Goal: Contribute content: Contribute content

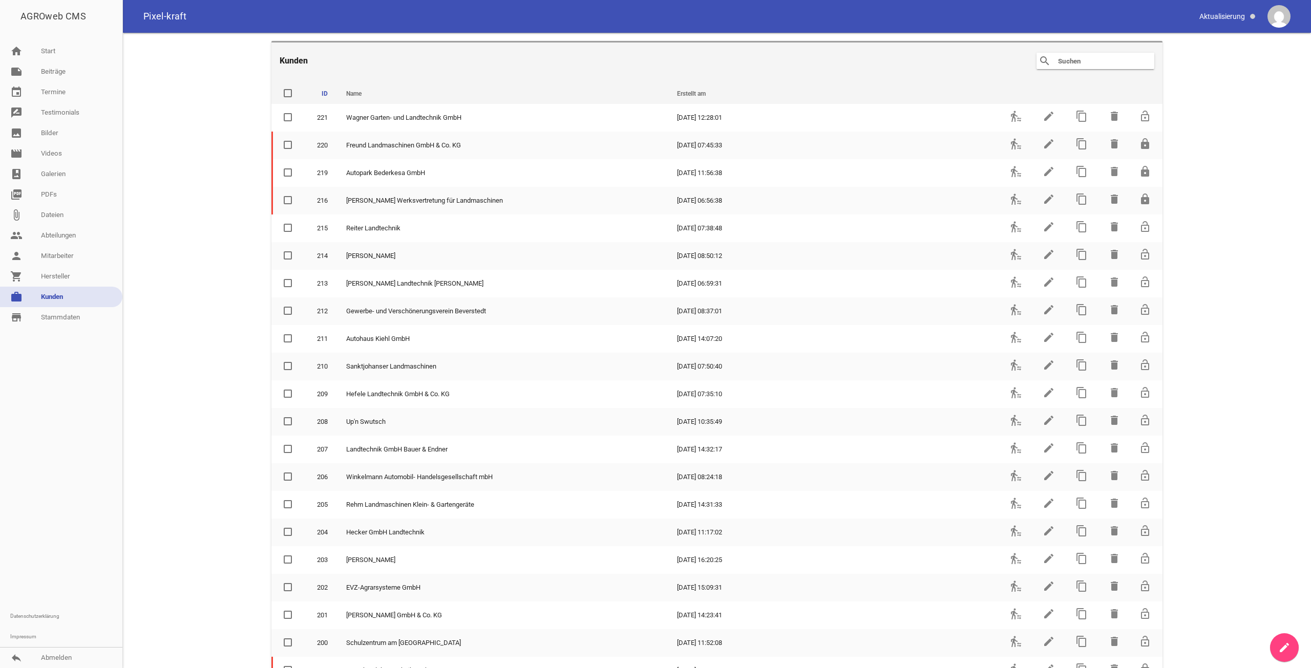
click at [1268, 652] on main "Kunden search clear ID Name Erstellt am delete 221 [PERSON_NAME] [PERSON_NAME]-…" at bounding box center [717, 351] width 1188 height 636
click at [1279, 651] on icon "create" at bounding box center [1284, 648] width 12 height 12
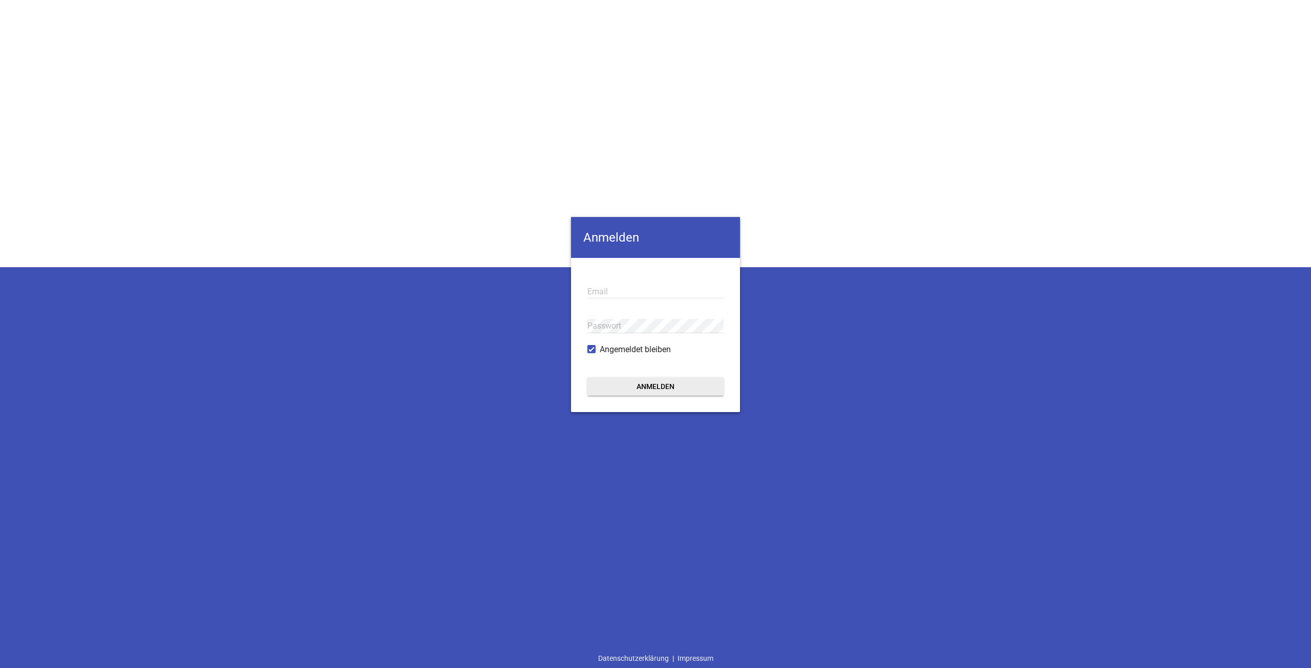
type input "[EMAIL_ADDRESS][DOMAIN_NAME]"
click at [600, 391] on button "Anmelden" at bounding box center [656, 387] width 136 height 18
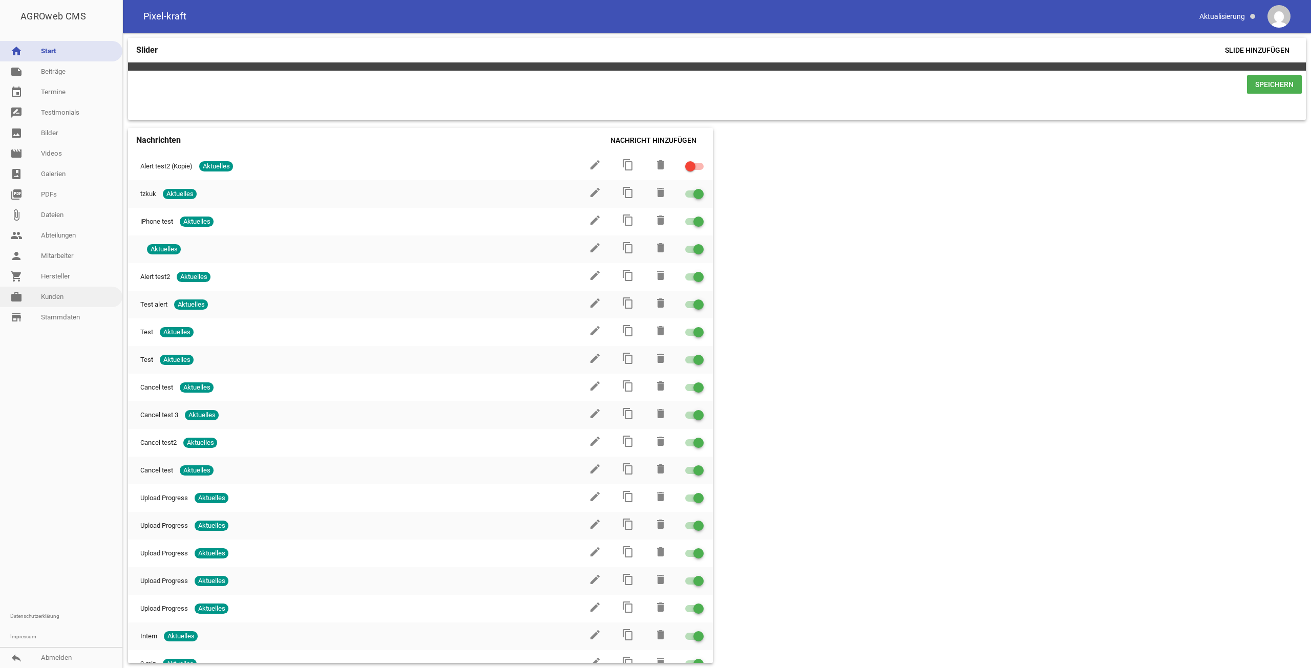
click at [74, 296] on link "work [PERSON_NAME]" at bounding box center [61, 297] width 122 height 20
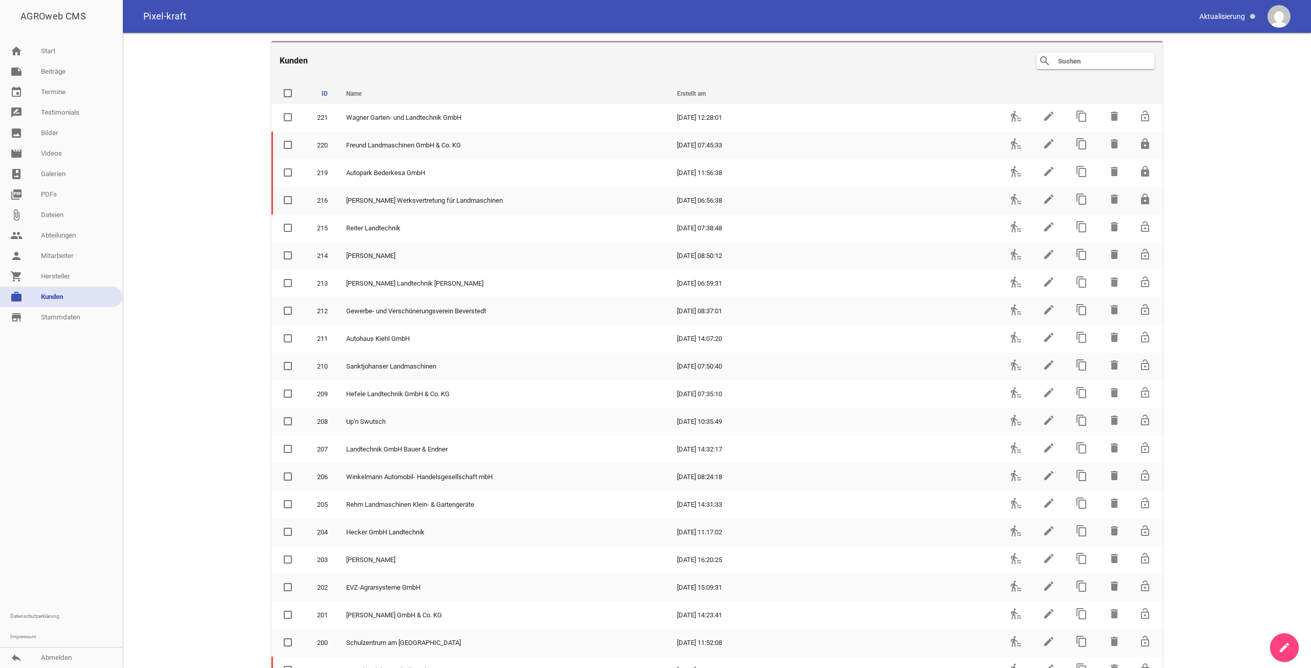
click at [1272, 638] on main "Kunden search clear ID Name Erstellt am delete 221 [PERSON_NAME] [PERSON_NAME]-…" at bounding box center [717, 351] width 1188 height 636
click at [1283, 647] on icon "create" at bounding box center [1284, 648] width 12 height 12
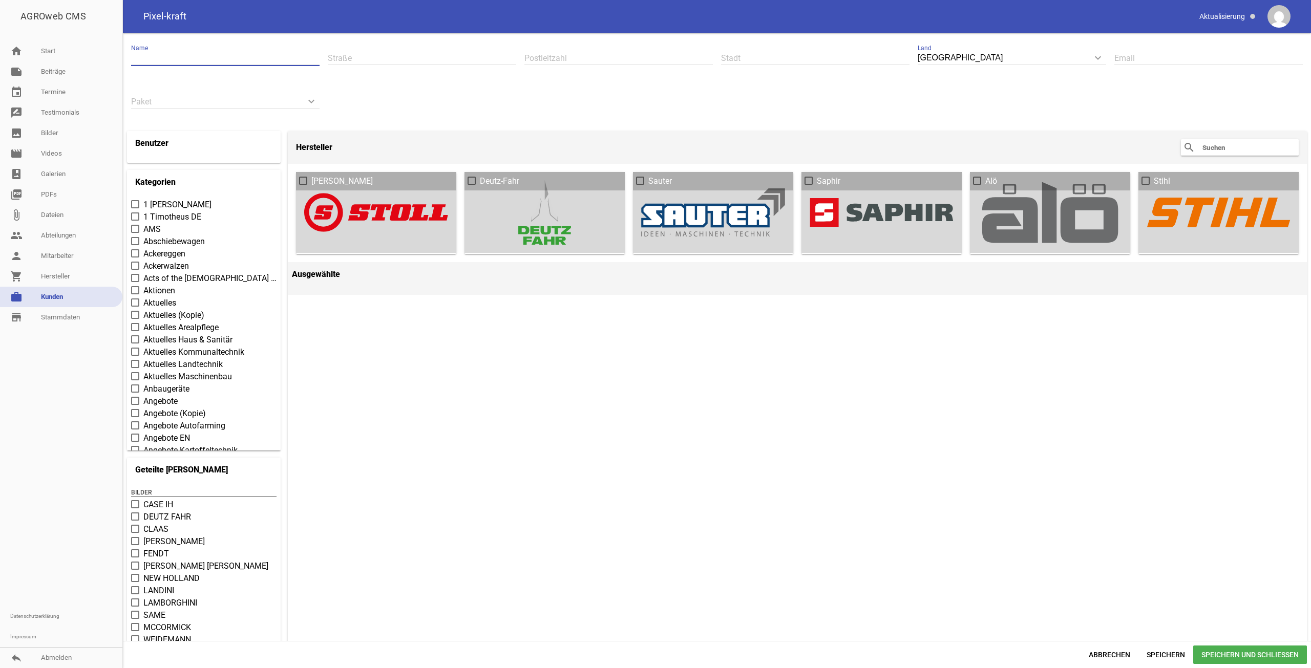
click at [201, 58] on input "text" at bounding box center [225, 58] width 188 height 14
paste input "[PERSON_NAME] Werksvertretung für Landmaschinen"
drag, startPoint x: 140, startPoint y: 57, endPoint x: 22, endPoint y: 54, distance: 118.3
click at [22, 54] on div "AGROweb CMS home Start note Beiträge label Aktuelles settings label Angebote se…" at bounding box center [655, 334] width 1311 height 668
type input "[PERSON_NAME] Werksvertretung für Landmaschinen"
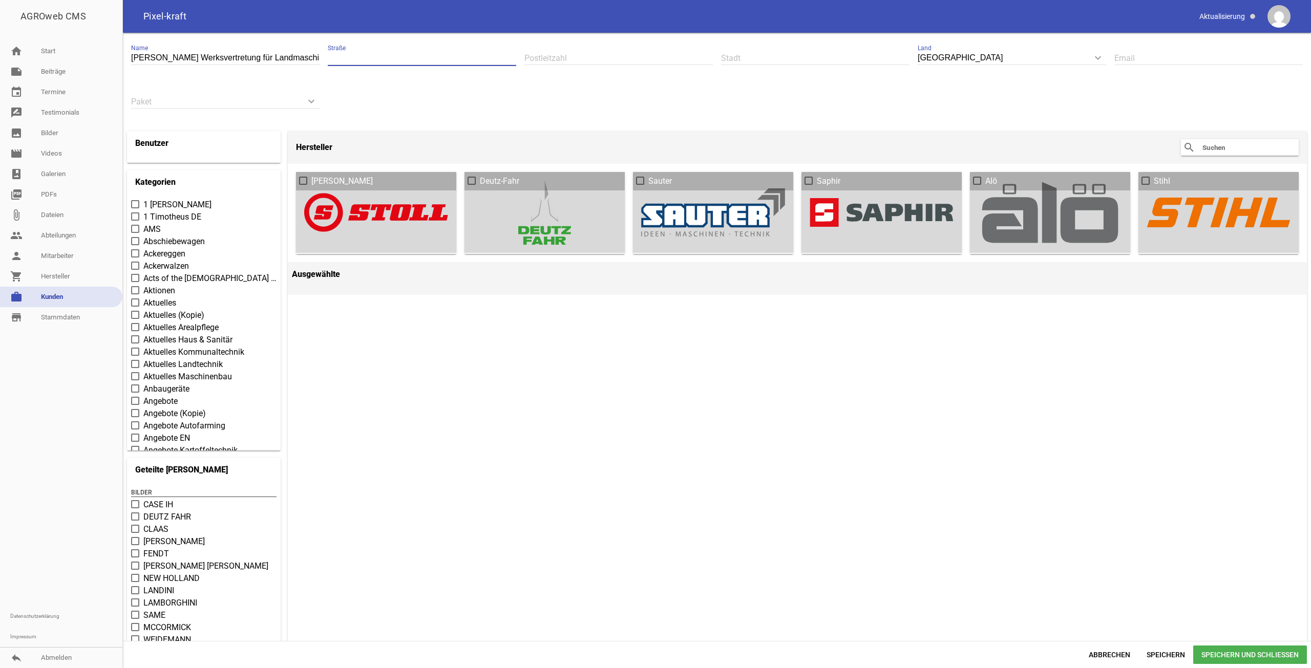
click at [399, 55] on input "text" at bounding box center [422, 58] width 188 height 14
paste input "[STREET_ADDRESS]"
drag, startPoint x: 348, startPoint y: 59, endPoint x: 291, endPoint y: 64, distance: 56.5
click at [291, 64] on div "[PERSON_NAME] Werksvertretung für Landmaschinen Name [GEOGRAPHIC_DATA] Postleit…" at bounding box center [717, 80] width 1180 height 87
type input "[STREET_ADDRESS]"
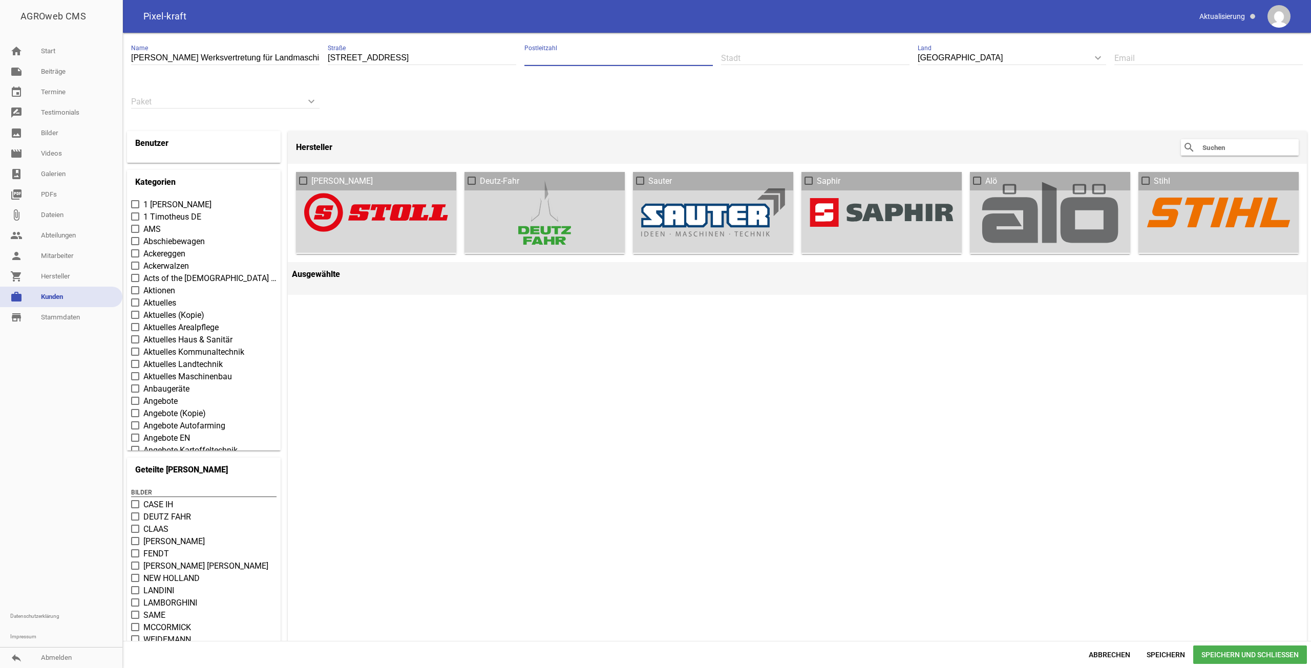
click at [599, 64] on input "text" at bounding box center [619, 58] width 188 height 14
paste input "24558"
type input "24558"
click at [785, 57] on input "text" at bounding box center [815, 58] width 188 height 14
paste input "Henstedt-Ulzburg"
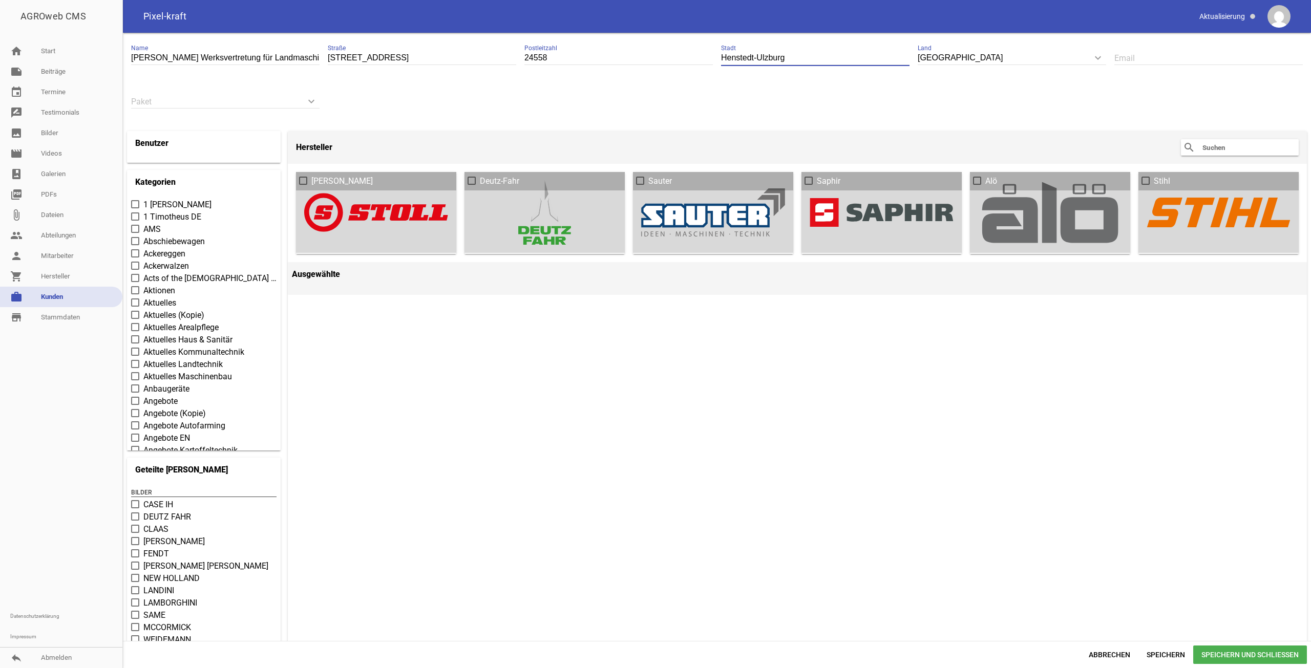
type input "Henstedt-Ulzburg"
click at [1173, 56] on input "text" at bounding box center [1209, 58] width 188 height 14
paste input "info (at) [PERSON_NAME][DOMAIN_NAME]"
drag, startPoint x: 1142, startPoint y: 58, endPoint x: 1126, endPoint y: 59, distance: 16.4
click at [1126, 59] on input "info (at) [PERSON_NAME][DOMAIN_NAME]" at bounding box center [1209, 58] width 188 height 14
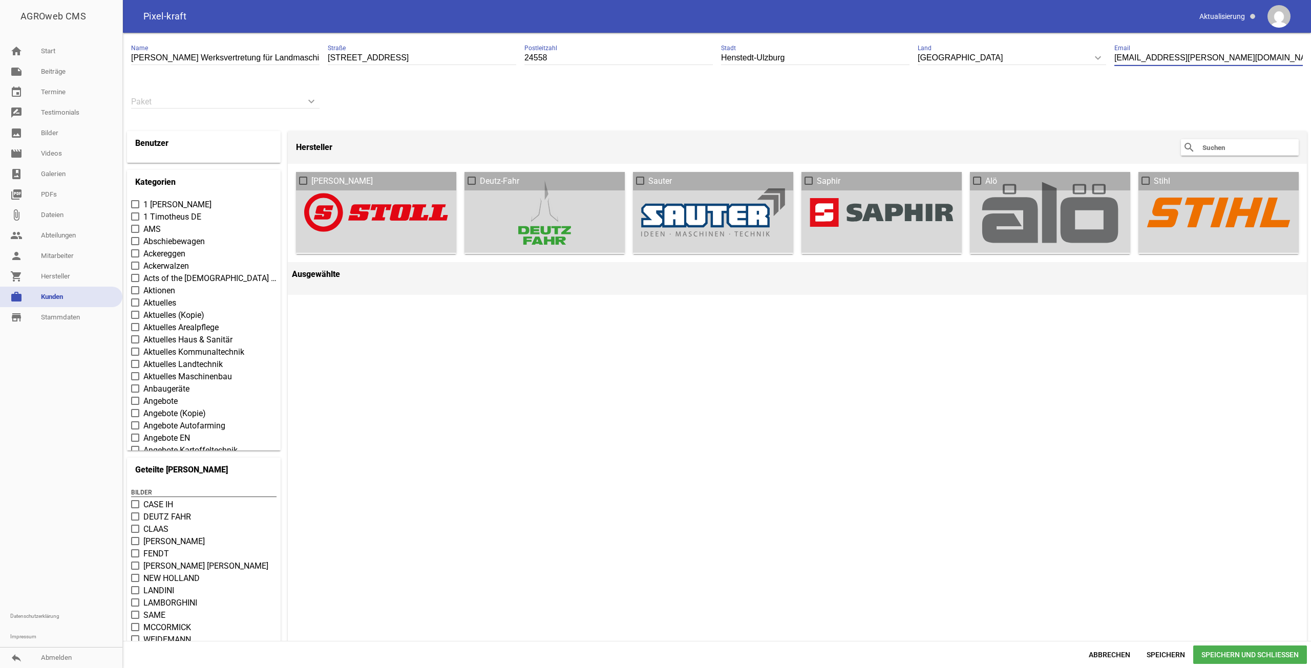
click at [1125, 55] on input "[EMAIL_ADDRESS][PERSON_NAME][DOMAIN_NAME]" at bounding box center [1209, 58] width 188 height 14
type input "[EMAIL_ADDRESS][PERSON_NAME][DOMAIN_NAME]"
click at [270, 96] on input "keyboard_arrow_down" at bounding box center [225, 102] width 188 height 14
click at [162, 179] on li "Profi plan" at bounding box center [225, 174] width 188 height 25
type input "Profi plan"
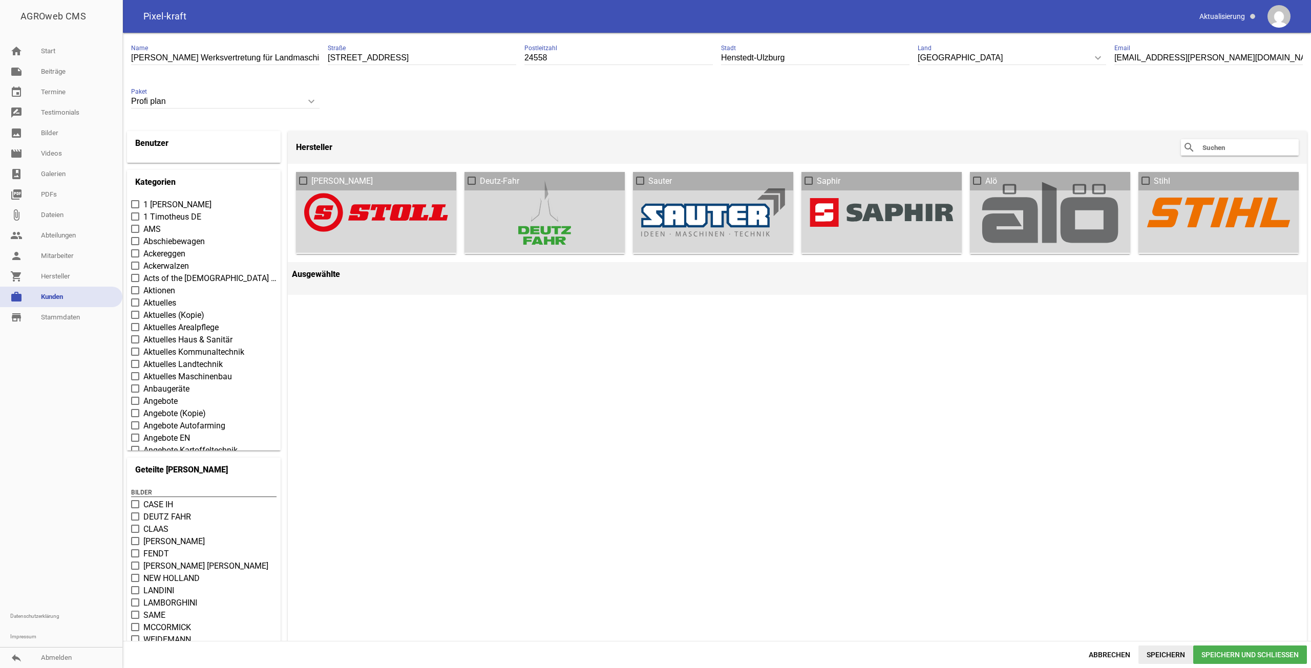
click at [1165, 648] on span "Speichern" at bounding box center [1166, 655] width 55 height 18
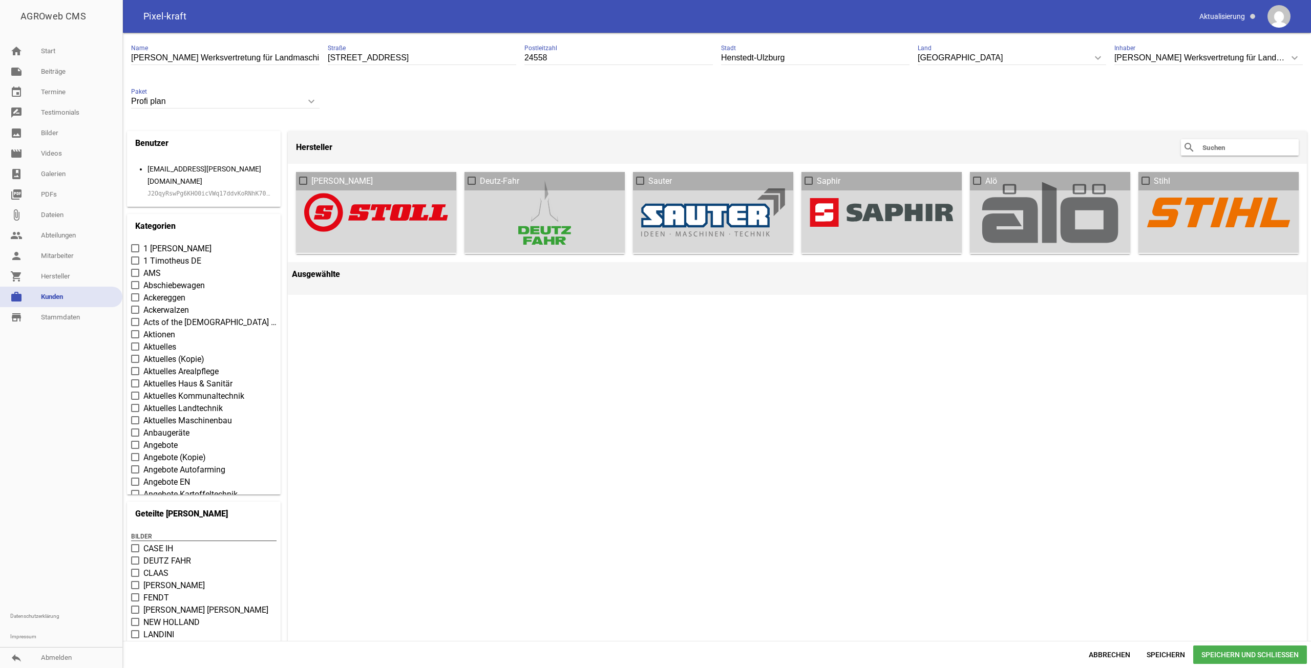
click at [1244, 150] on input "text" at bounding box center [1243, 147] width 82 height 12
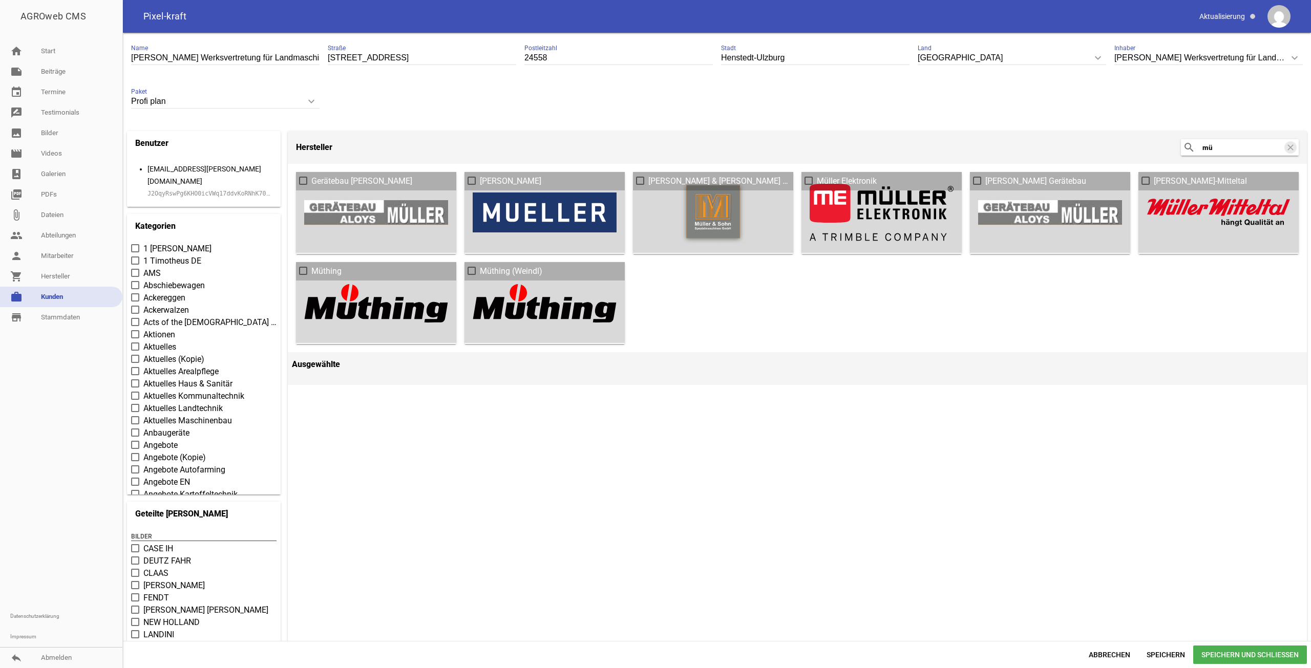
click at [372, 309] on div at bounding box center [376, 302] width 144 height 65
drag, startPoint x: 324, startPoint y: 273, endPoint x: 318, endPoint y: 272, distance: 6.2
click at [321, 272] on span "Müthing" at bounding box center [326, 271] width 30 height 12
click at [311, 265] on input "Müthing" at bounding box center [311, 265] width 0 height 0
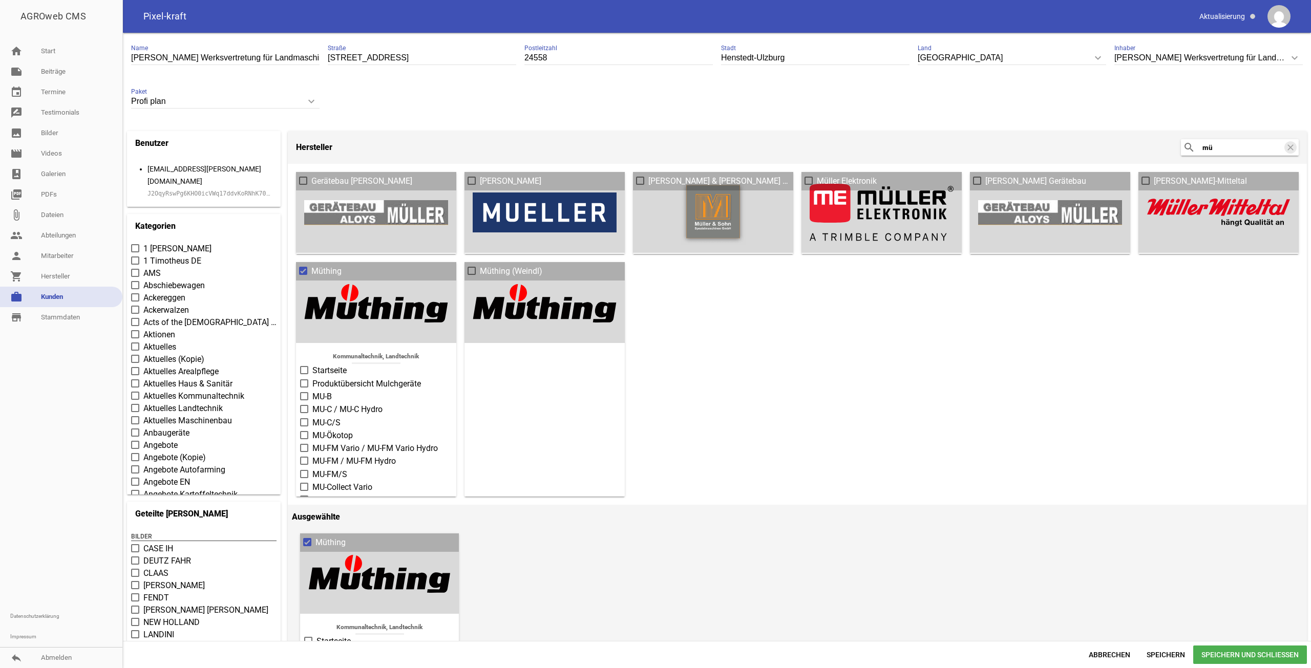
click at [331, 367] on span "Startseite" at bounding box center [329, 371] width 34 height 12
click at [312, 365] on input "Startseite" at bounding box center [312, 365] width 0 height 0
click at [344, 385] on span "Produktübersicht Mulchgeräte" at bounding box center [366, 384] width 109 height 12
click at [312, 378] on input "Produktübersicht Mulchgeräte" at bounding box center [312, 378] width 0 height 0
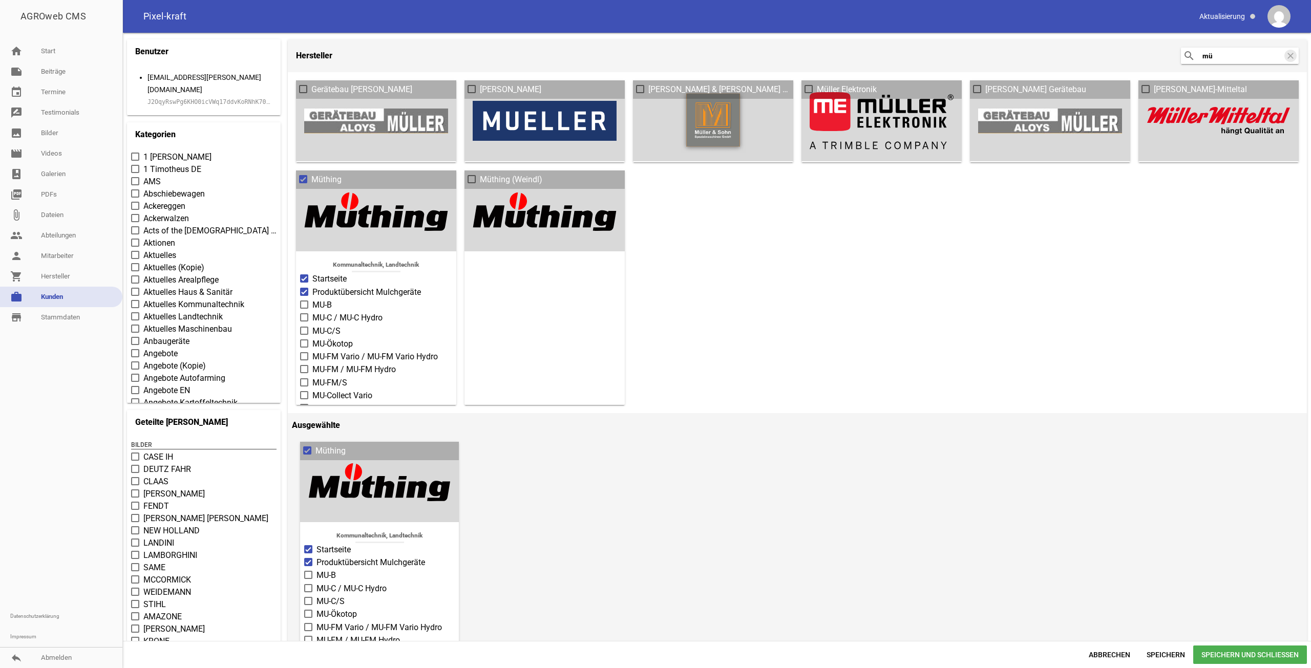
click at [1229, 61] on input "mü" at bounding box center [1243, 56] width 82 height 12
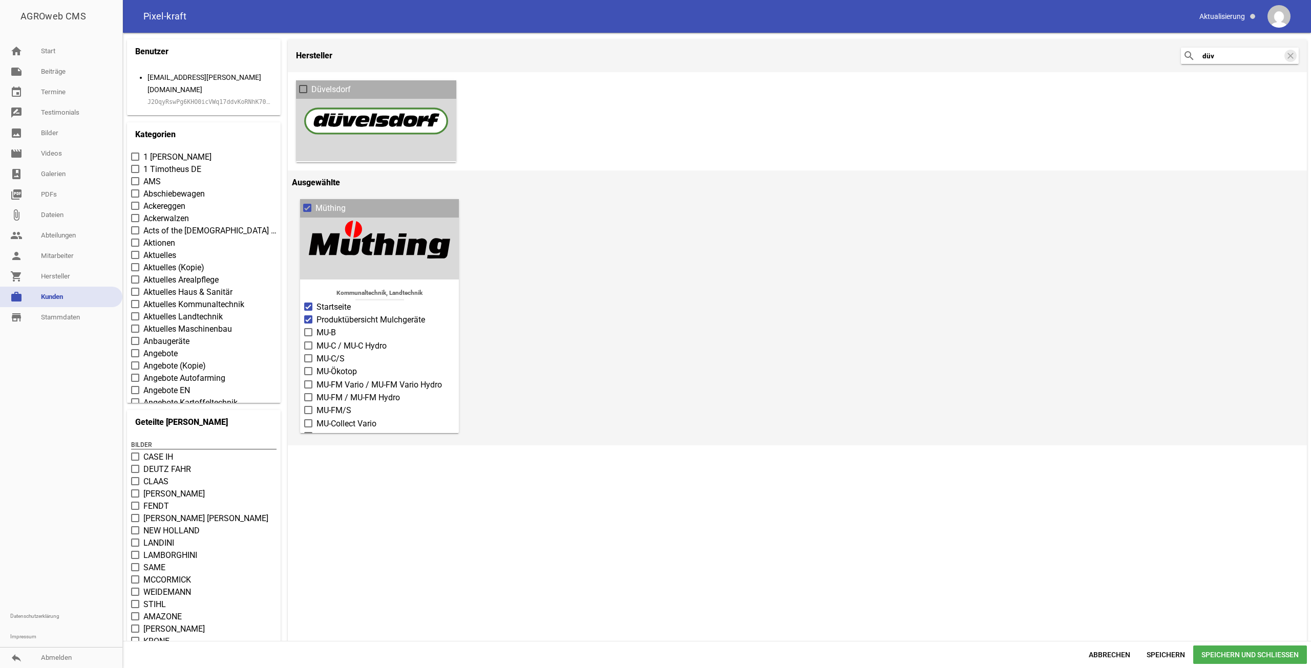
click at [313, 101] on div at bounding box center [376, 121] width 144 height 65
click at [307, 87] on span at bounding box center [303, 89] width 8 height 8
click at [311, 83] on input "Düvelsdorf" at bounding box center [311, 83] width 0 height 0
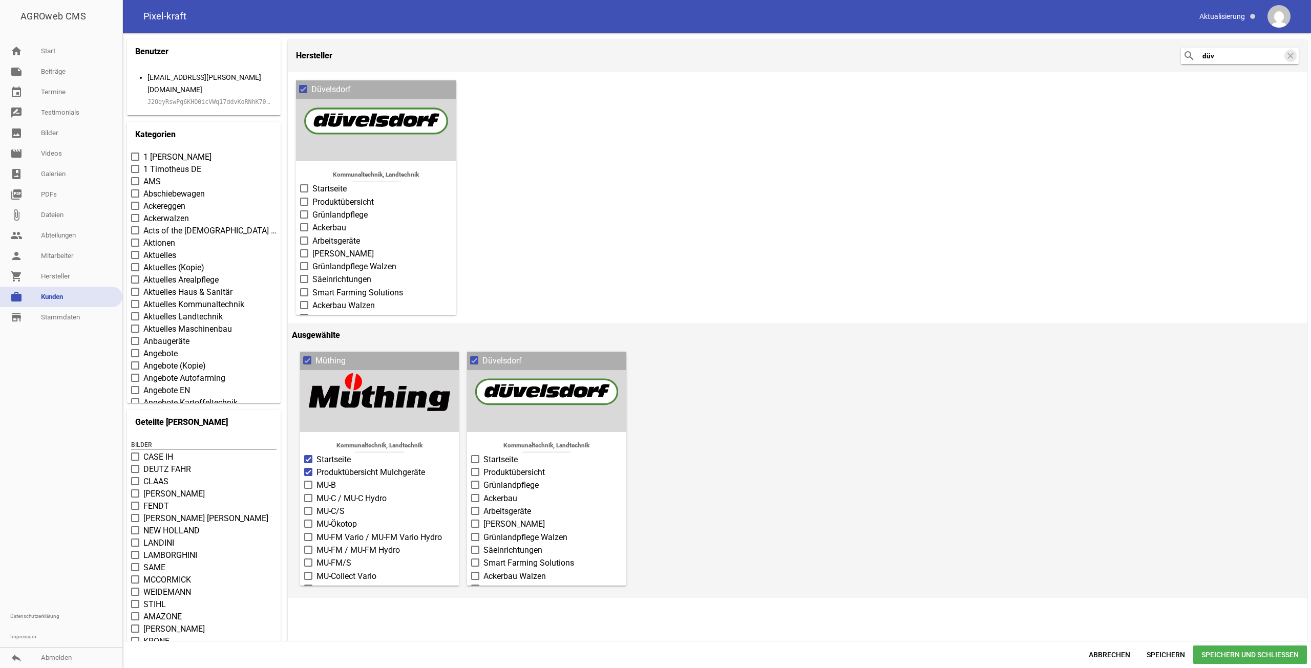
click at [331, 189] on span "Startseite" at bounding box center [329, 189] width 34 height 12
click at [312, 183] on input "Startseite" at bounding box center [312, 183] width 0 height 0
click at [317, 215] on span "Grünlandpflege" at bounding box center [339, 215] width 55 height 12
click at [312, 209] on input "Grünlandpflege" at bounding box center [312, 209] width 0 height 0
click at [358, 203] on span "Produktübersicht" at bounding box center [342, 202] width 61 height 12
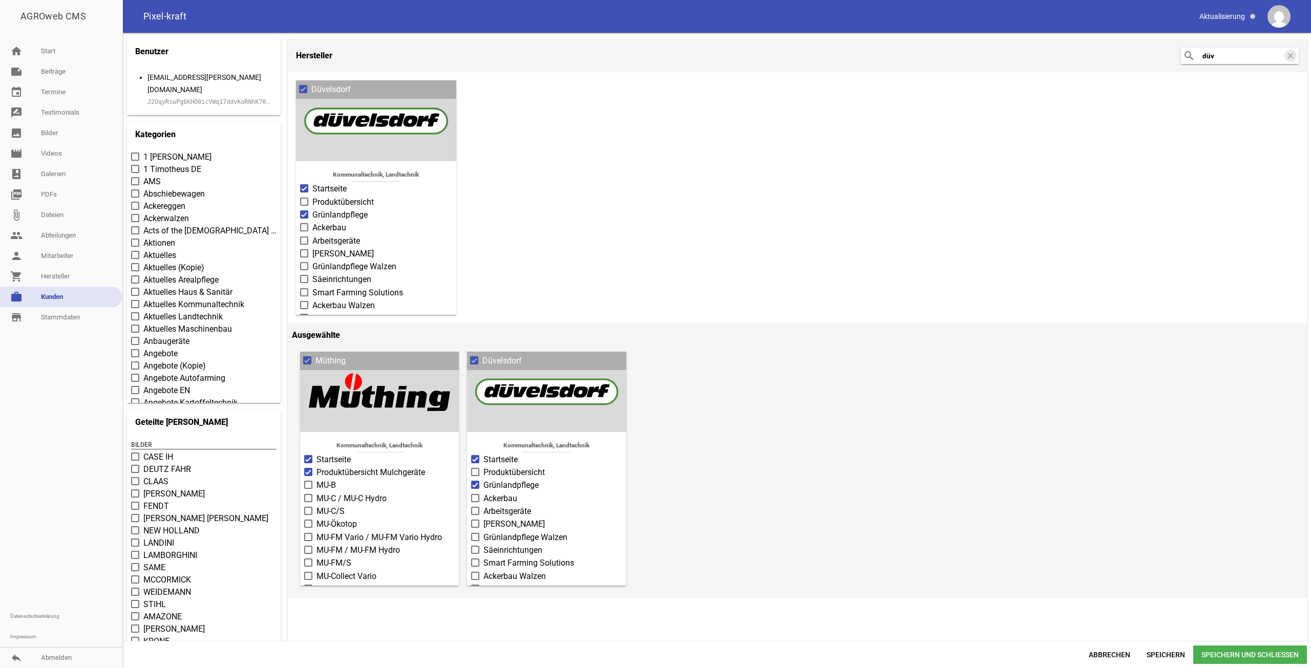
click at [312, 196] on input "Produktübersicht" at bounding box center [312, 196] width 0 height 0
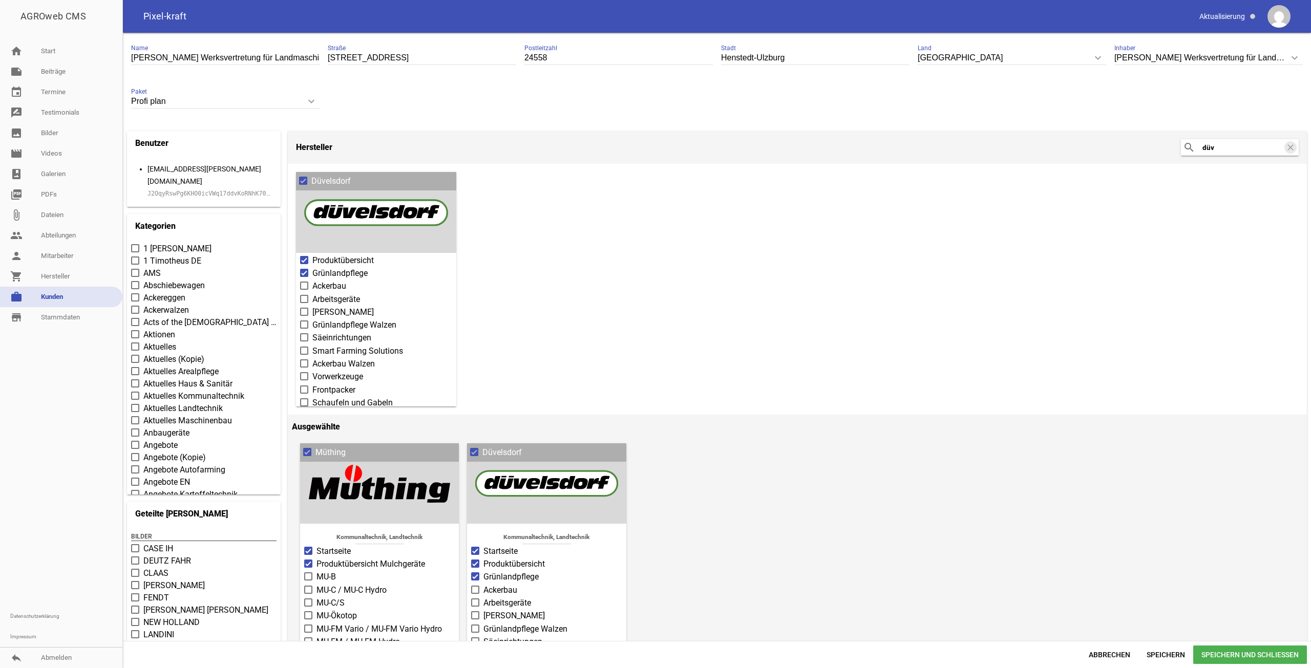
scroll to position [51, 0]
click at [313, 342] on span "Ackerbau Walzen" at bounding box center [343, 346] width 62 height 12
click at [312, 340] on input "Ackerbau Walzen" at bounding box center [312, 340] width 0 height 0
click at [343, 277] on span "Mähwerke" at bounding box center [330, 283] width 37 height 12
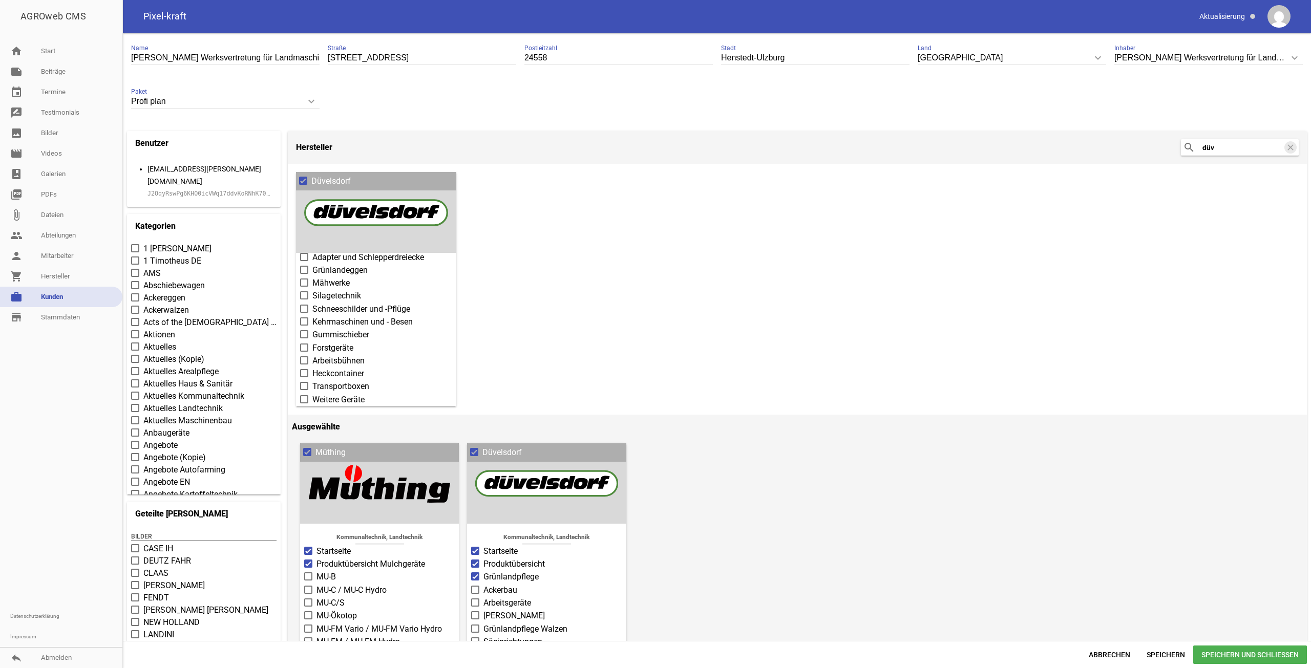
click at [312, 277] on input "Mähwerke" at bounding box center [312, 277] width 0 height 0
click at [345, 328] on span "Schaufeln und Gabeln" at bounding box center [352, 334] width 80 height 12
click at [312, 328] on input "Schaufeln und Gabeln" at bounding box center [312, 328] width 0 height 0
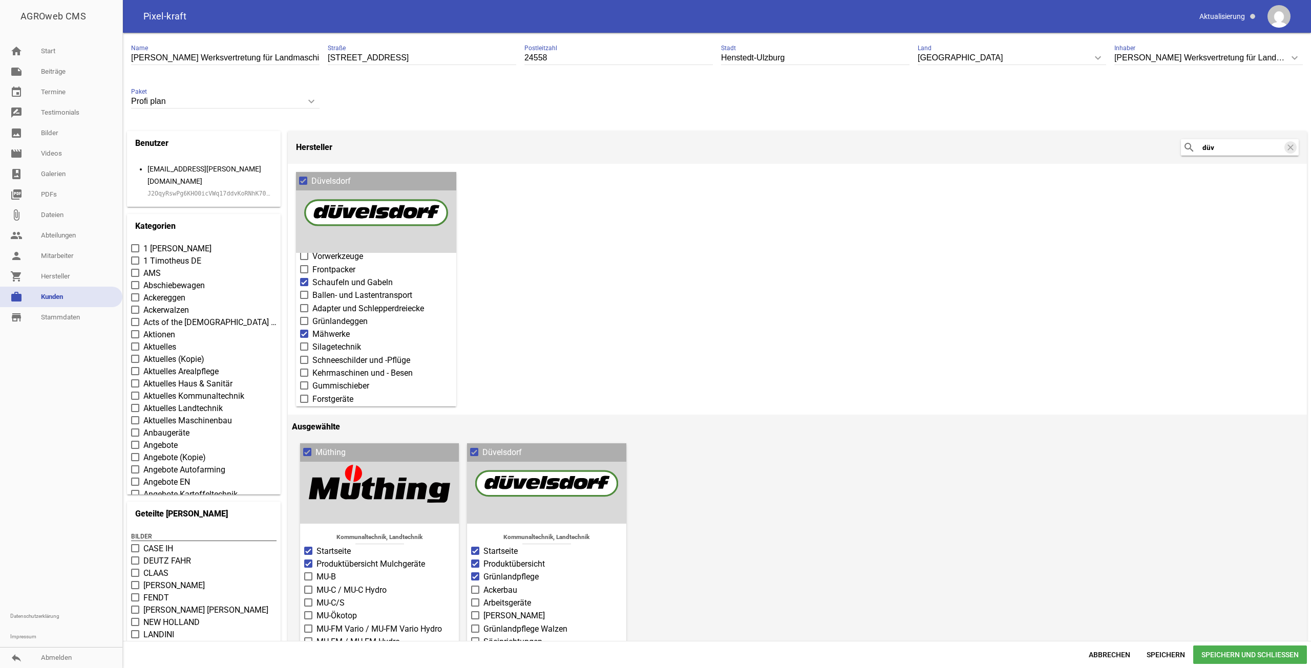
click at [350, 341] on span "Silagetechnik" at bounding box center [336, 347] width 49 height 12
click at [312, 341] on input "Silagetechnik" at bounding box center [312, 341] width 0 height 0
click at [373, 341] on span "Ballen- und Lastentransport" at bounding box center [362, 347] width 100 height 12
click at [312, 341] on input "Ballen- und Lastentransport" at bounding box center [312, 341] width 0 height 0
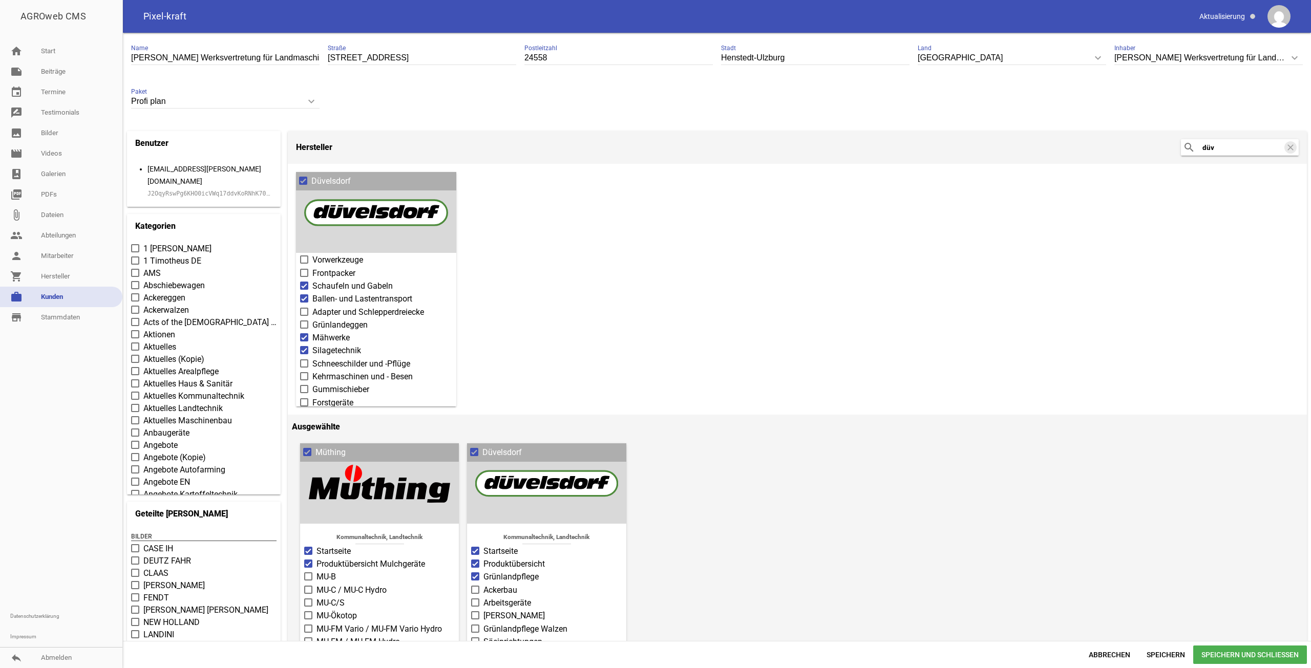
scroll to position [205, 0]
click at [359, 316] on span "Kehrmaschinen und - Besen" at bounding box center [362, 322] width 100 height 12
click at [312, 316] on input "Kehrmaschinen und - Besen" at bounding box center [312, 316] width 0 height 0
click at [346, 367] on span "Frontpacker" at bounding box center [333, 372] width 43 height 12
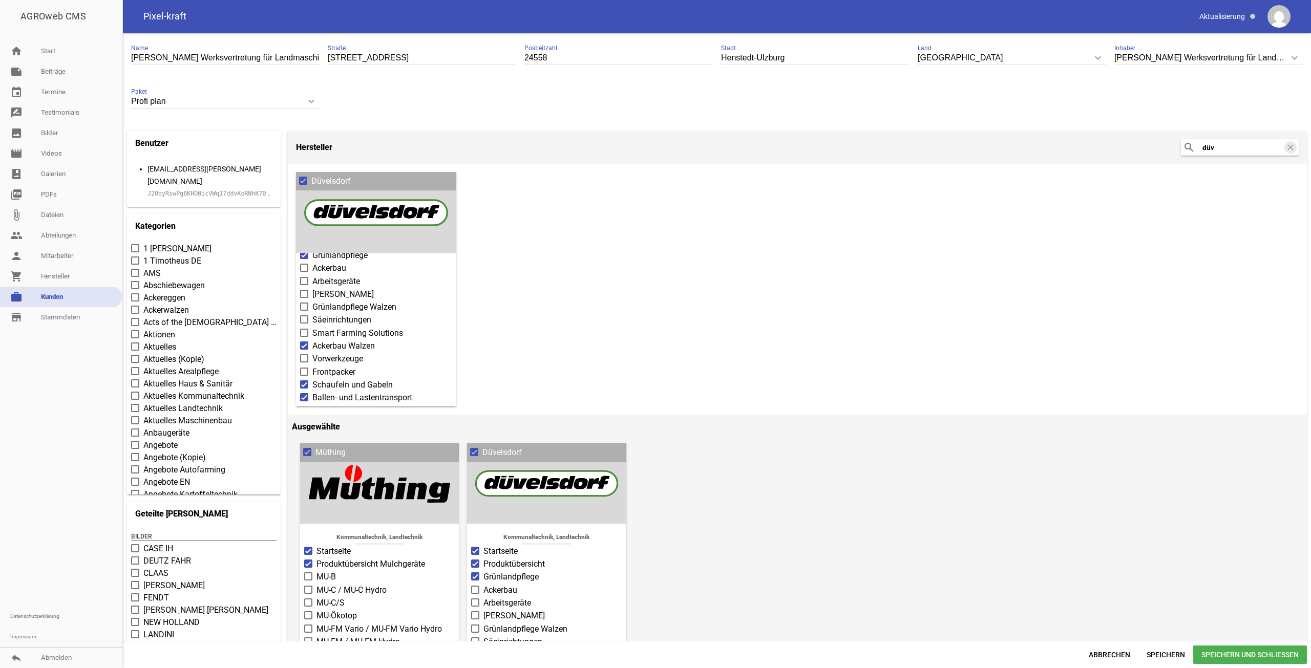
click at [312, 366] on input "Frontpacker" at bounding box center [312, 366] width 0 height 0
click at [346, 367] on span "Frontpacker" at bounding box center [333, 372] width 43 height 12
click at [312, 366] on input "Frontpacker" at bounding box center [312, 366] width 0 height 0
click at [339, 303] on span "Adapter und Schlepperdreiecke" at bounding box center [368, 309] width 112 height 12
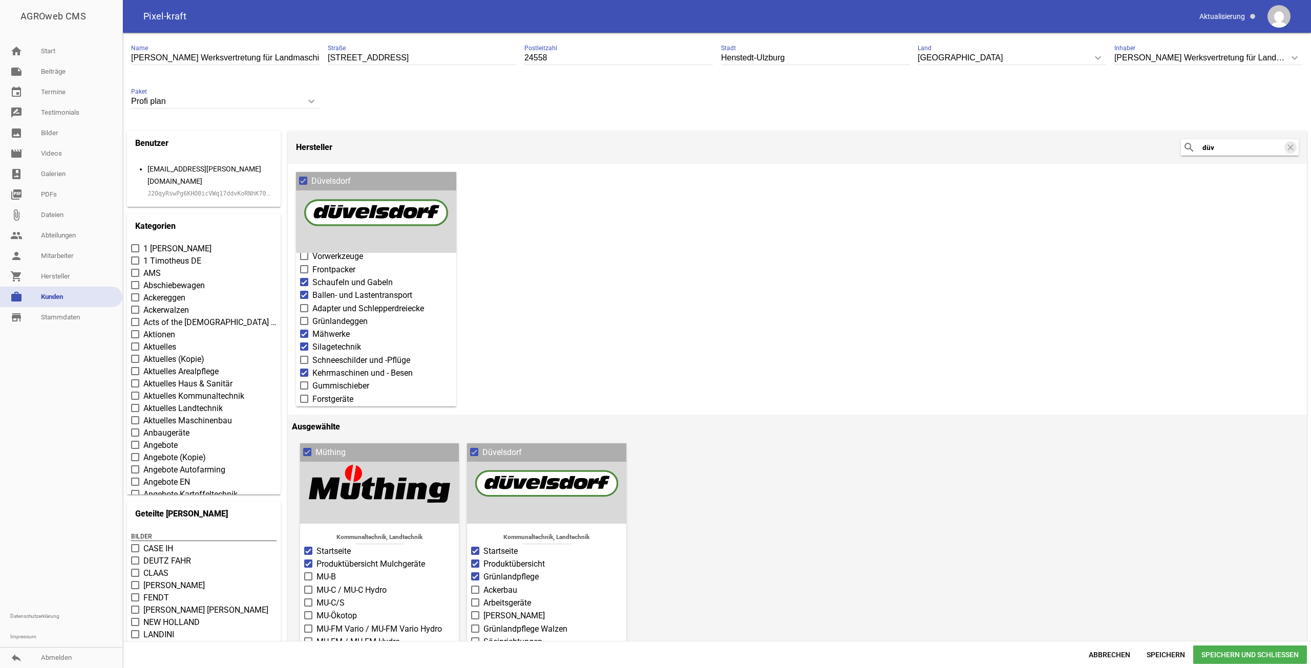
click at [312, 303] on input "Adapter und Schlepperdreiecke" at bounding box center [312, 303] width 0 height 0
click at [370, 354] on span "Schneeschilder und -Pflüge" at bounding box center [361, 360] width 98 height 12
click at [312, 354] on input "Schneeschilder und -Pflüge" at bounding box center [312, 354] width 0 height 0
click at [354, 329] on span "Gummischieber" at bounding box center [340, 335] width 57 height 12
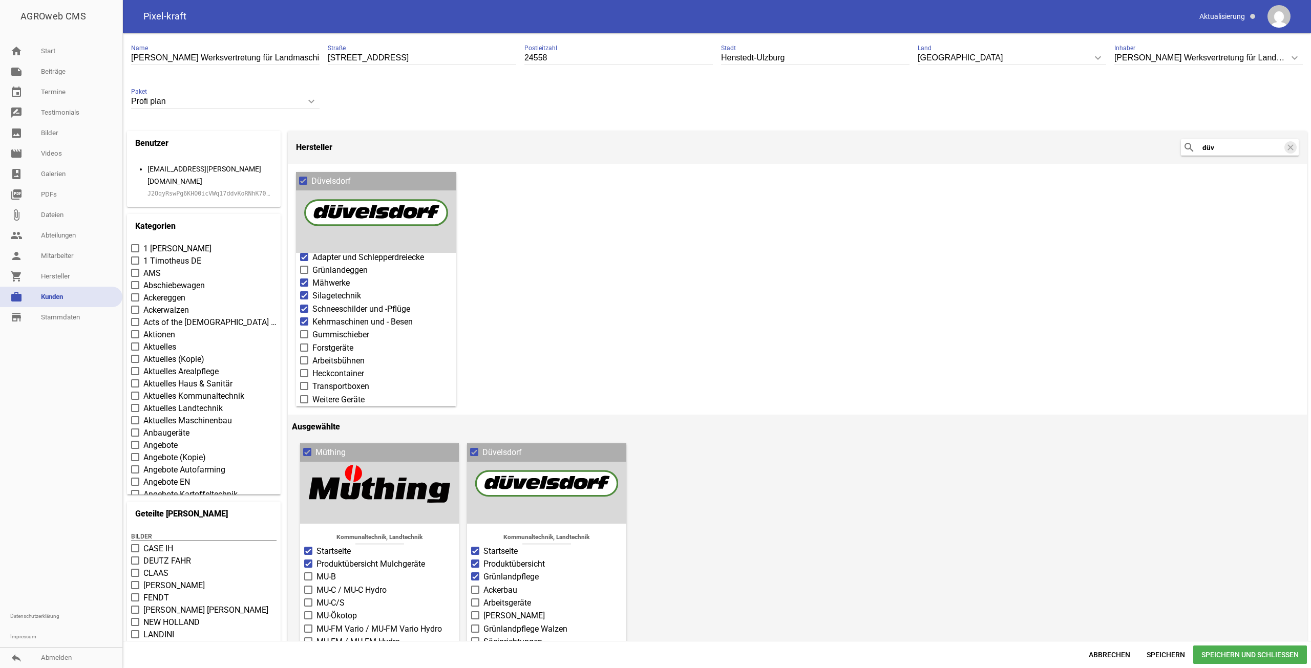
click at [312, 329] on input "Gummischieber" at bounding box center [312, 329] width 0 height 0
click at [355, 329] on span "Gummischieber" at bounding box center [340, 335] width 57 height 12
click at [312, 329] on input "Gummischieber" at bounding box center [312, 329] width 0 height 0
click at [355, 329] on span "Gummischieber" at bounding box center [340, 335] width 57 height 12
click at [312, 329] on input "Gummischieber" at bounding box center [312, 329] width 0 height 0
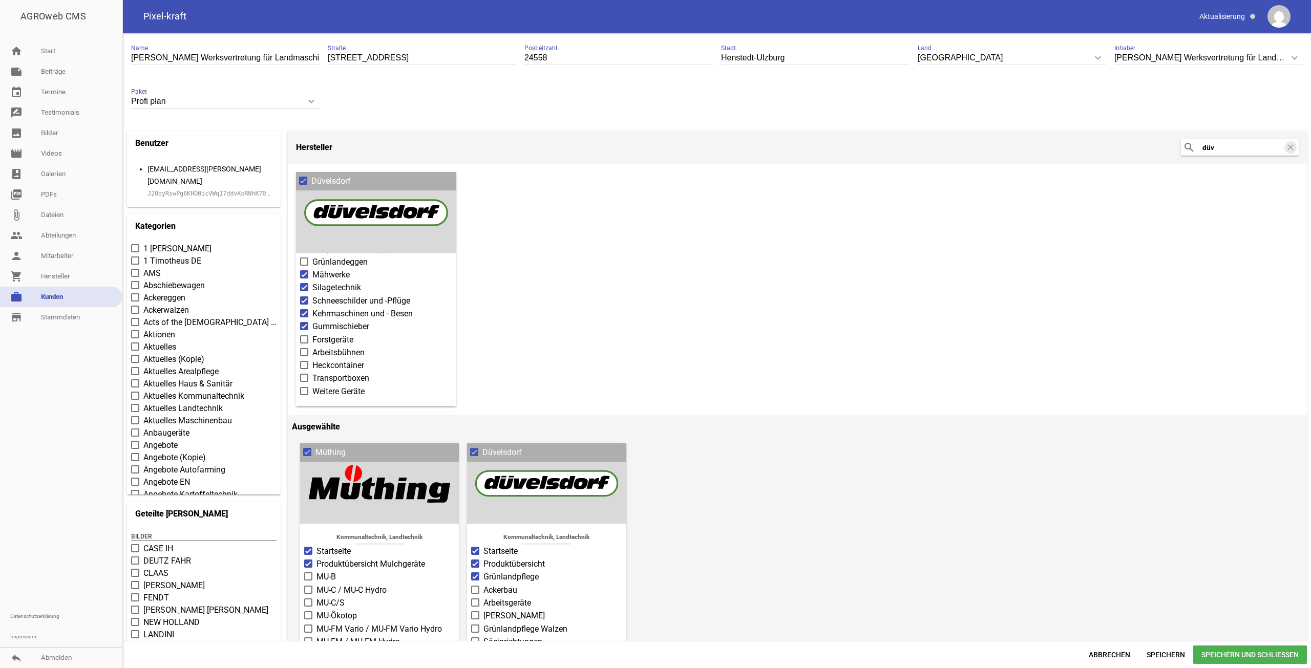
scroll to position [232, 0]
click at [329, 316] on span "Forstgeräte" at bounding box center [332, 322] width 41 height 12
click at [312, 316] on input "Forstgeräte" at bounding box center [312, 316] width 0 height 0
click at [324, 354] on span "Transportboxen" at bounding box center [340, 360] width 57 height 12
click at [312, 354] on input "Transportboxen" at bounding box center [312, 354] width 0 height 0
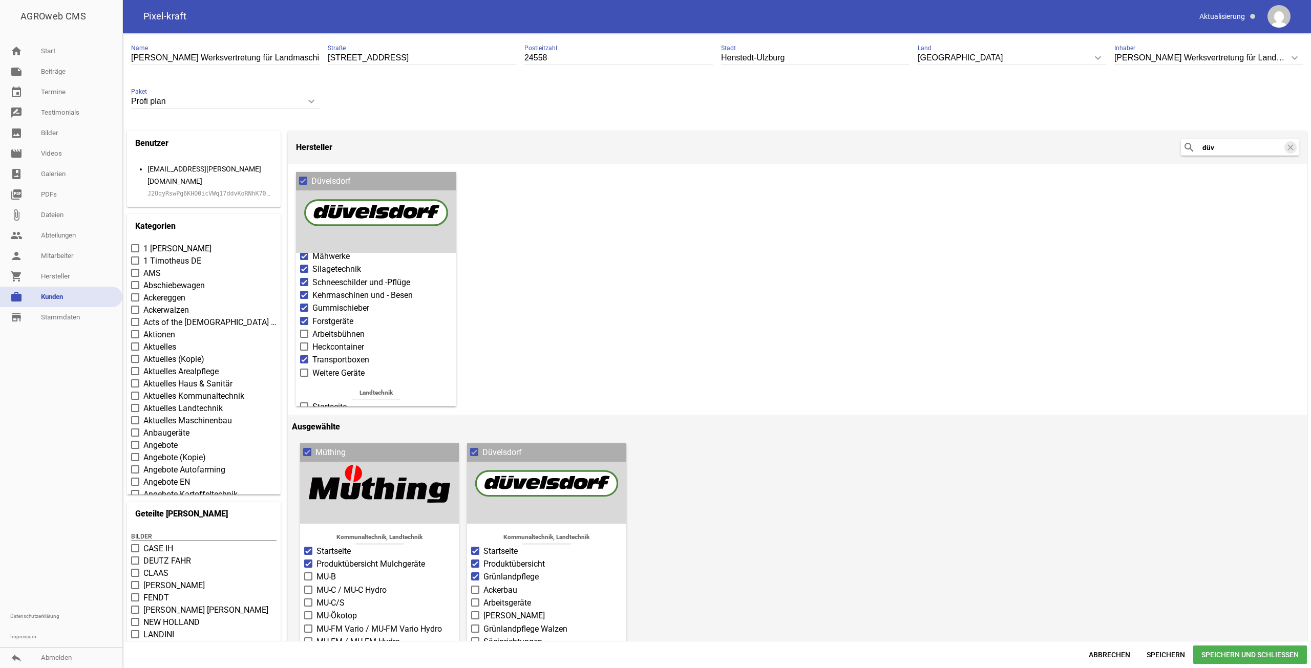
click at [319, 354] on span "Transportboxen" at bounding box center [340, 360] width 57 height 12
click at [312, 354] on input "Transportboxen" at bounding box center [312, 354] width 0 height 0
click at [319, 354] on span "Transportboxen" at bounding box center [340, 360] width 57 height 12
click at [312, 354] on input "Transportboxen" at bounding box center [312, 354] width 0 height 0
click at [322, 341] on span "Heckcontainer" at bounding box center [338, 347] width 52 height 12
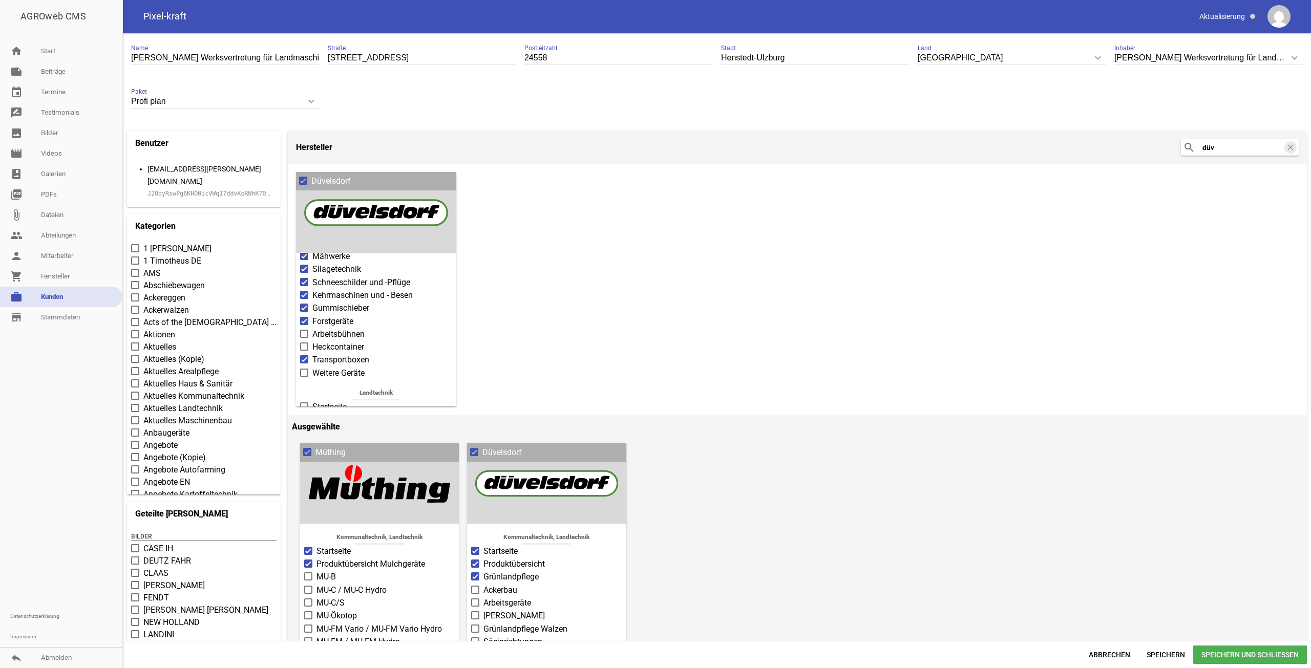
click at [312, 341] on input "Heckcontainer" at bounding box center [312, 341] width 0 height 0
click at [811, 590] on div "Ausgewählte Müthing Kommunaltechnik, Landtechnik Startseite Produktübersicht Mu…" at bounding box center [797, 552] width 1019 height 275
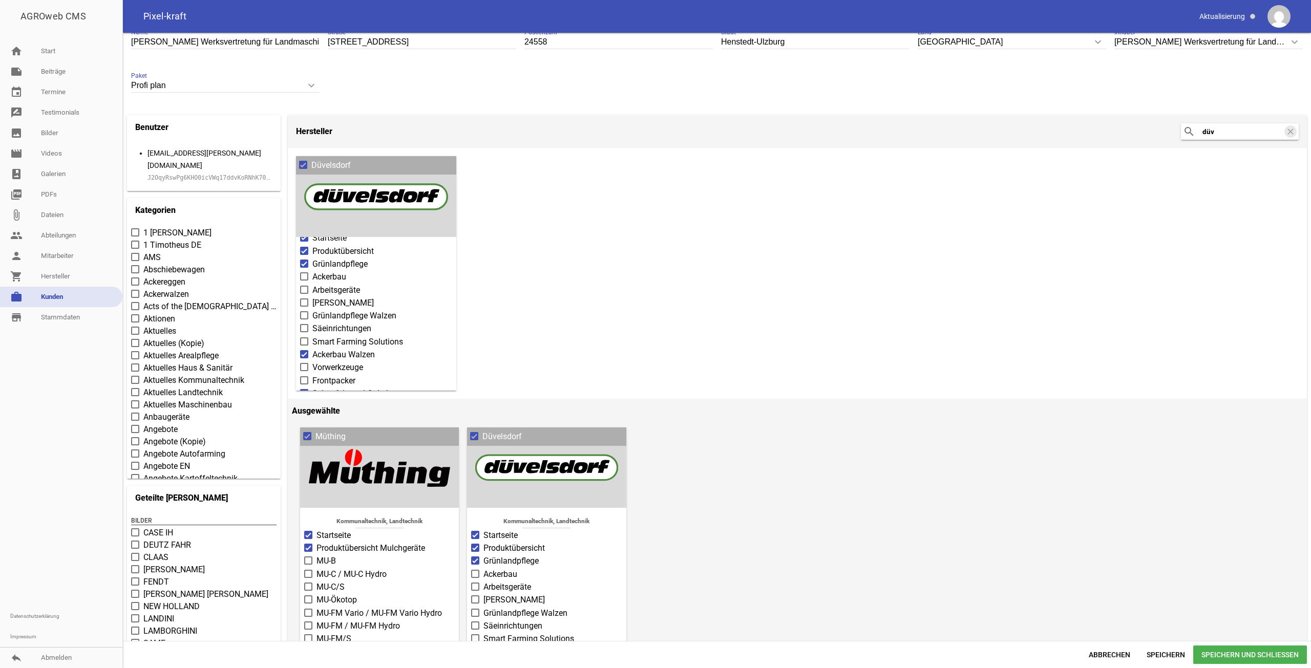
scroll to position [0, 0]
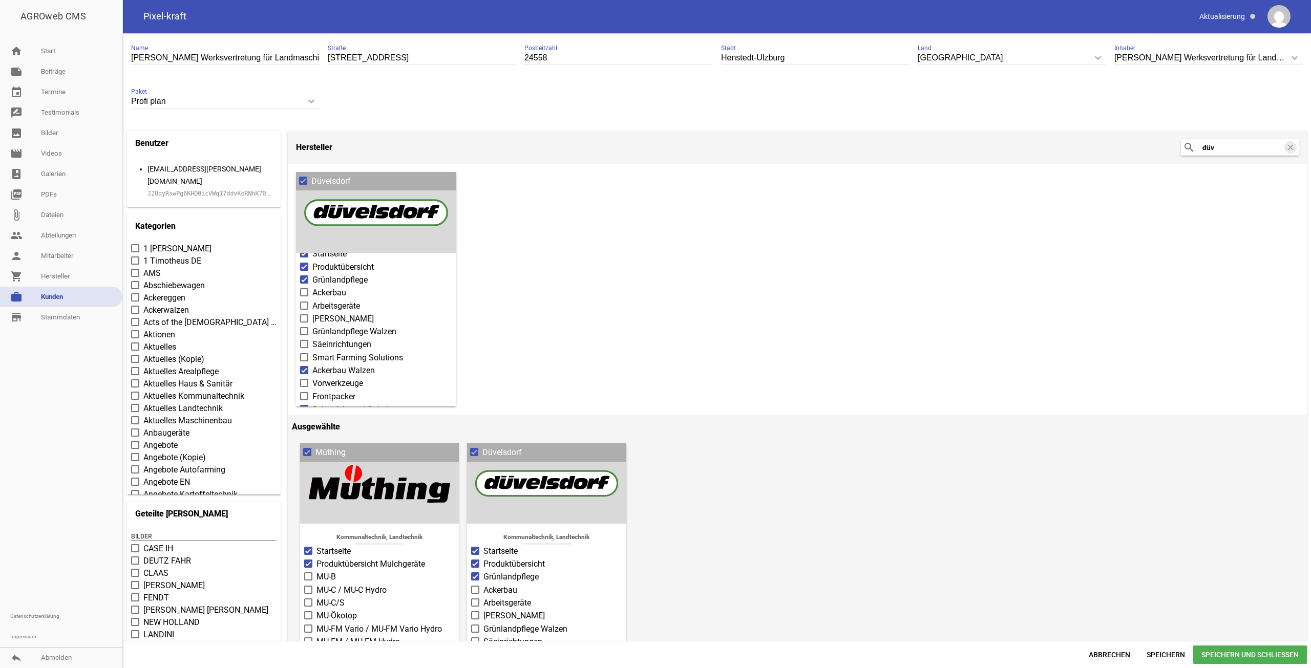
drag, startPoint x: 1223, startPoint y: 146, endPoint x: 1131, endPoint y: 157, distance: 92.8
click at [1134, 146] on header "Hersteller search düv clear" at bounding box center [797, 147] width 1019 height 33
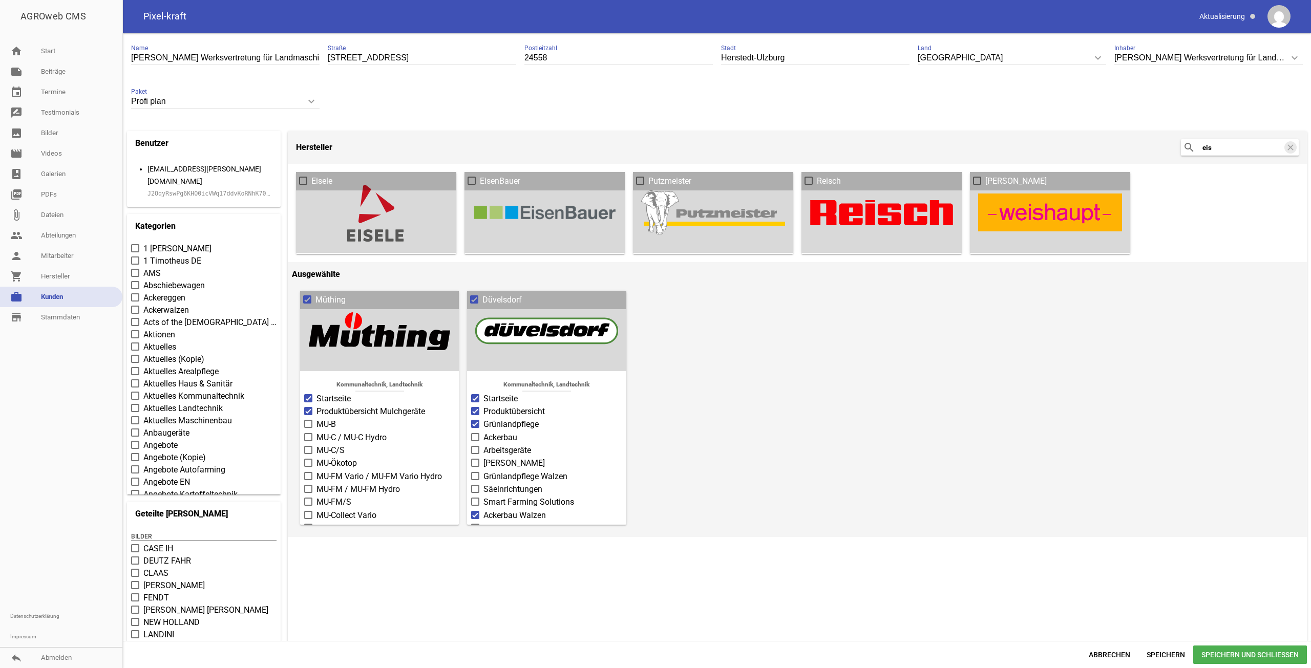
click at [325, 187] on span "Eisele" at bounding box center [321, 181] width 21 height 12
click at [311, 175] on input "Eisele" at bounding box center [311, 175] width 0 height 0
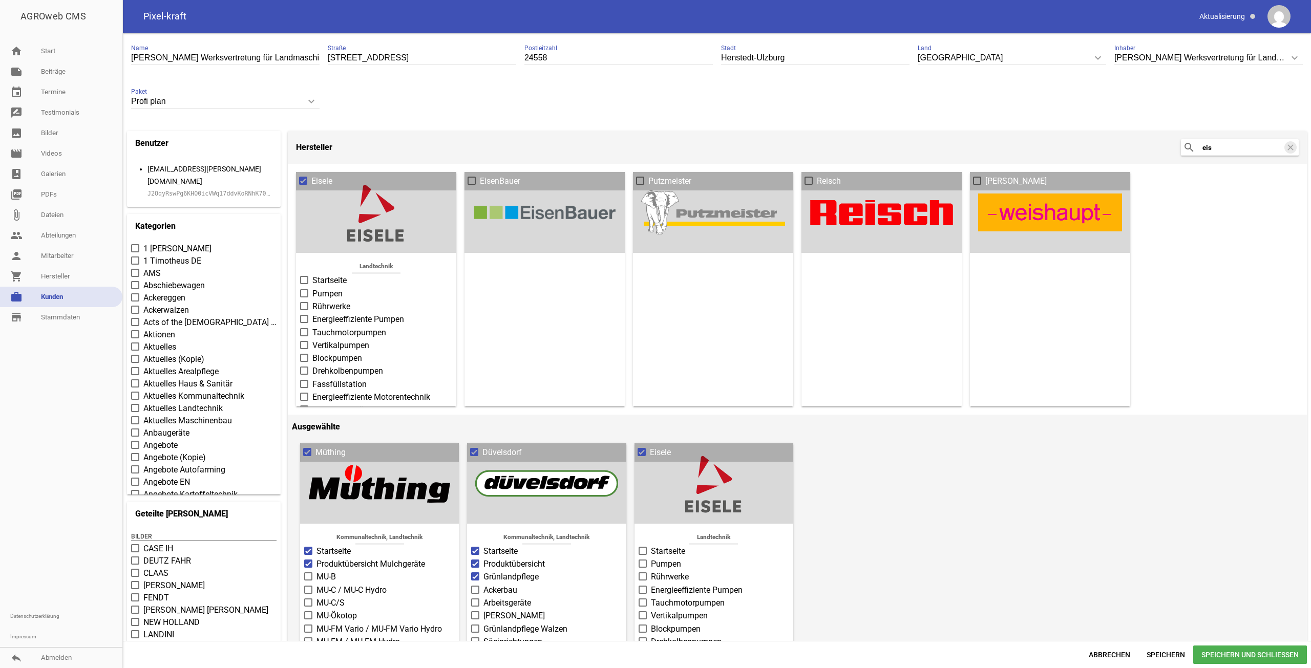
click at [304, 280] on span at bounding box center [304, 280] width 7 height 6
click at [312, 275] on input "Startseite" at bounding box center [312, 275] width 0 height 0
click at [311, 291] on label "Pumpen" at bounding box center [376, 294] width 152 height 12
click at [312, 288] on input "Pumpen" at bounding box center [312, 288] width 0 height 0
click at [304, 283] on span at bounding box center [304, 284] width 7 height 6
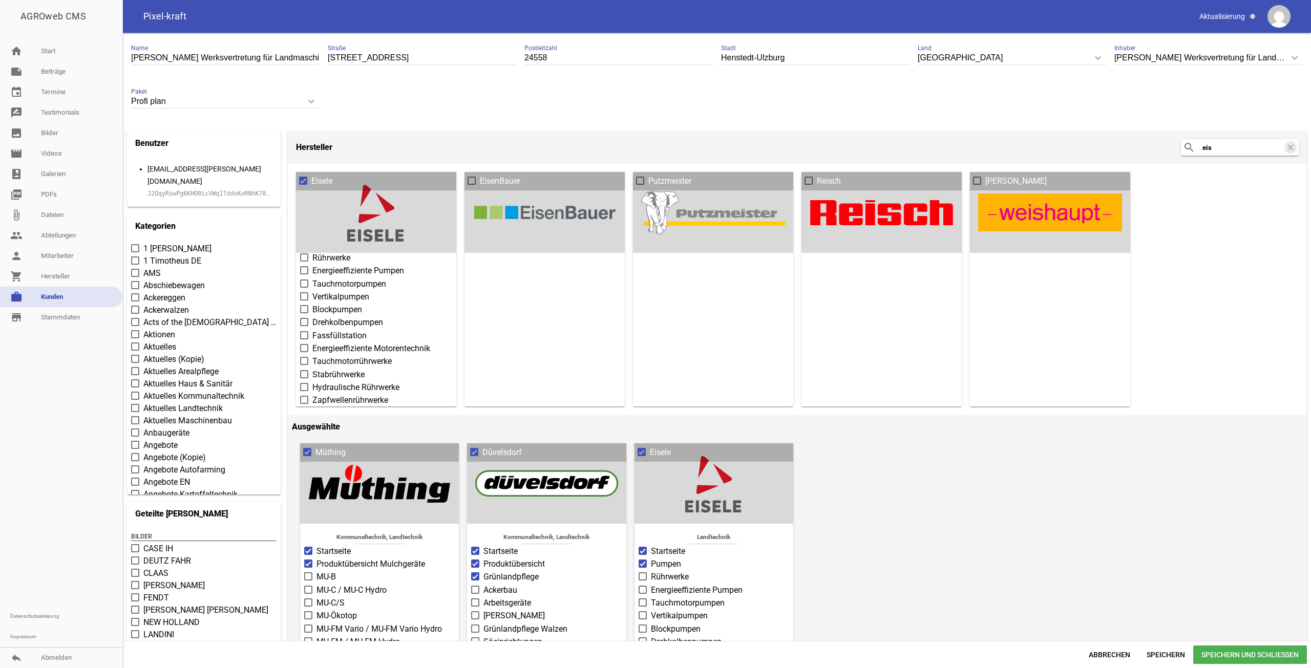
click at [312, 278] on input "Tauchmotorpumpen" at bounding box center [312, 278] width 0 height 0
click at [366, 394] on span "Zapfwellenrührwerke" at bounding box center [350, 400] width 76 height 12
click at [312, 394] on input "Zapfwellenrührwerke" at bounding box center [312, 394] width 0 height 0
click at [362, 294] on span "Vertikalpumpen" at bounding box center [340, 297] width 57 height 12
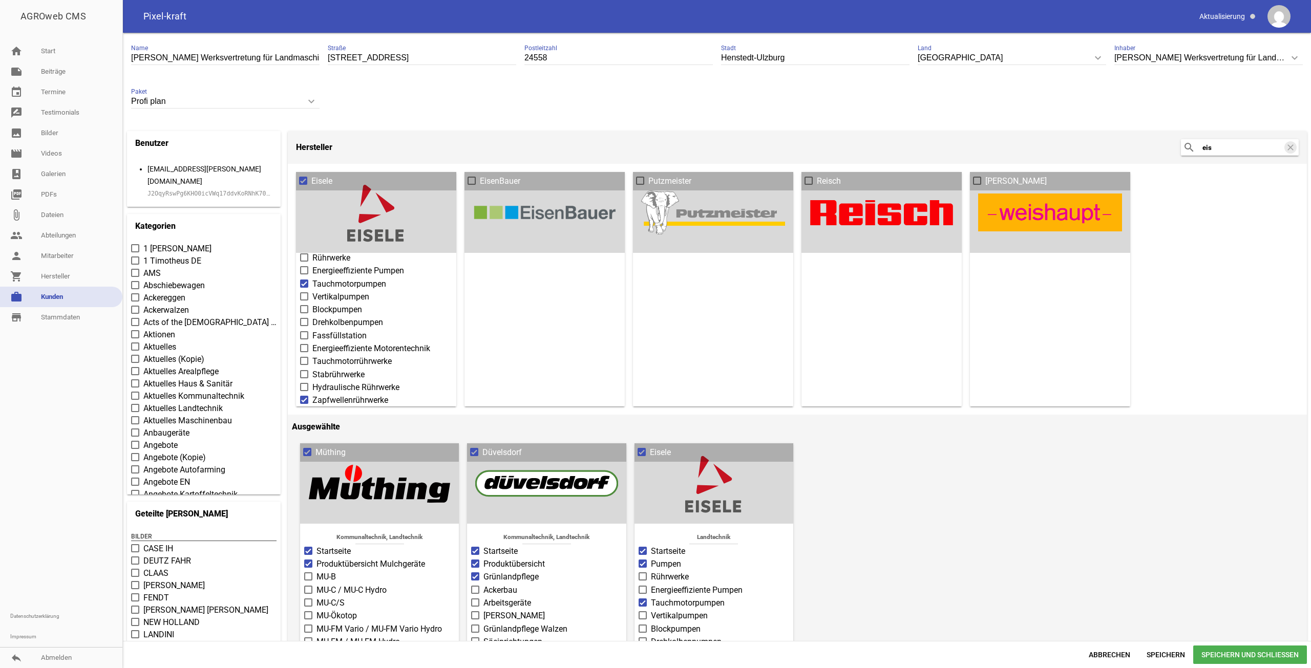
click at [312, 291] on input "Vertikalpumpen" at bounding box center [312, 291] width 0 height 0
click at [1209, 149] on input "eis" at bounding box center [1243, 147] width 82 height 12
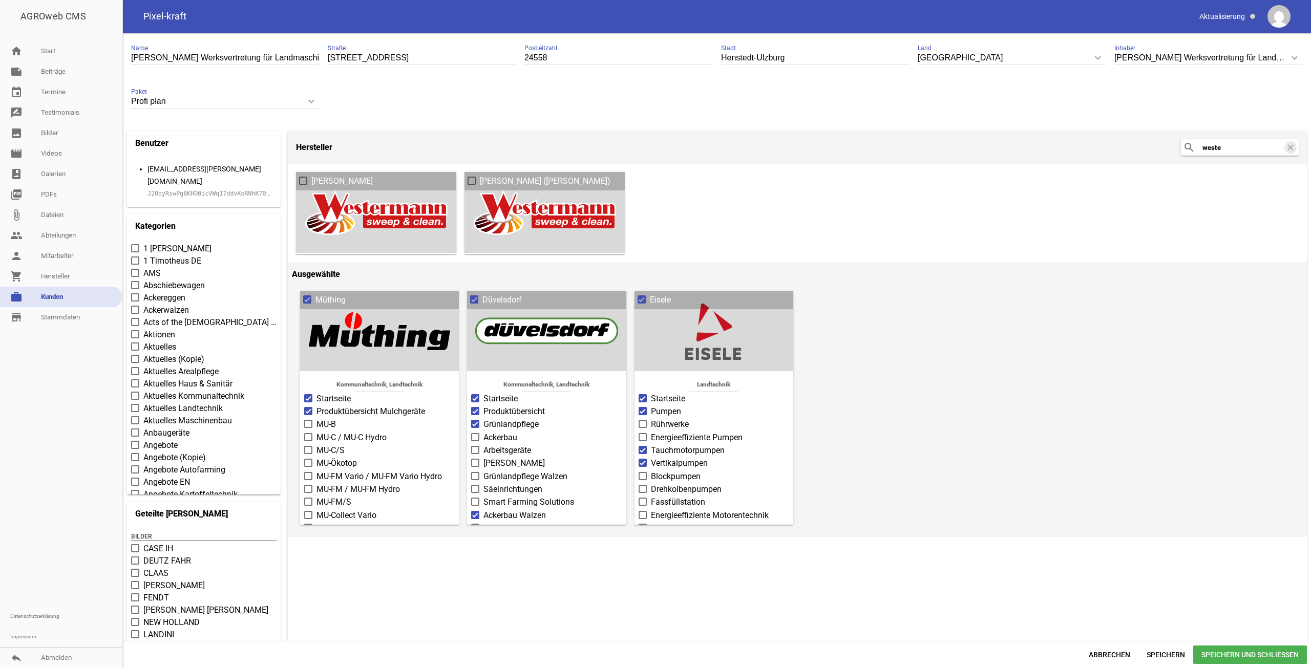
click at [370, 202] on div at bounding box center [376, 212] width 144 height 65
click at [353, 191] on h3 "[PERSON_NAME]" at bounding box center [376, 181] width 160 height 18
click at [339, 179] on span "[PERSON_NAME]" at bounding box center [341, 181] width 61 height 12
click at [311, 175] on input "[PERSON_NAME]" at bounding box center [311, 175] width 0 height 0
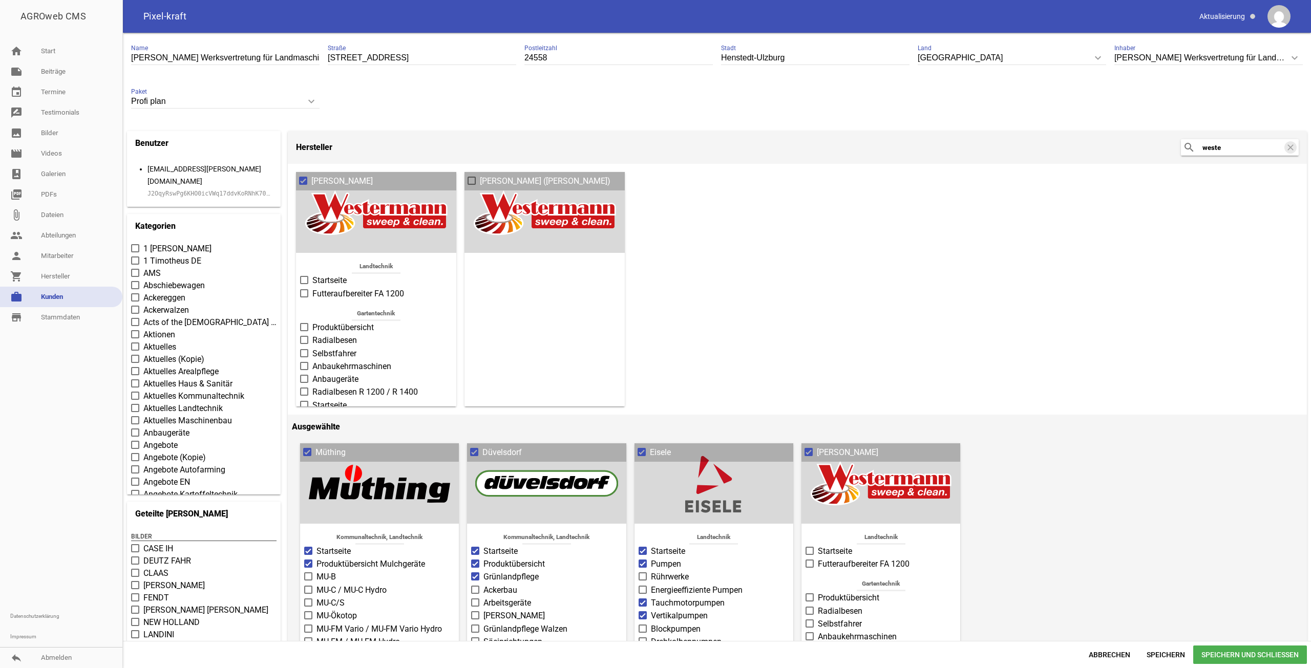
click at [325, 283] on span "Startseite" at bounding box center [329, 281] width 34 height 12
click at [312, 275] on input "Startseite" at bounding box center [312, 275] width 0 height 0
click at [354, 328] on span "Produktübersicht" at bounding box center [342, 328] width 61 height 12
click at [312, 322] on input "Produktübersicht" at bounding box center [312, 322] width 0 height 0
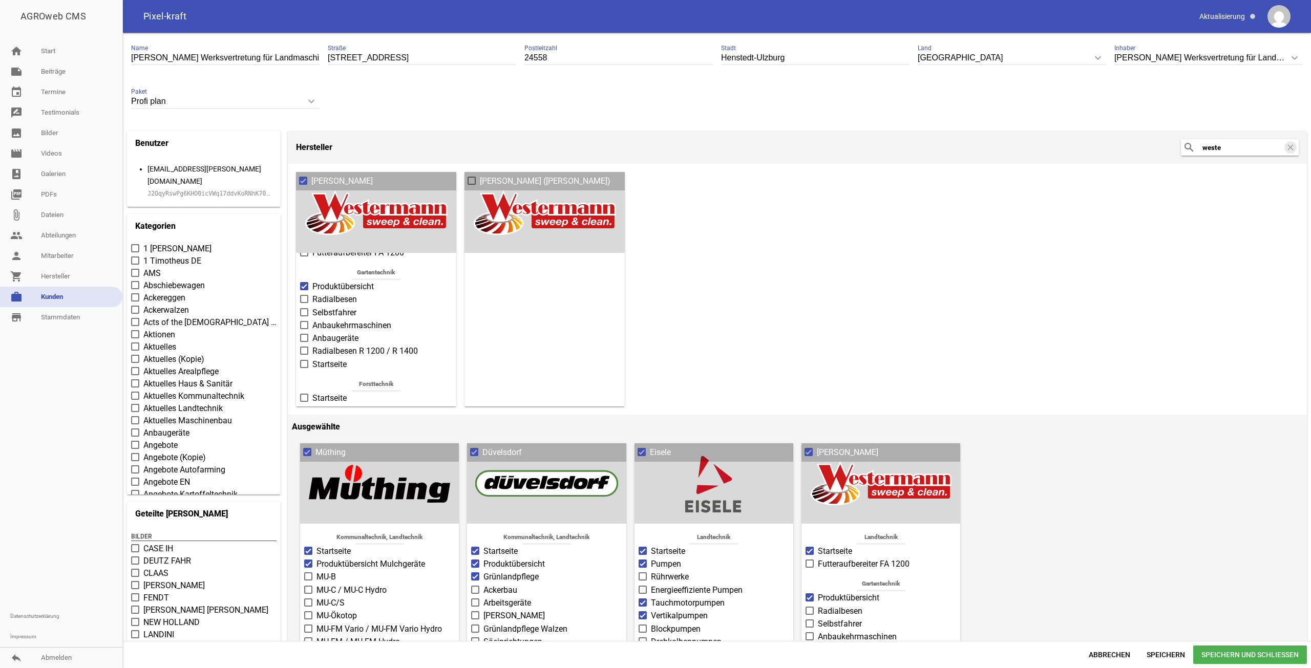
click at [307, 364] on span at bounding box center [304, 364] width 8 height 8
click at [312, 359] on input "Startseite" at bounding box center [312, 359] width 0 height 0
click at [303, 395] on span at bounding box center [304, 398] width 7 height 6
click at [312, 392] on input "Startseite" at bounding box center [312, 392] width 0 height 0
click at [1226, 155] on div "search weste clear" at bounding box center [1240, 147] width 118 height 16
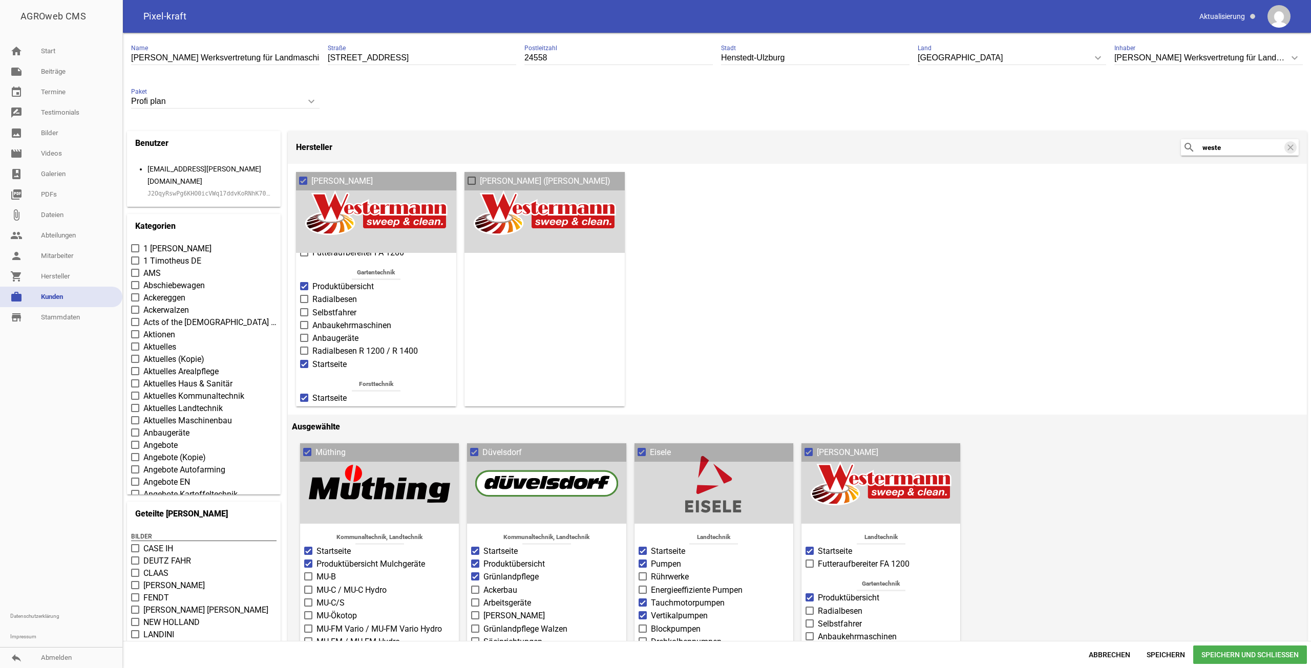
click at [1226, 155] on div "search weste clear" at bounding box center [1240, 147] width 118 height 16
click at [1226, 153] on input "weste" at bounding box center [1243, 147] width 82 height 12
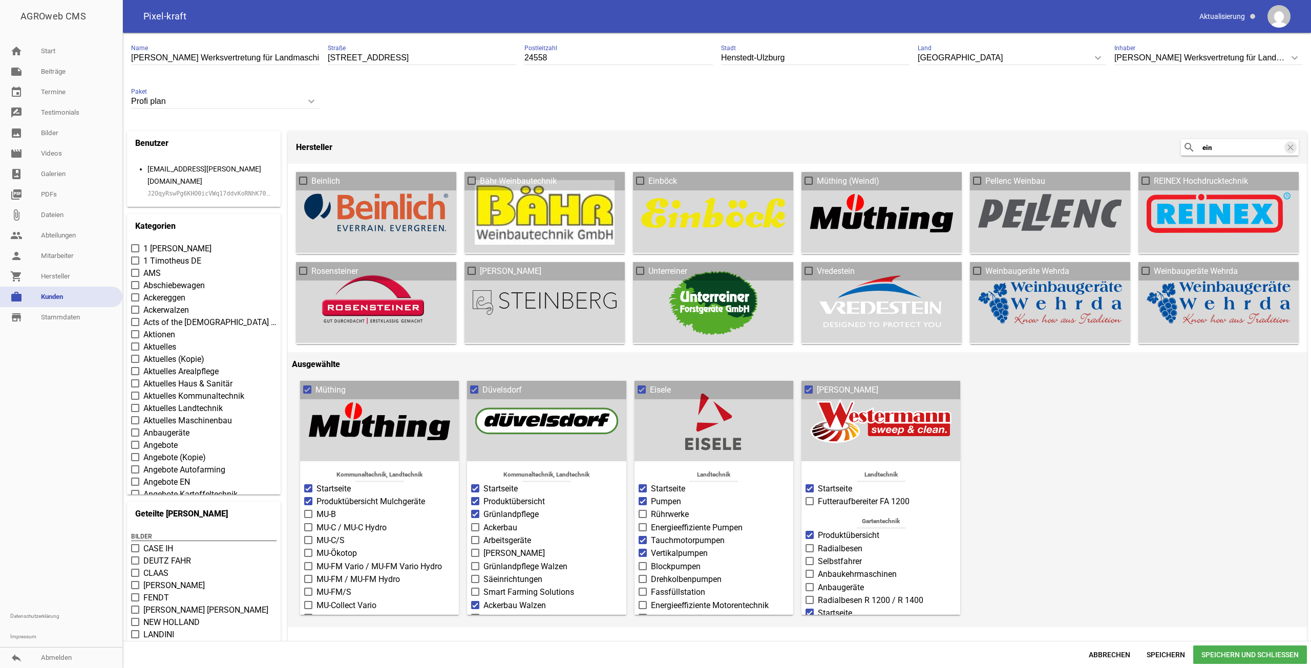
click at [735, 205] on div at bounding box center [713, 212] width 144 height 65
click at [707, 185] on label "Einböck" at bounding box center [713, 181] width 154 height 12
click at [648, 175] on input "Einböck" at bounding box center [648, 175] width 0 height 0
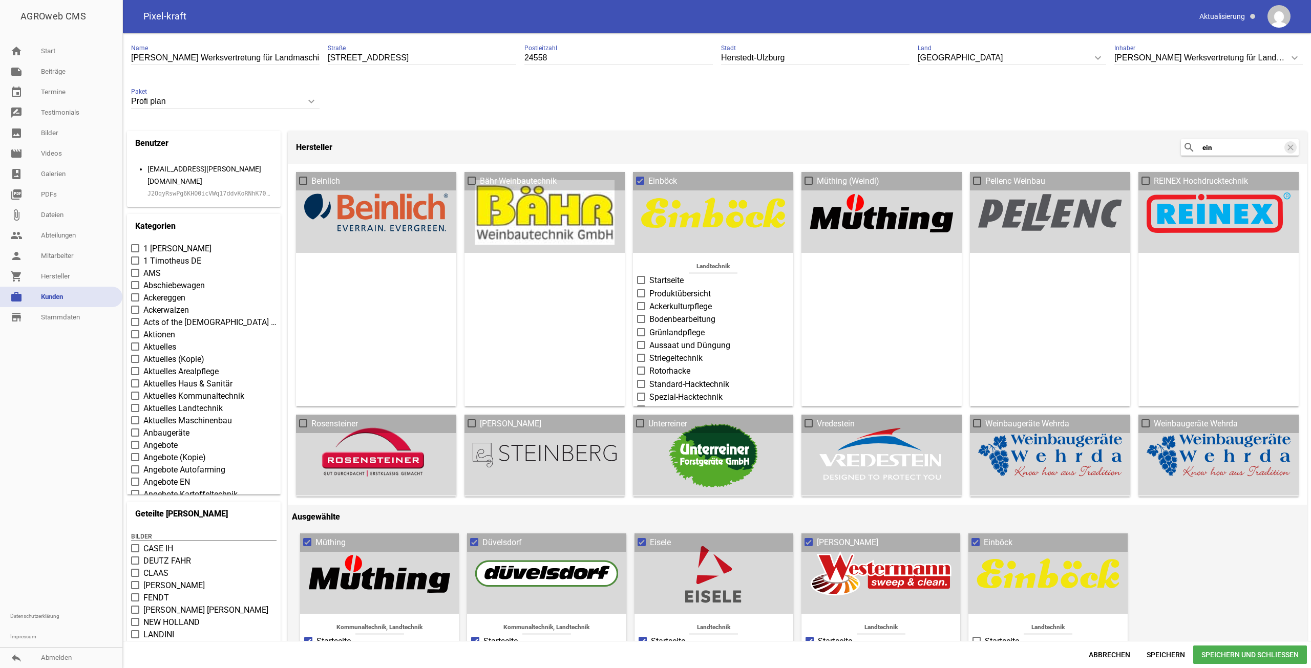
click at [665, 281] on span "Startseite" at bounding box center [666, 281] width 34 height 12
click at [649, 275] on input "Startseite" at bounding box center [649, 275] width 0 height 0
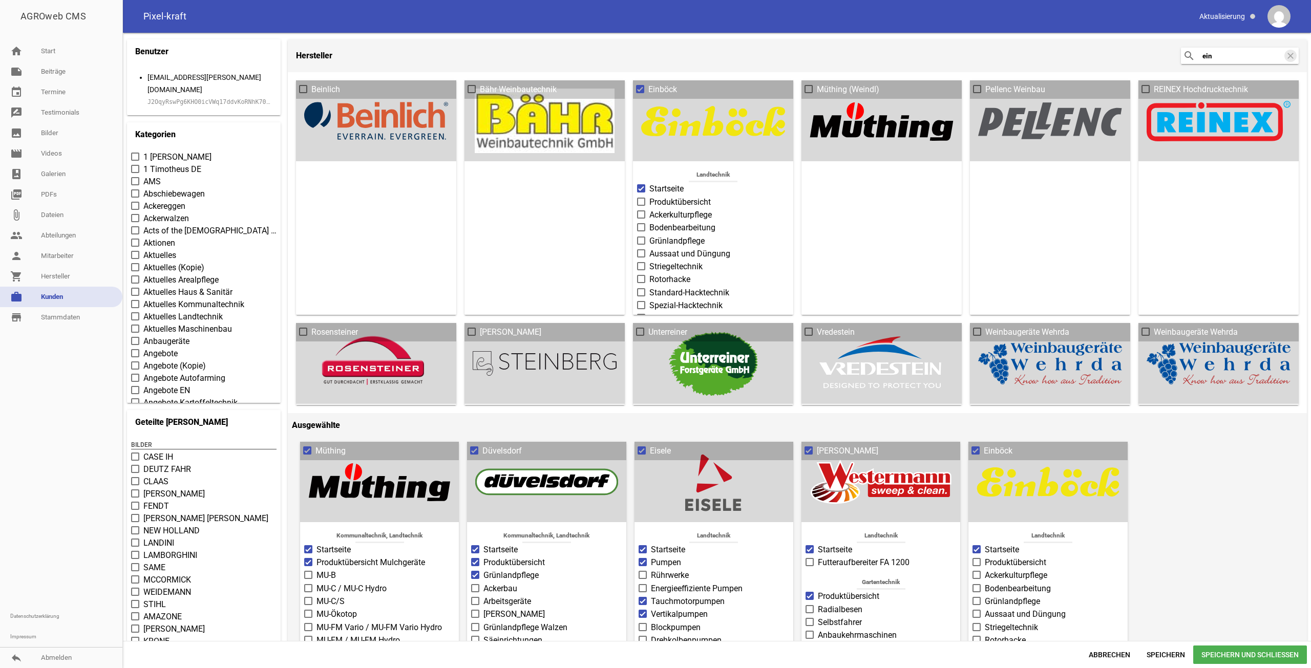
scroll to position [143, 0]
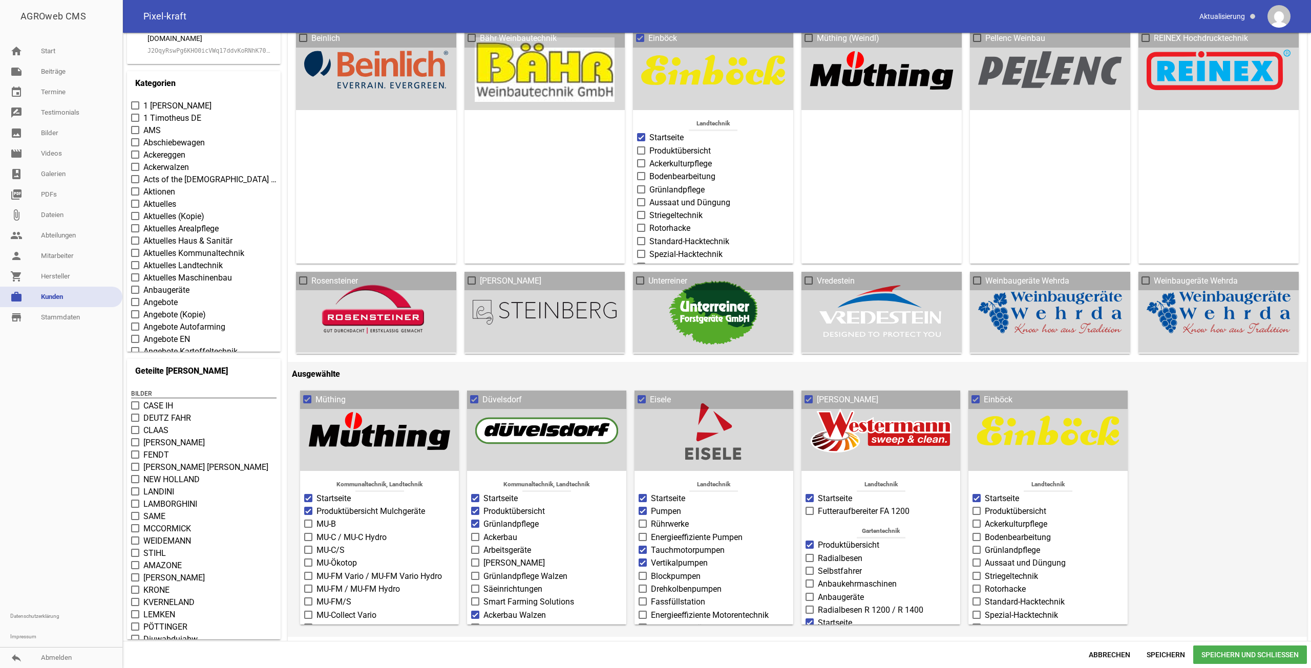
click at [820, 554] on span "Radialbesen" at bounding box center [840, 559] width 45 height 12
click at [818, 553] on input "Radialbesen" at bounding box center [818, 553] width 0 height 0
click at [830, 567] on span "Selbstfahrer" at bounding box center [840, 571] width 44 height 12
click at [818, 565] on input "Selbstfahrer" at bounding box center [818, 565] width 0 height 0
click at [859, 583] on span "Anbaukehrmaschinen" at bounding box center [857, 584] width 79 height 12
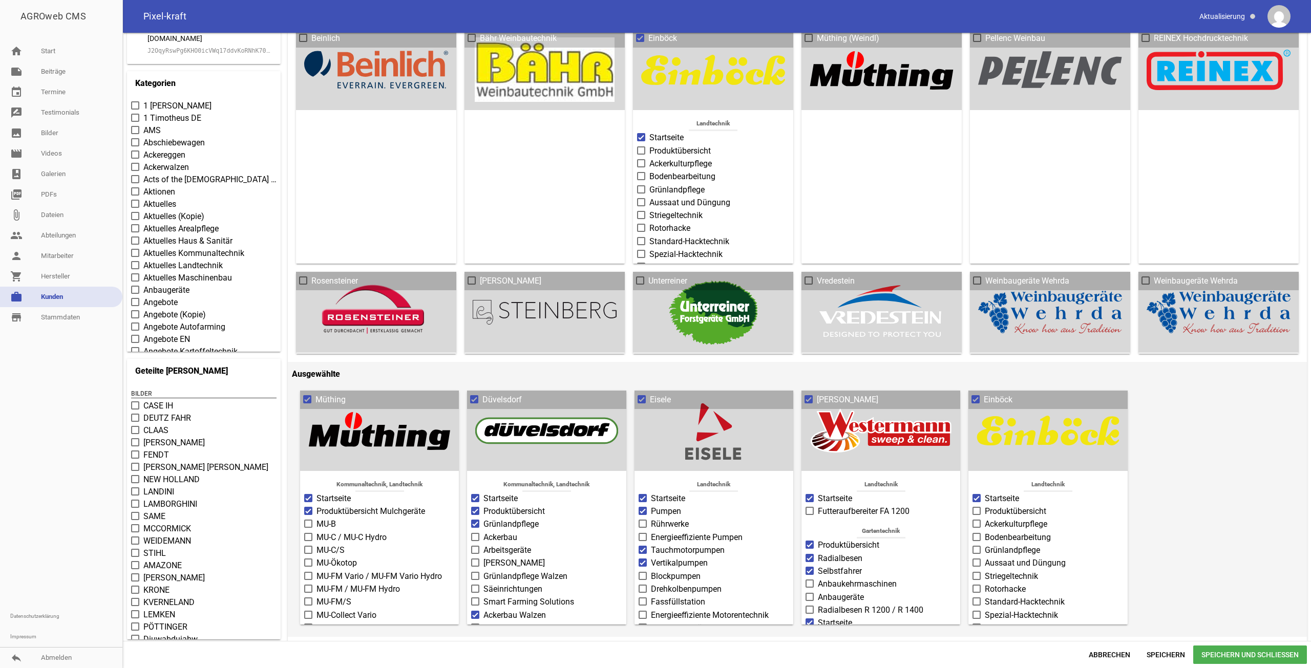
click at [818, 578] on input "Anbaukehrmaschinen" at bounding box center [818, 578] width 0 height 0
click at [848, 592] on span "Anbaugeräte" at bounding box center [841, 598] width 46 height 12
click at [818, 592] on input "Anbaugeräte" at bounding box center [818, 592] width 0 height 0
click at [1022, 533] on span "Bodenbearbeitung" at bounding box center [1018, 538] width 66 height 12
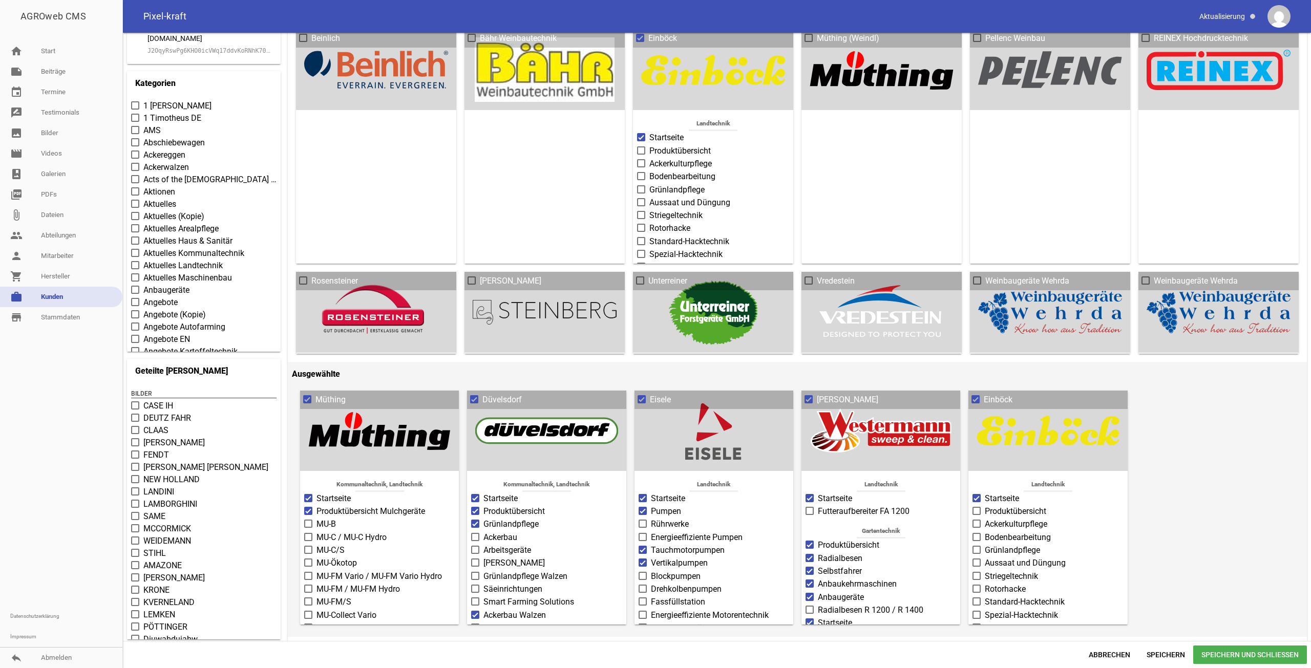
click at [985, 532] on input "Bodenbearbeitung" at bounding box center [985, 532] width 0 height 0
click at [998, 505] on span "Ackerkulturpflege" at bounding box center [1016, 506] width 62 height 12
click at [985, 500] on input "Ackerkulturpflege" at bounding box center [985, 500] width 0 height 0
click at [1041, 541] on span "Aussaat und Düngung" at bounding box center [1025, 545] width 81 height 12
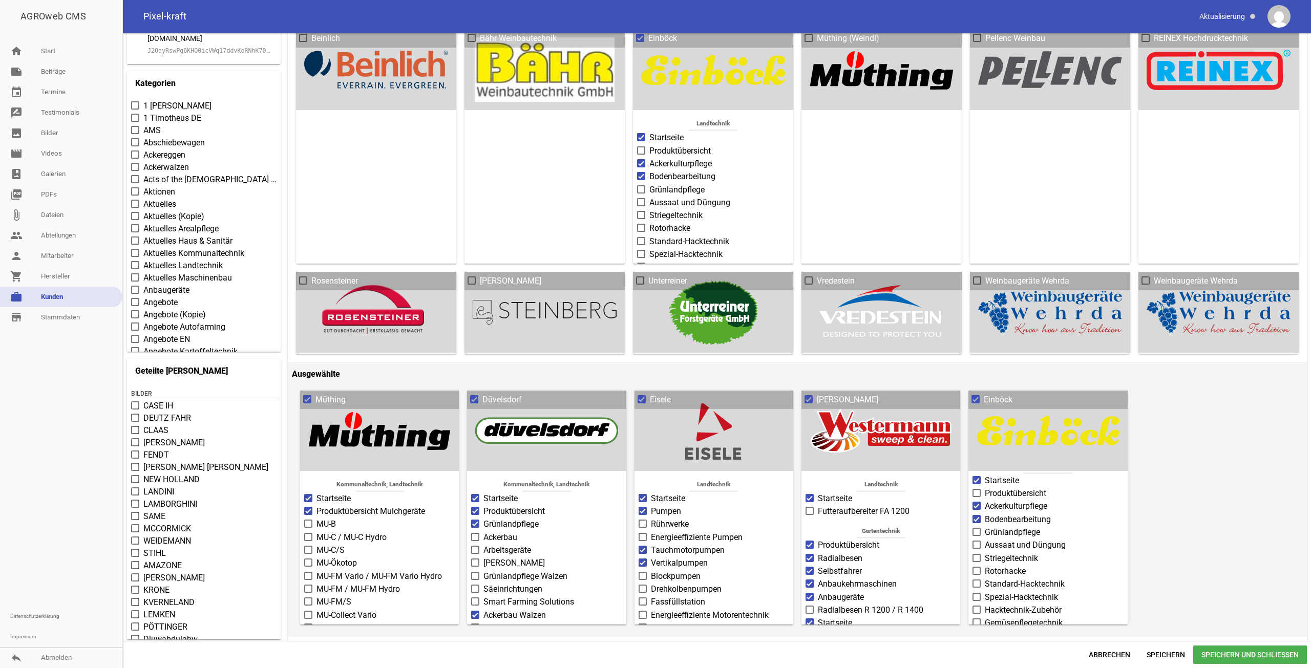
click at [985, 539] on input "Aussaat und Düngung" at bounding box center [985, 539] width 0 height 0
click at [1035, 530] on span "Grünlandpflege" at bounding box center [1012, 533] width 55 height 12
click at [985, 527] on input "Grünlandpflege" at bounding box center [985, 527] width 0 height 0
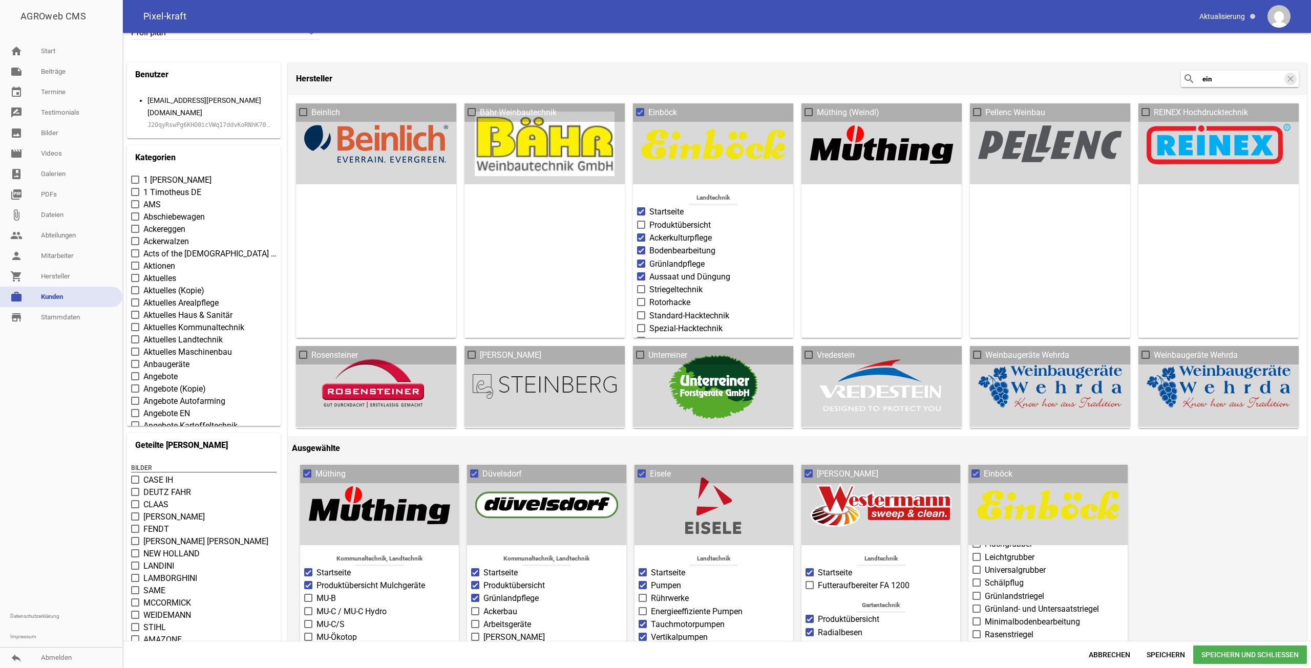
scroll to position [0, 0]
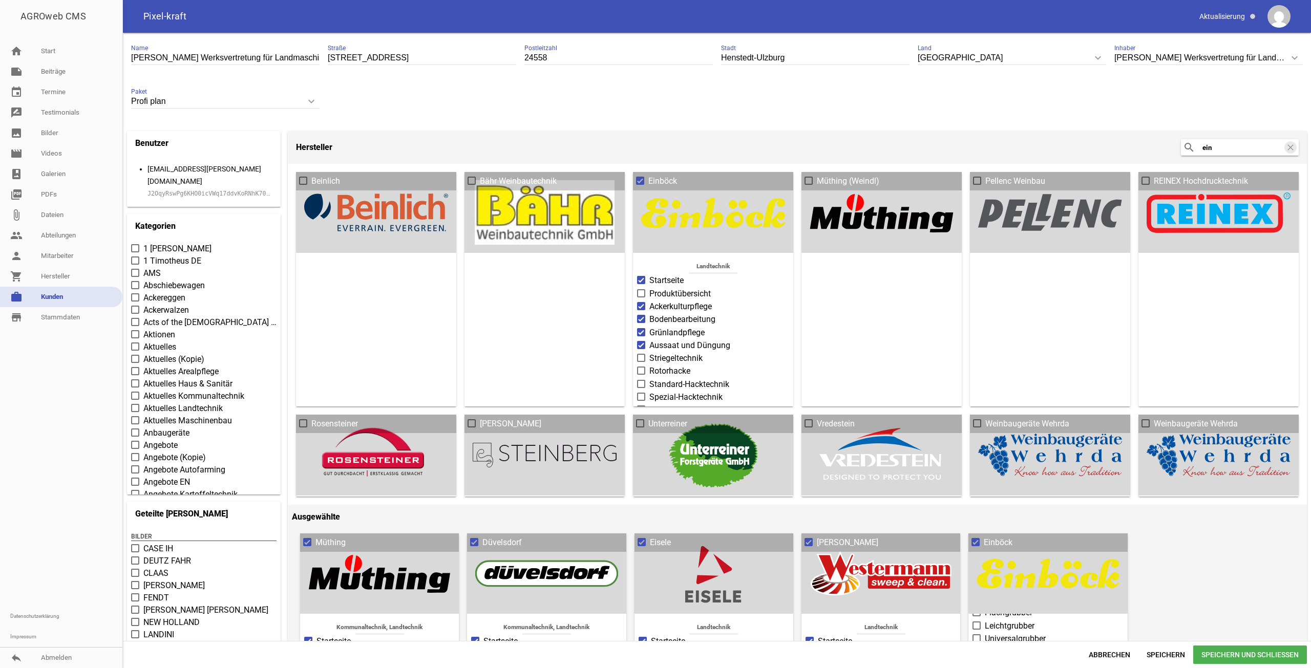
click at [1231, 140] on header "Hersteller search ein clear" at bounding box center [797, 147] width 1019 height 33
click at [1232, 146] on input "ein" at bounding box center [1243, 147] width 82 height 12
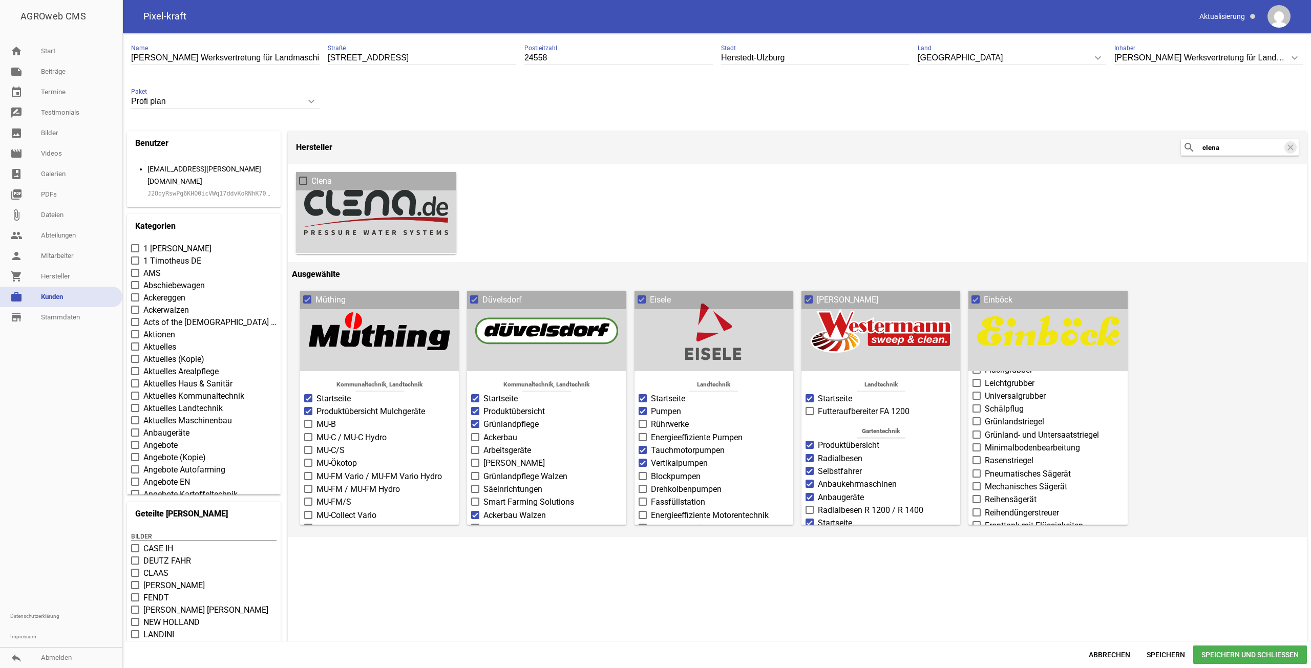
type input "clena"
click at [413, 175] on h3 "Clena" at bounding box center [376, 181] width 160 height 18
click at [373, 183] on label "Clena" at bounding box center [376, 181] width 154 height 12
click at [311, 175] on input "Clena" at bounding box center [311, 175] width 0 height 0
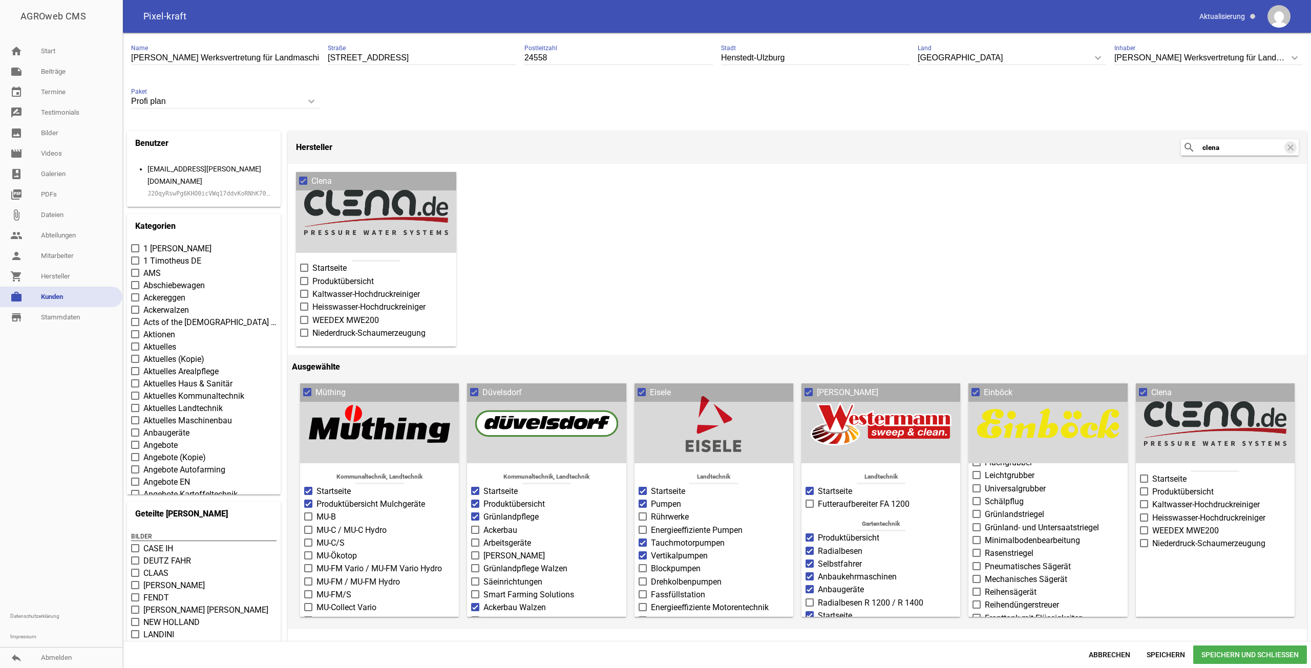
click at [334, 267] on span "Startseite" at bounding box center [329, 268] width 34 height 12
click at [312, 262] on input "Startseite" at bounding box center [312, 262] width 0 height 0
click at [329, 292] on span "Kaltwasser-Hochdruckreiniger" at bounding box center [366, 294] width 108 height 12
click at [312, 288] on input "Kaltwasser-Hochdruckreiniger" at bounding box center [312, 288] width 0 height 0
click at [347, 280] on span "Produktübersicht" at bounding box center [342, 282] width 61 height 12
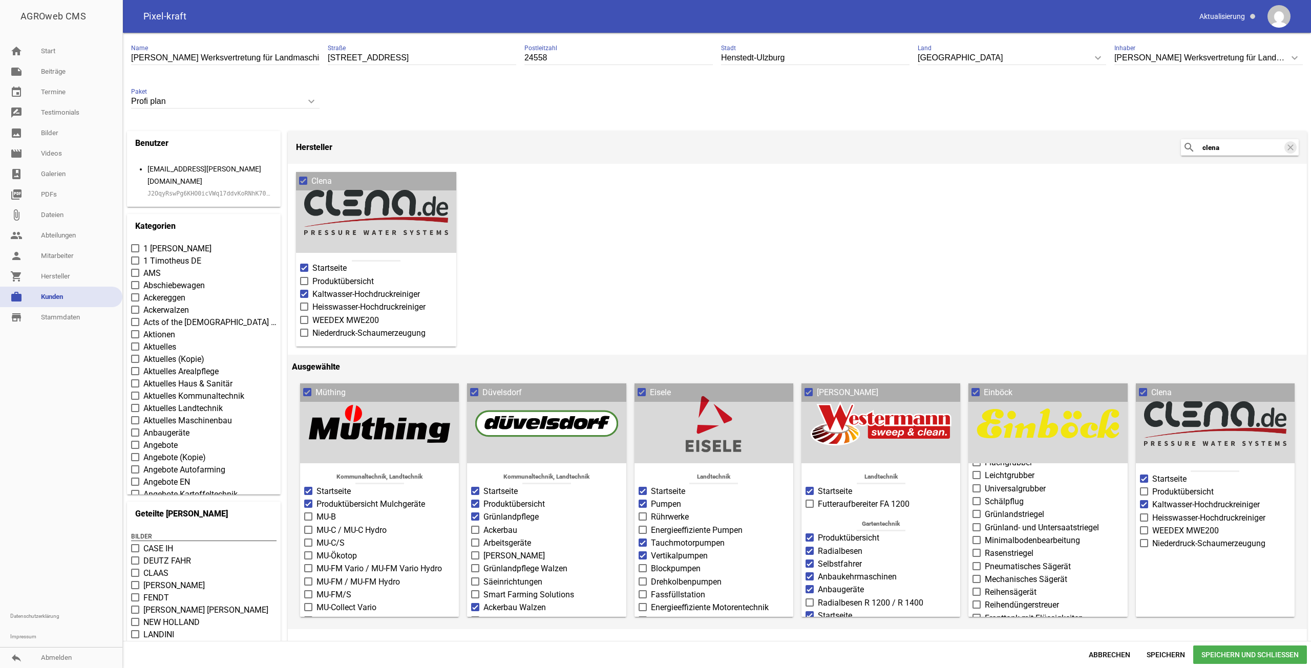
click at [312, 276] on input "Produktübersicht" at bounding box center [312, 276] width 0 height 0
click at [343, 305] on span "Heisswasser-Hochdruckreiniger" at bounding box center [368, 307] width 113 height 12
click at [312, 301] on input "Heisswasser-Hochdruckreiniger" at bounding box center [312, 301] width 0 height 0
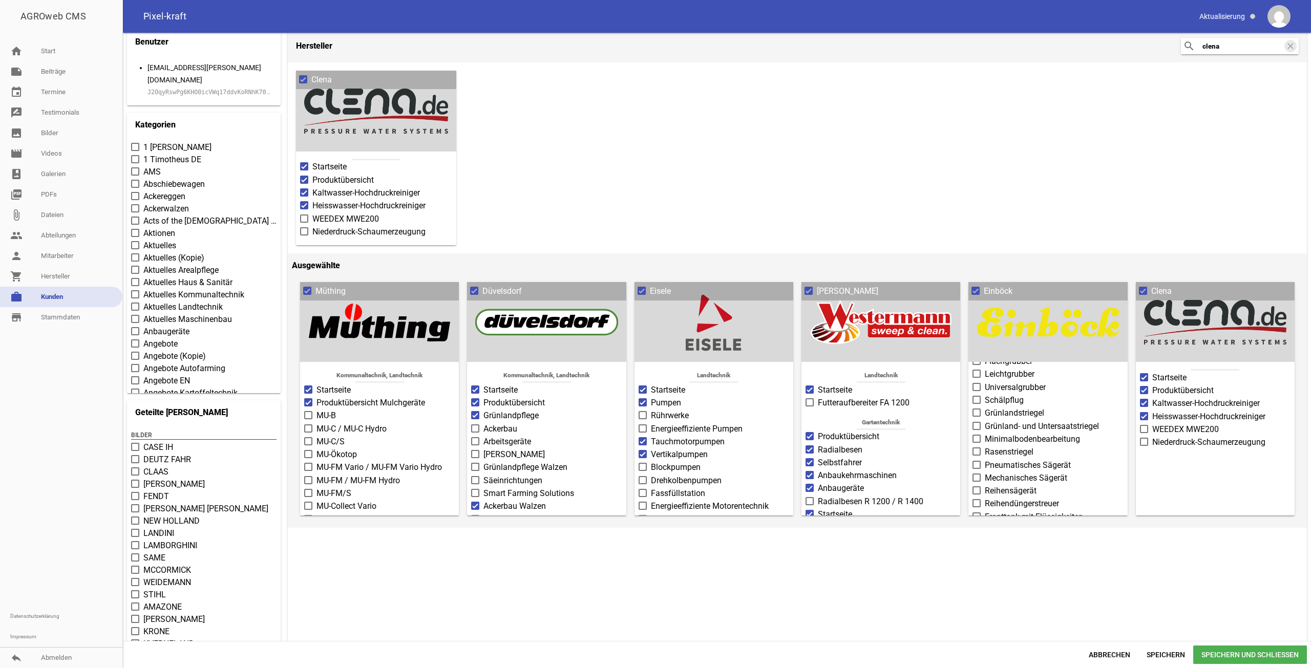
scroll to position [102, 0]
click at [1166, 652] on span "Speichern" at bounding box center [1166, 655] width 55 height 18
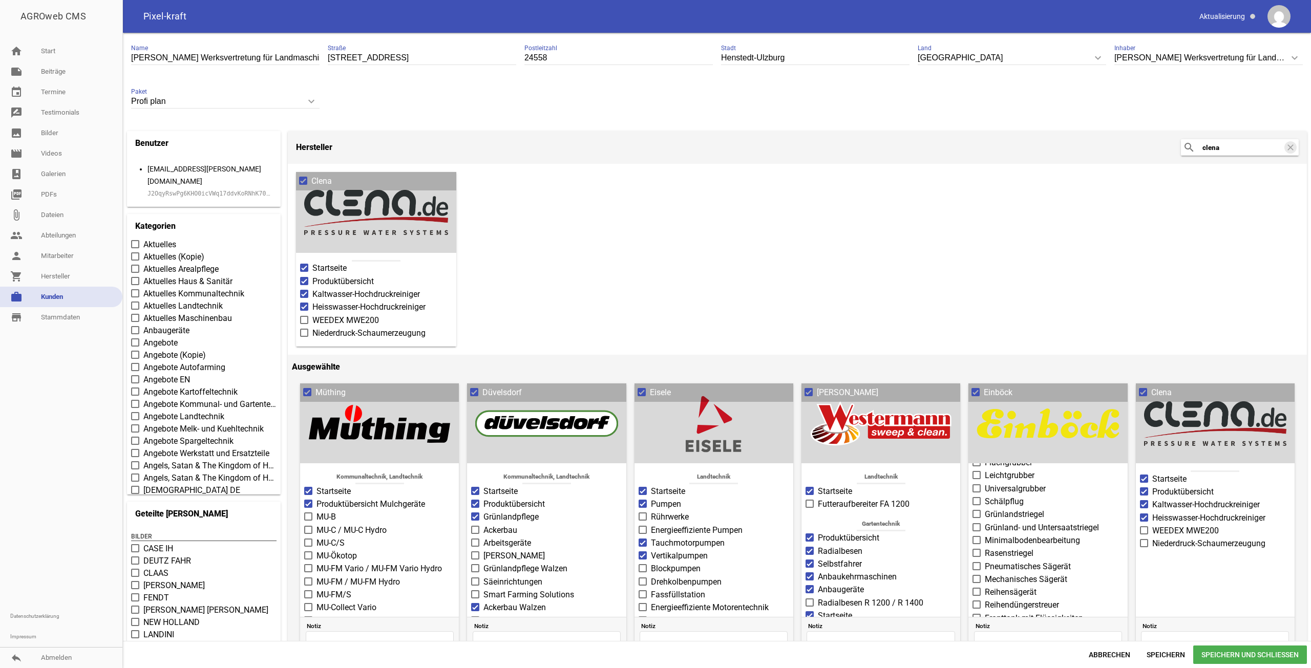
click at [134, 241] on span at bounding box center [135, 244] width 7 height 6
click at [143, 239] on input "Aktuelles" at bounding box center [143, 239] width 0 height 0
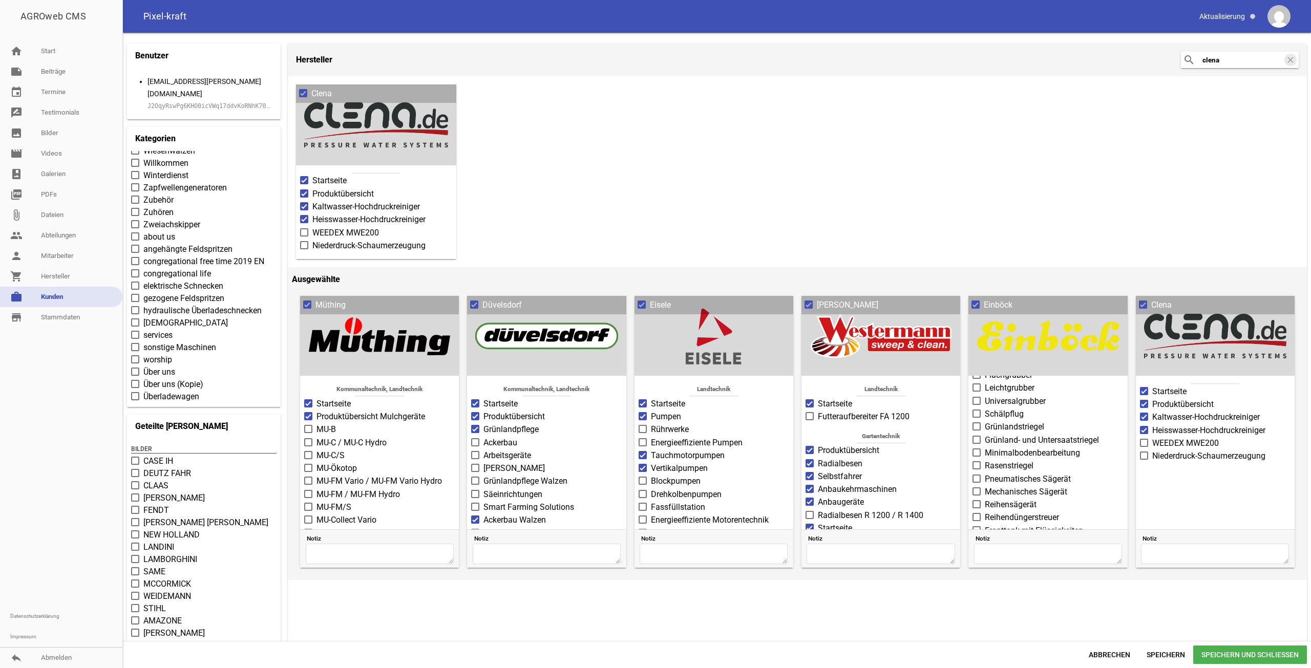
scroll to position [141, 0]
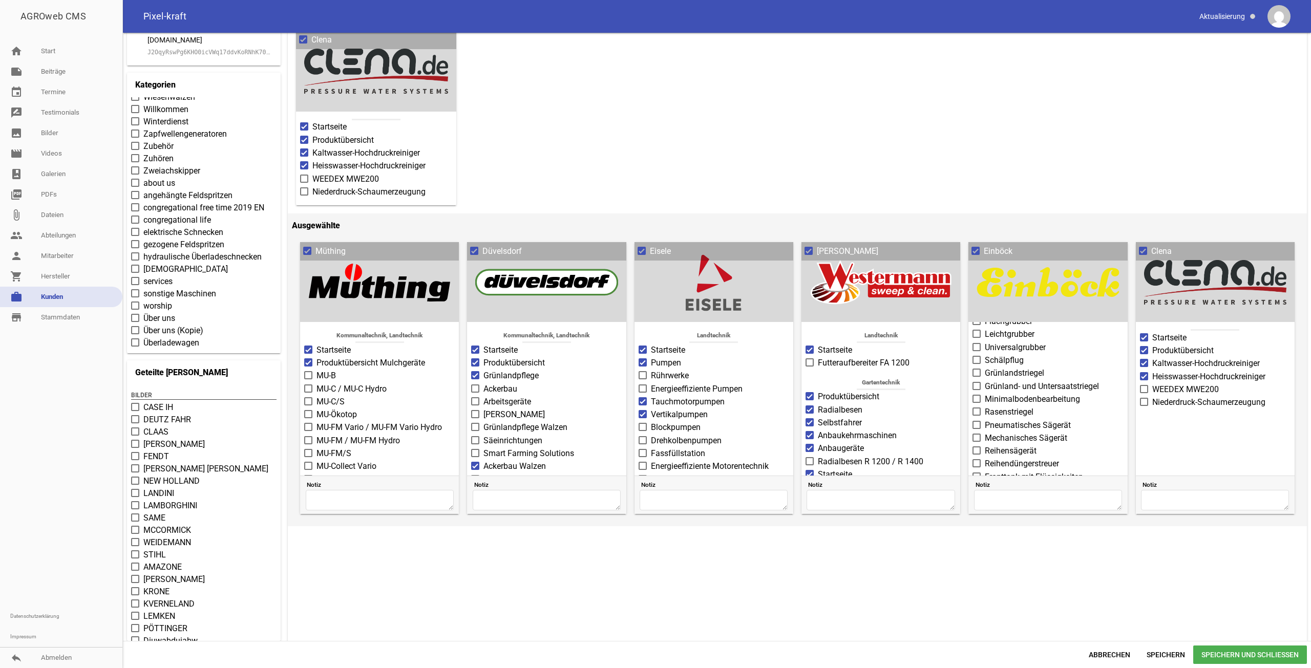
click at [155, 312] on span "Über uns" at bounding box center [159, 318] width 32 height 12
click at [143, 312] on input "Über uns" at bounding box center [143, 312] width 0 height 0
click at [1168, 648] on span "Speichern" at bounding box center [1166, 655] width 55 height 18
click at [637, 160] on div "Clena Startseite Produktübersicht [PERSON_NAME]-Hochdruckreiniger Heisswasser-H…" at bounding box center [797, 275] width 1019 height 504
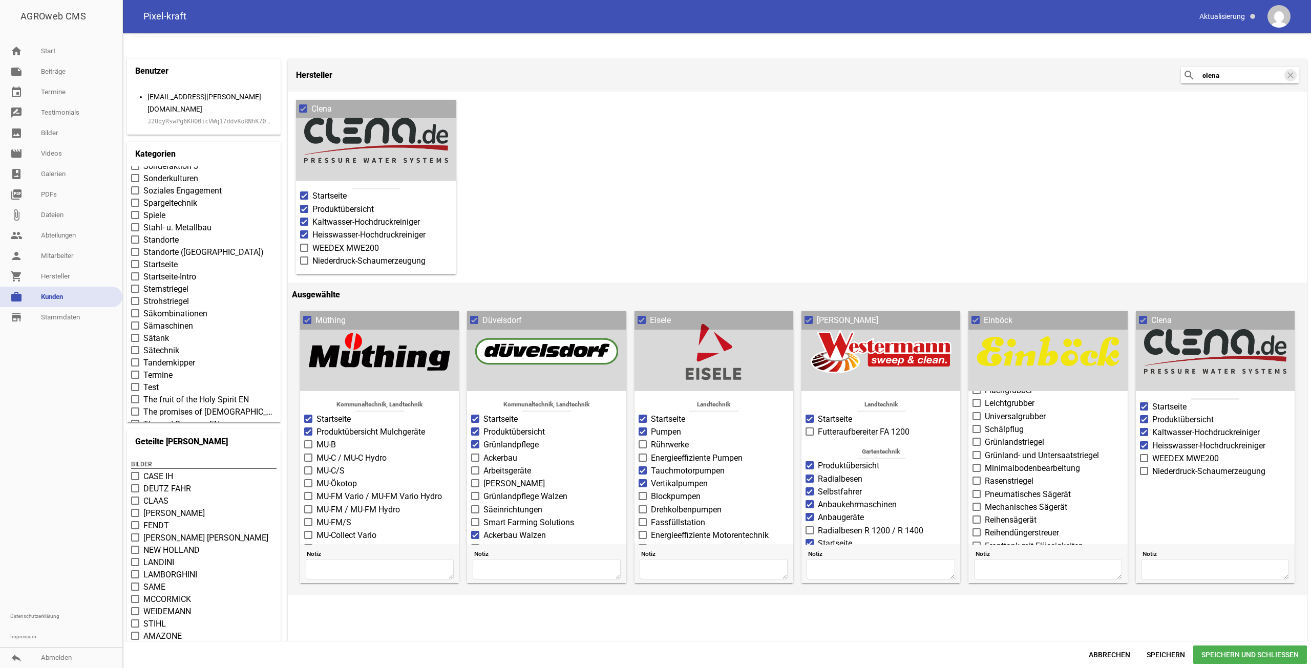
scroll to position [0, 0]
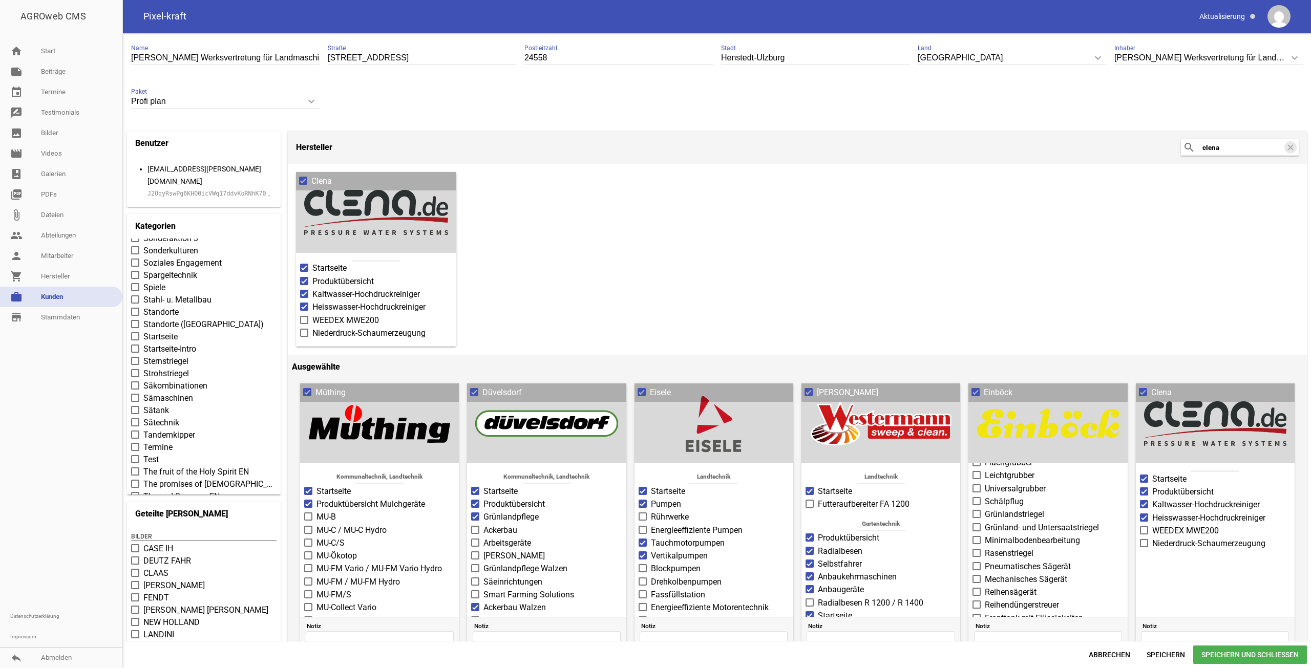
click at [1204, 659] on span "Speichern und Schließen" at bounding box center [1250, 655] width 114 height 18
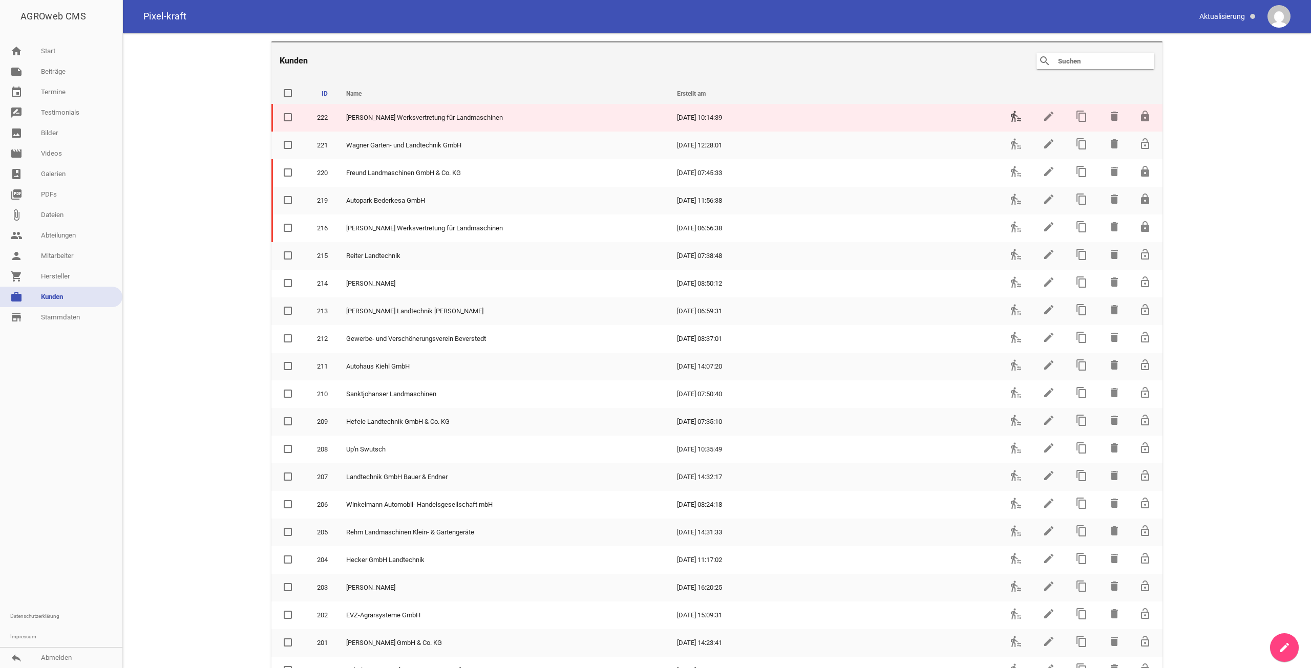
click at [1013, 113] on icon "transfer_within_a_station" at bounding box center [1016, 116] width 12 height 12
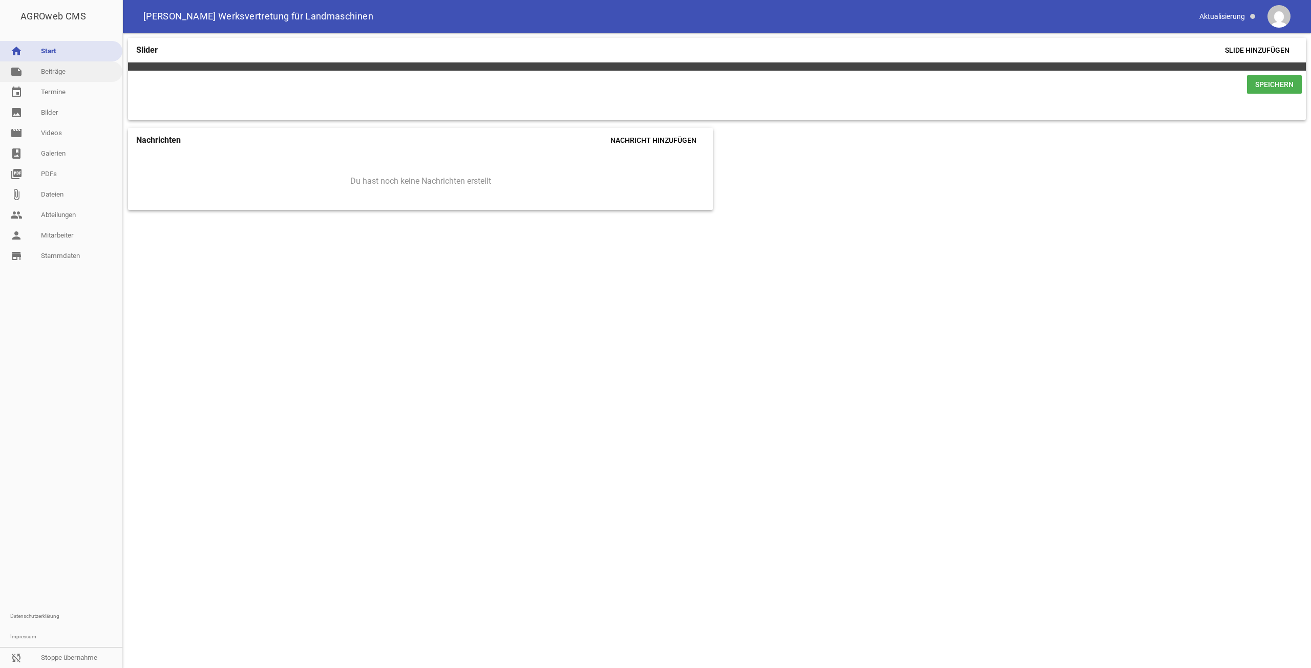
click at [50, 73] on link "note Beiträge" at bounding box center [61, 71] width 122 height 20
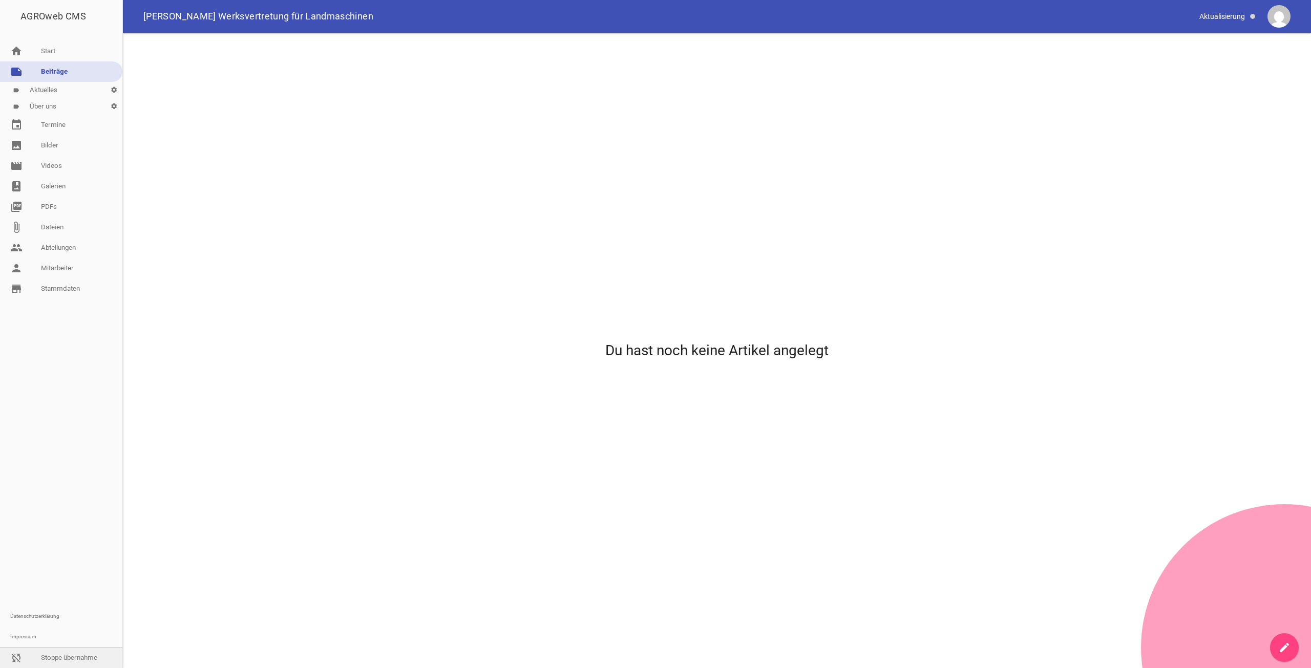
click at [28, 656] on link "sync_disabled Stoppe übernahme" at bounding box center [61, 658] width 122 height 20
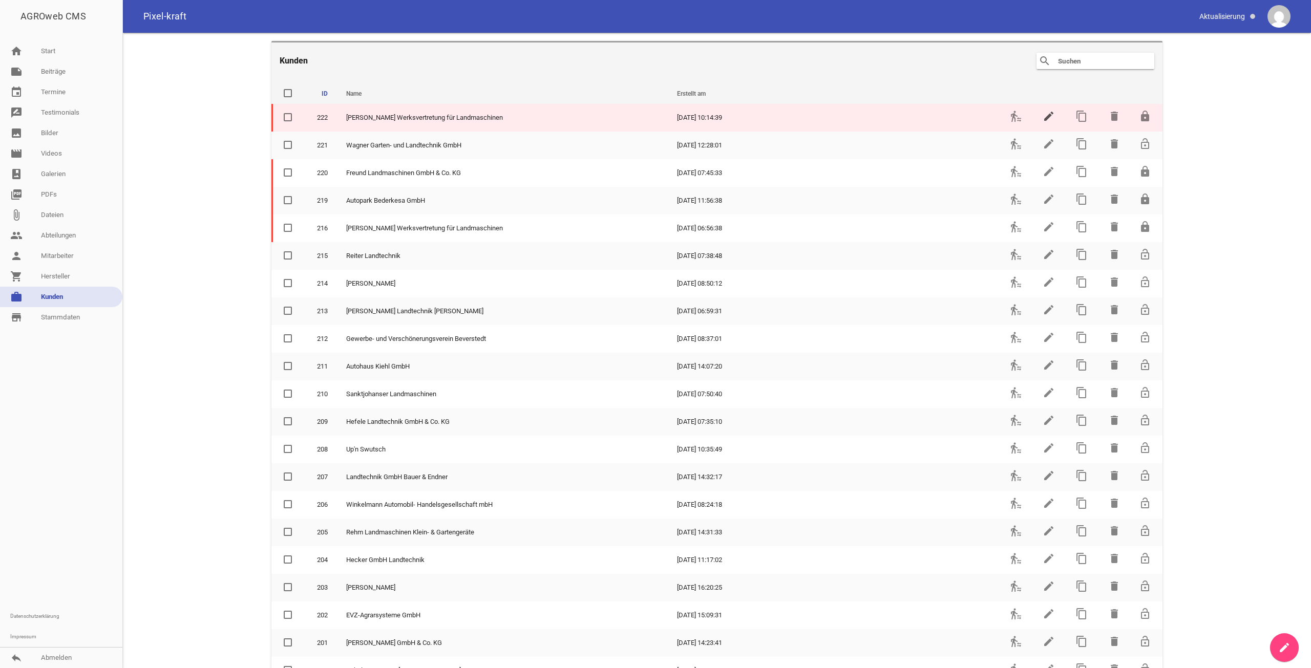
click at [1046, 113] on icon "edit" at bounding box center [1049, 116] width 12 height 12
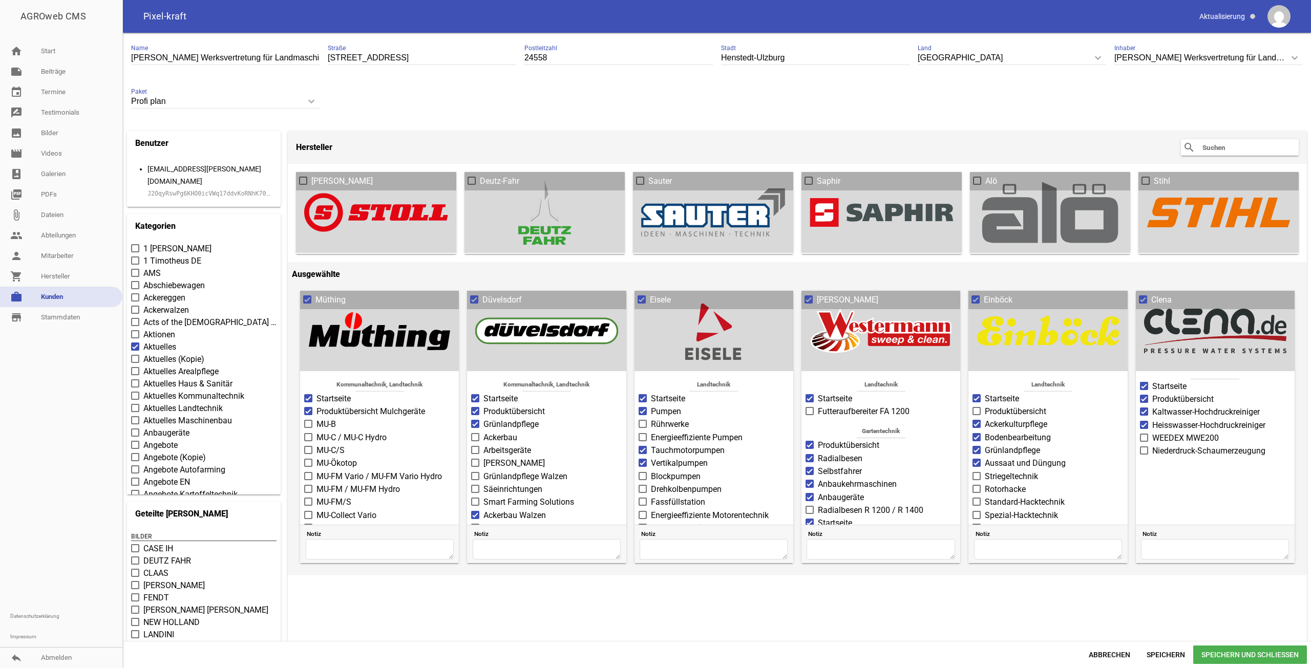
click at [201, 190] on code "J2OqyRswPg6KHO0icVWq17ddvKoRNhK70aM2DqSWGV1O2kxaddHMMlanMReK" at bounding box center [256, 193] width 216 height 7
click at [1103, 653] on span "Abbrechen" at bounding box center [1110, 655] width 58 height 18
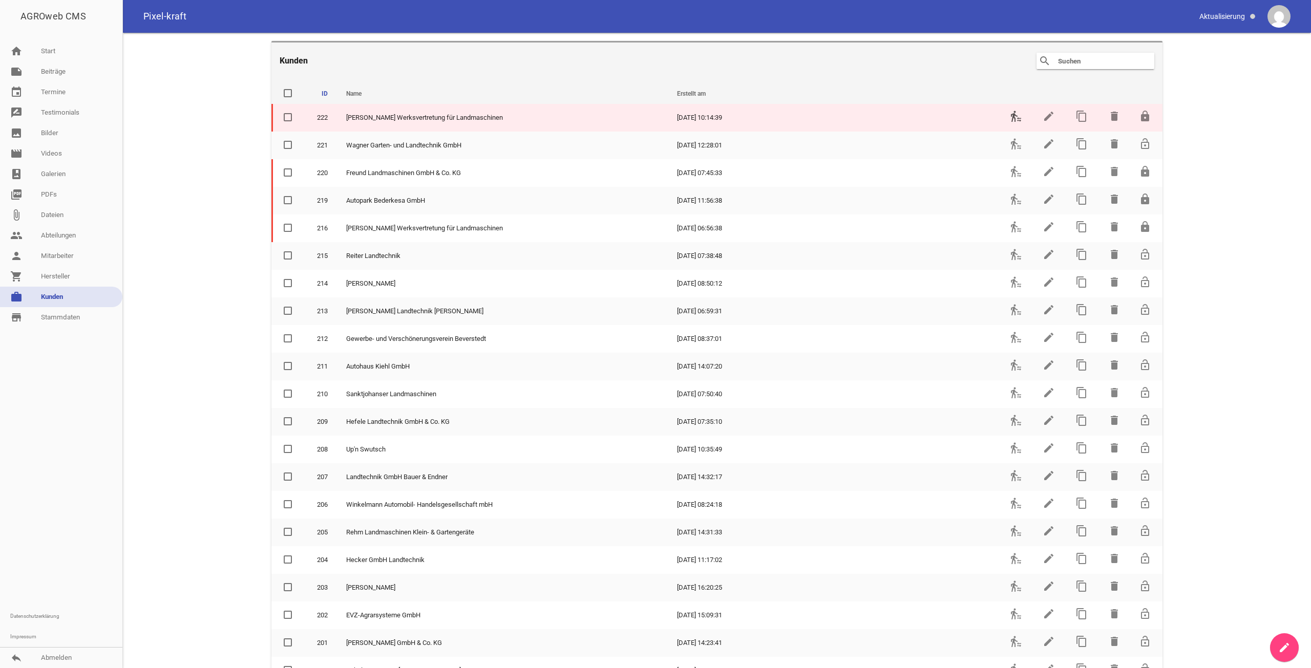
click at [1011, 116] on icon "transfer_within_a_station" at bounding box center [1016, 116] width 12 height 12
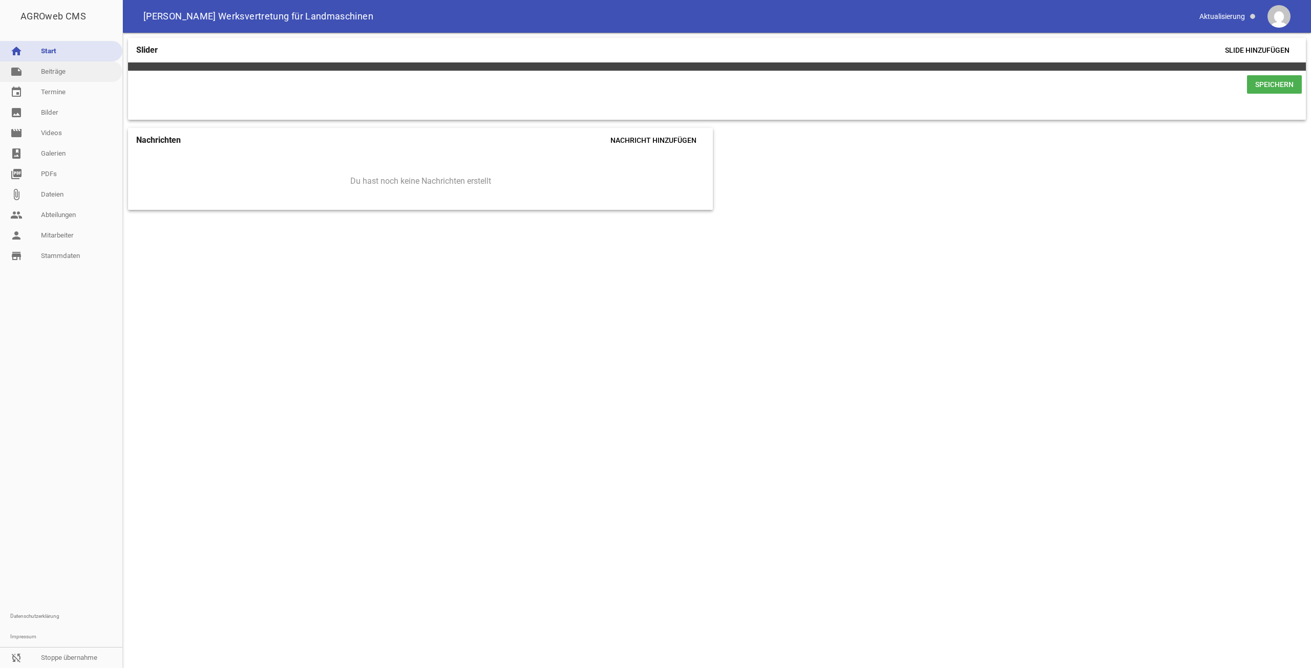
click at [76, 77] on link "note Beiträge" at bounding box center [61, 71] width 122 height 20
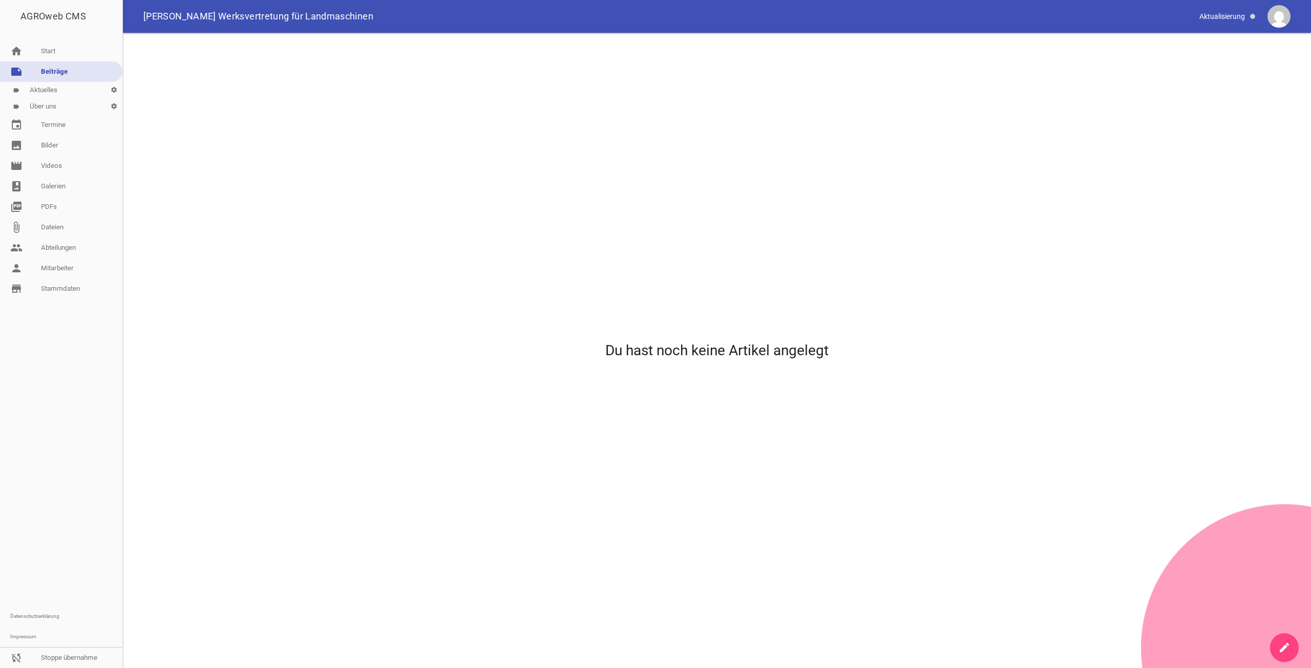
click at [1280, 651] on icon "create" at bounding box center [1284, 648] width 12 height 12
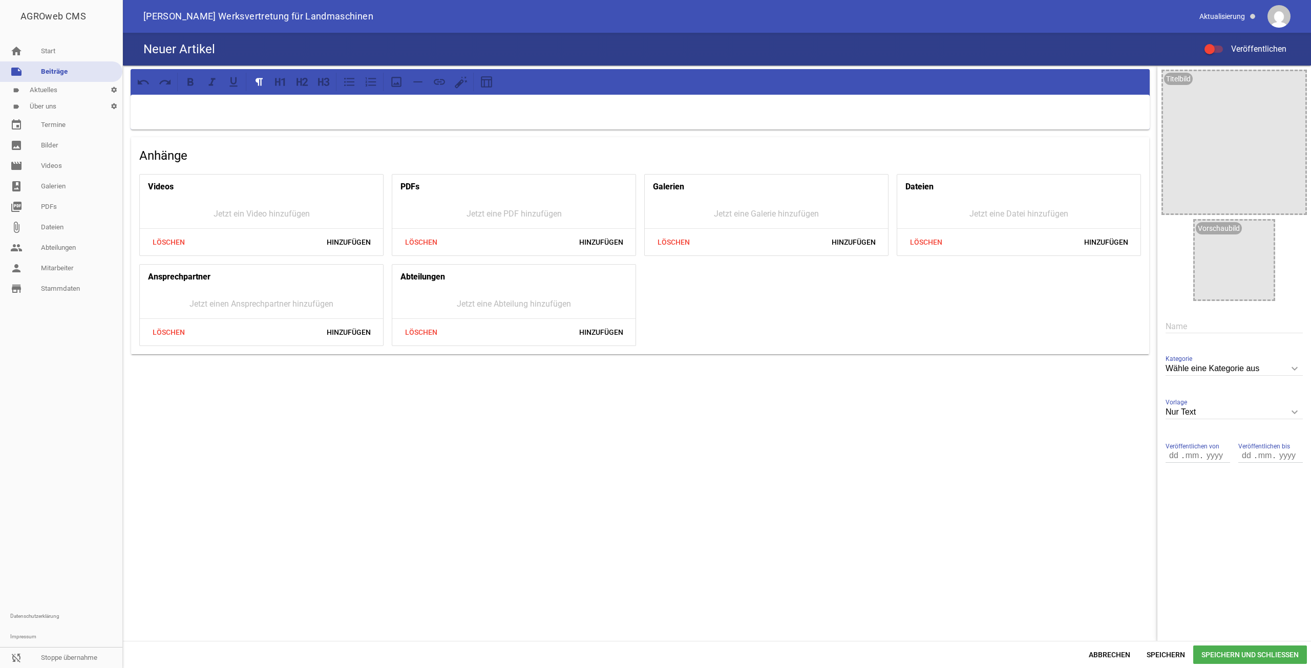
click at [1213, 326] on input "text" at bounding box center [1234, 327] width 137 height 14
paste input "Willkommen bei der [PERSON_NAME] Werksvertretung"
click at [1194, 330] on input "Willkommen bei der [PERSON_NAME] Werksvertretung" at bounding box center [1234, 327] width 137 height 14
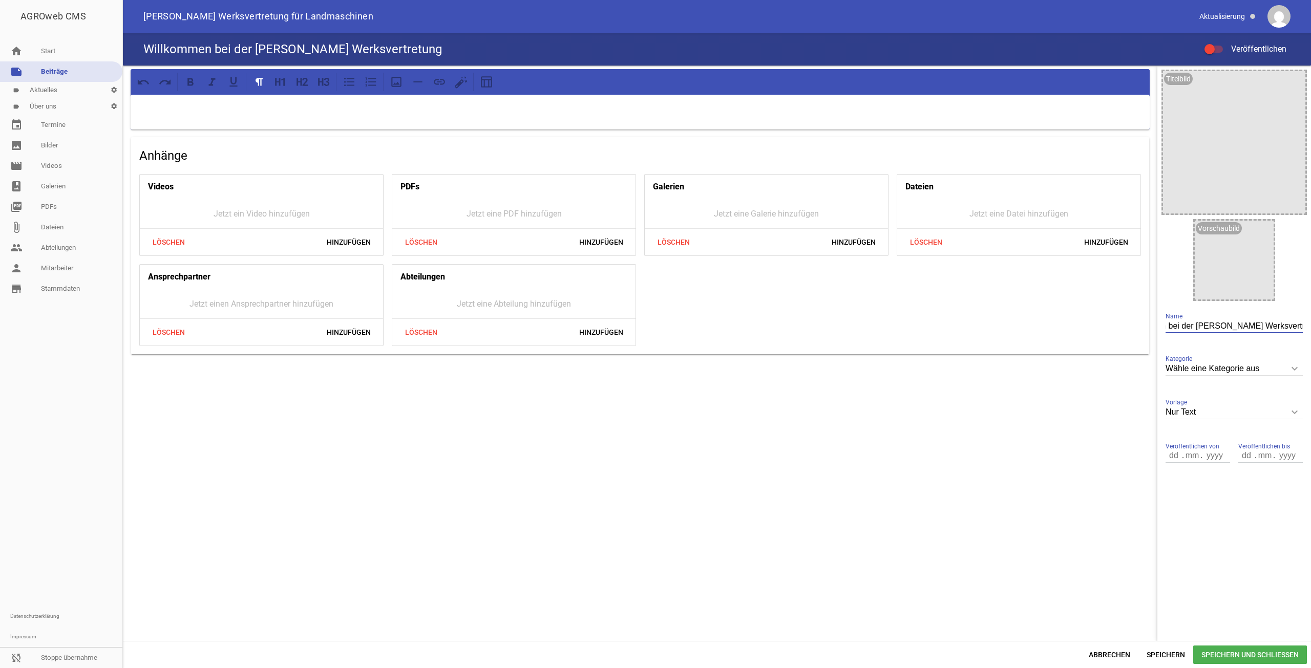
type input "Willkommen bei der [PERSON_NAME] Werksvertretung"
click at [246, 111] on p at bounding box center [640, 108] width 1005 height 12
paste div
click at [206, 109] on p "Willkommen bei der [PERSON_NAME] Werksvertretung" at bounding box center [640, 108] width 1005 height 12
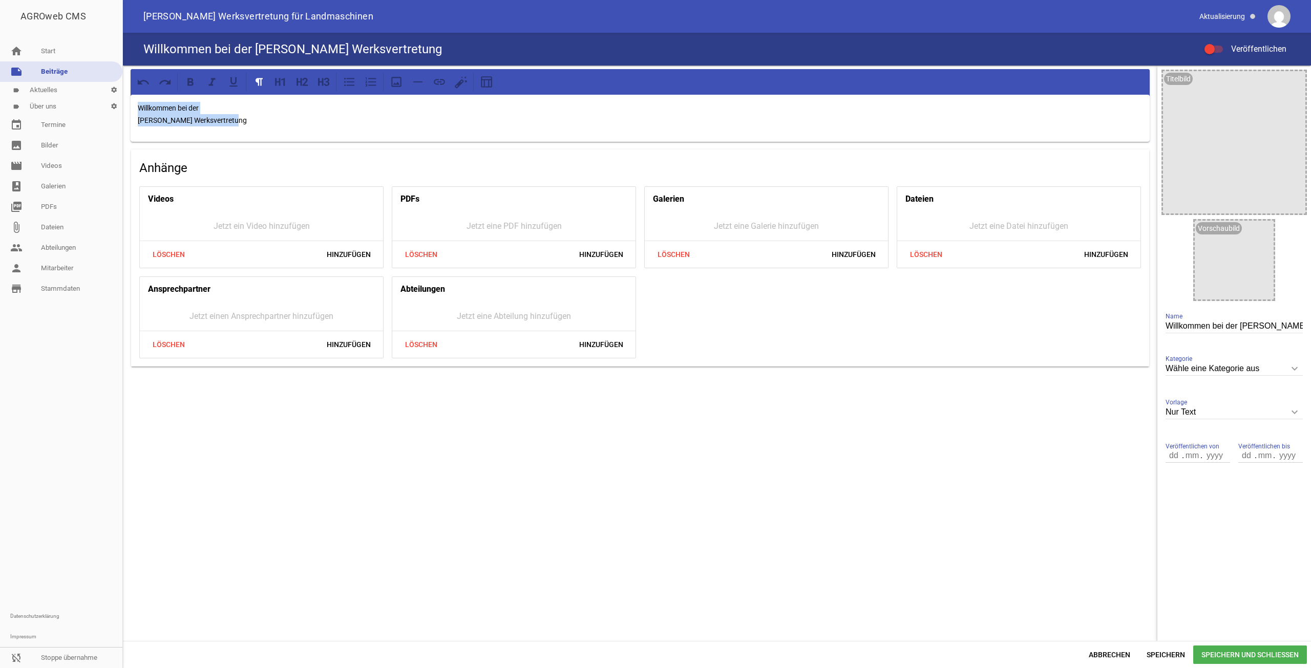
drag, startPoint x: 233, startPoint y: 117, endPoint x: 64, endPoint y: 107, distance: 169.3
click at [64, 107] on div "AGROweb CMS home Start note Beiträge label Aktuelles settings label Über uns se…" at bounding box center [655, 334] width 1311 height 668
click at [300, 78] on icon at bounding box center [302, 81] width 13 height 13
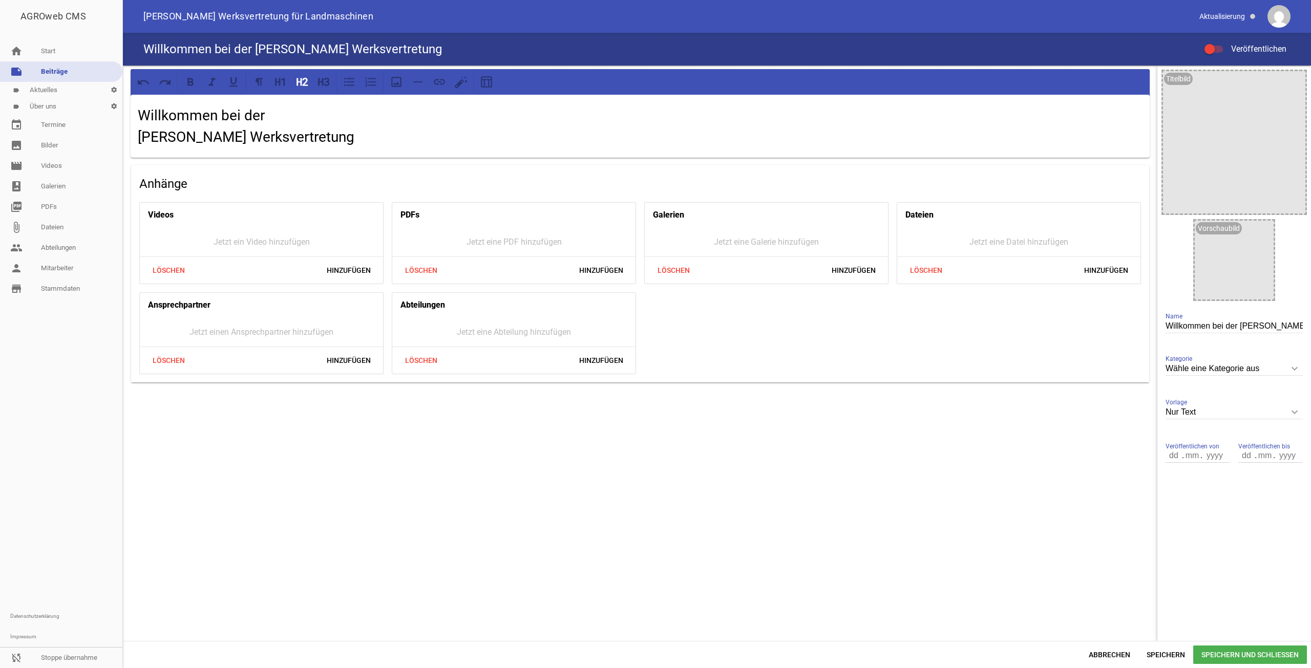
click at [346, 138] on h2 "Willkommen bei der [PERSON_NAME] Werksvertretung" at bounding box center [640, 126] width 1005 height 43
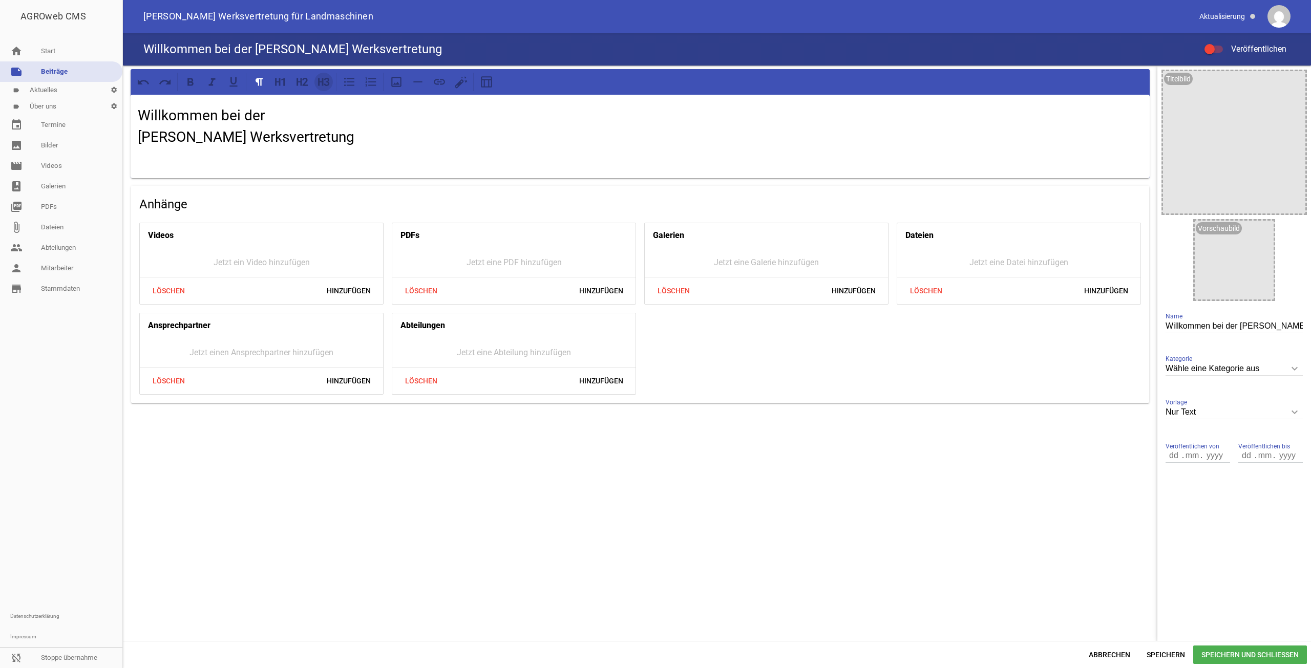
click at [325, 88] on icon at bounding box center [323, 81] width 13 height 13
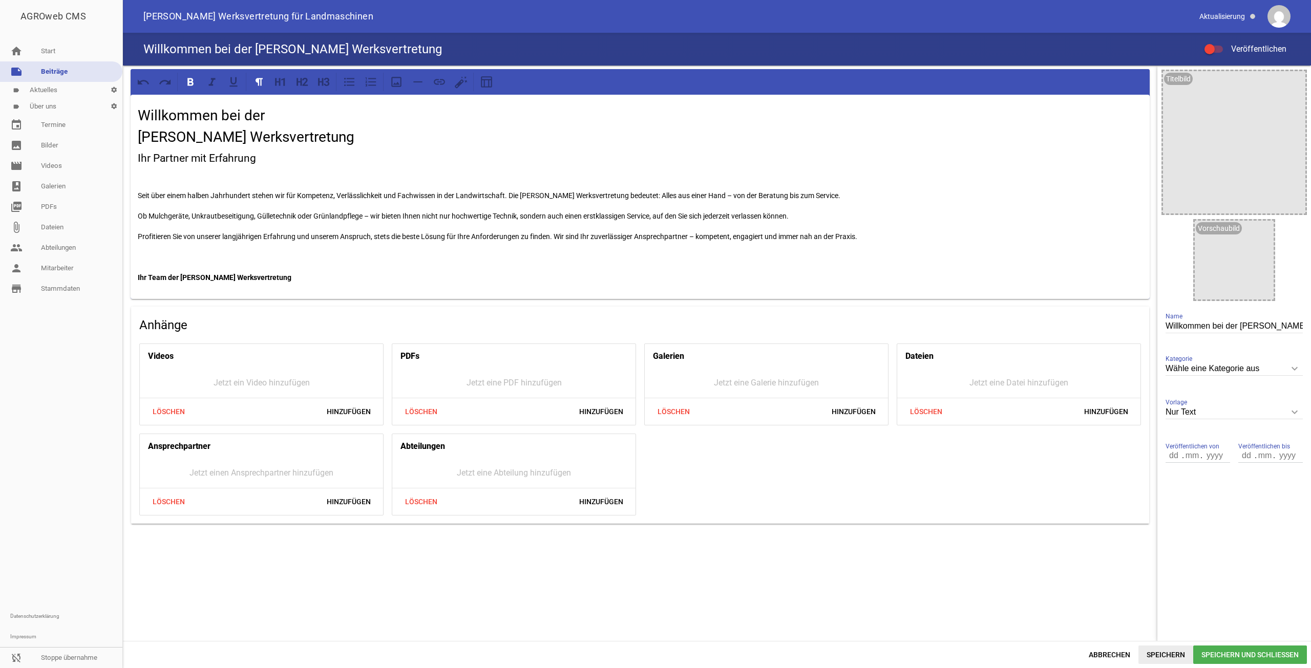
click at [1168, 656] on span "Speichern" at bounding box center [1166, 655] width 55 height 18
click at [1112, 655] on span "Abbrechen" at bounding box center [1110, 655] width 58 height 18
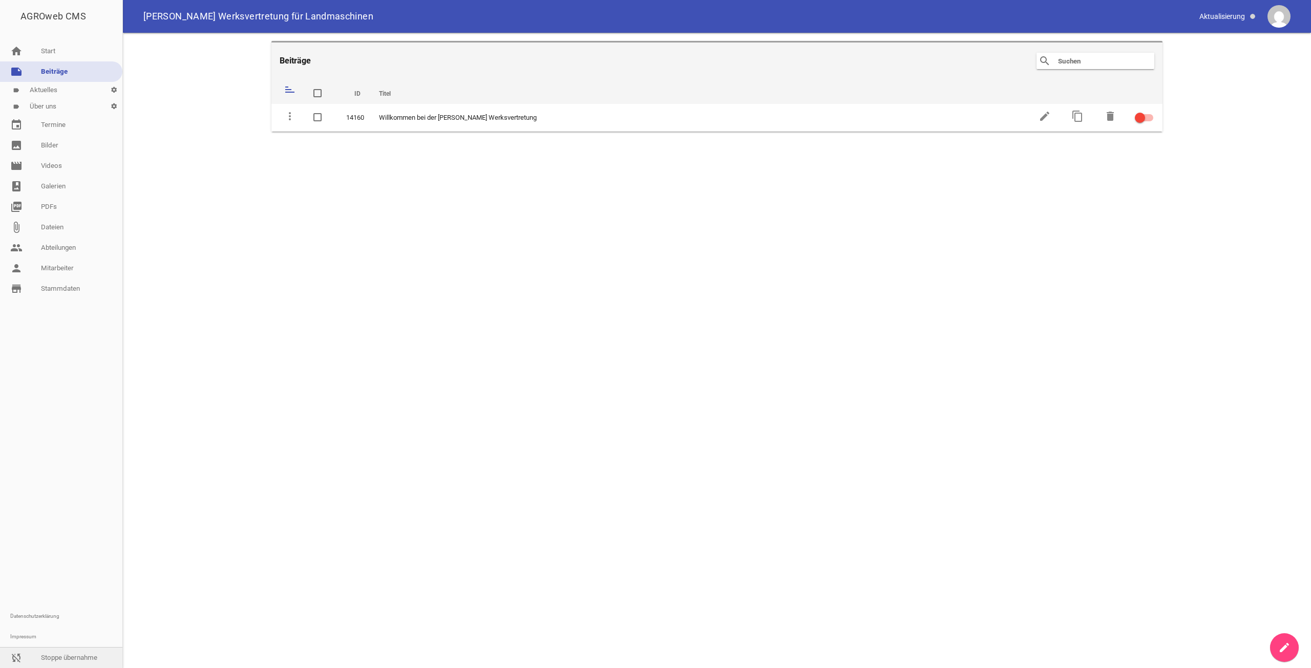
click at [59, 662] on link "sync_disabled Stoppe übernahme" at bounding box center [61, 658] width 122 height 20
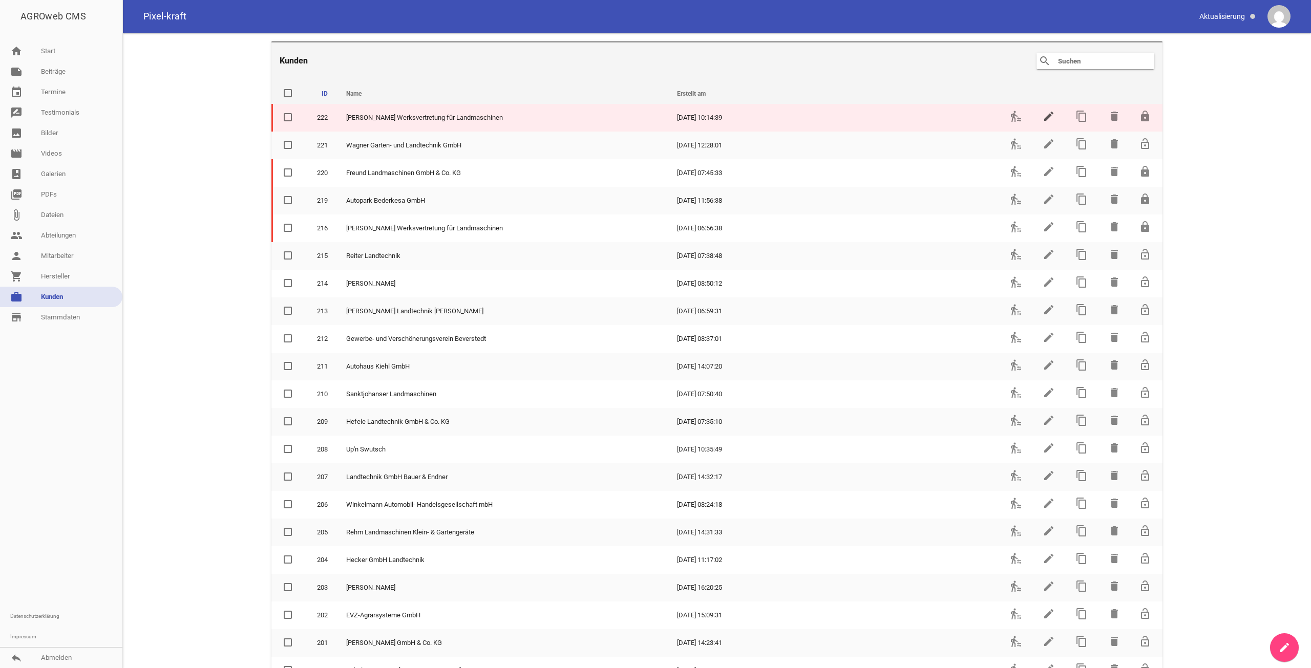
click at [1044, 114] on icon "edit" at bounding box center [1049, 116] width 12 height 12
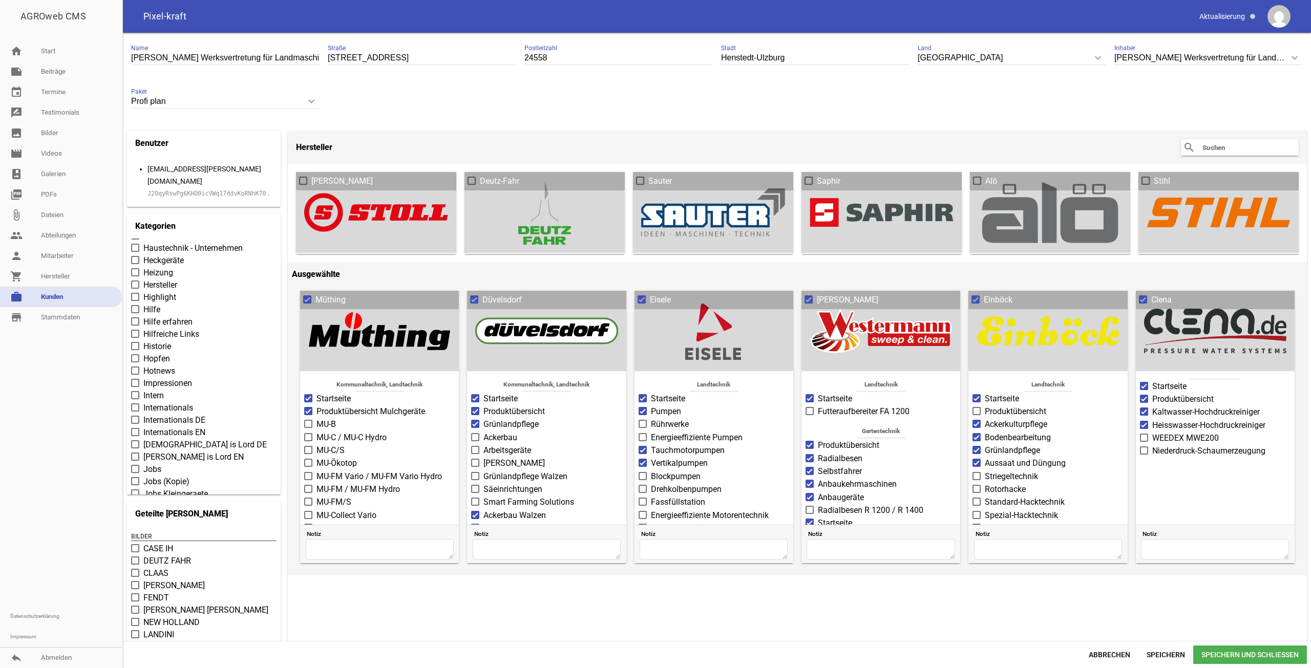
scroll to position [2100, 0]
click at [139, 369] on span at bounding box center [135, 373] width 8 height 8
click at [143, 368] on input "Hotnews" at bounding box center [143, 368] width 0 height 0
click at [1211, 654] on span "Speichern und Schließen" at bounding box center [1250, 655] width 114 height 18
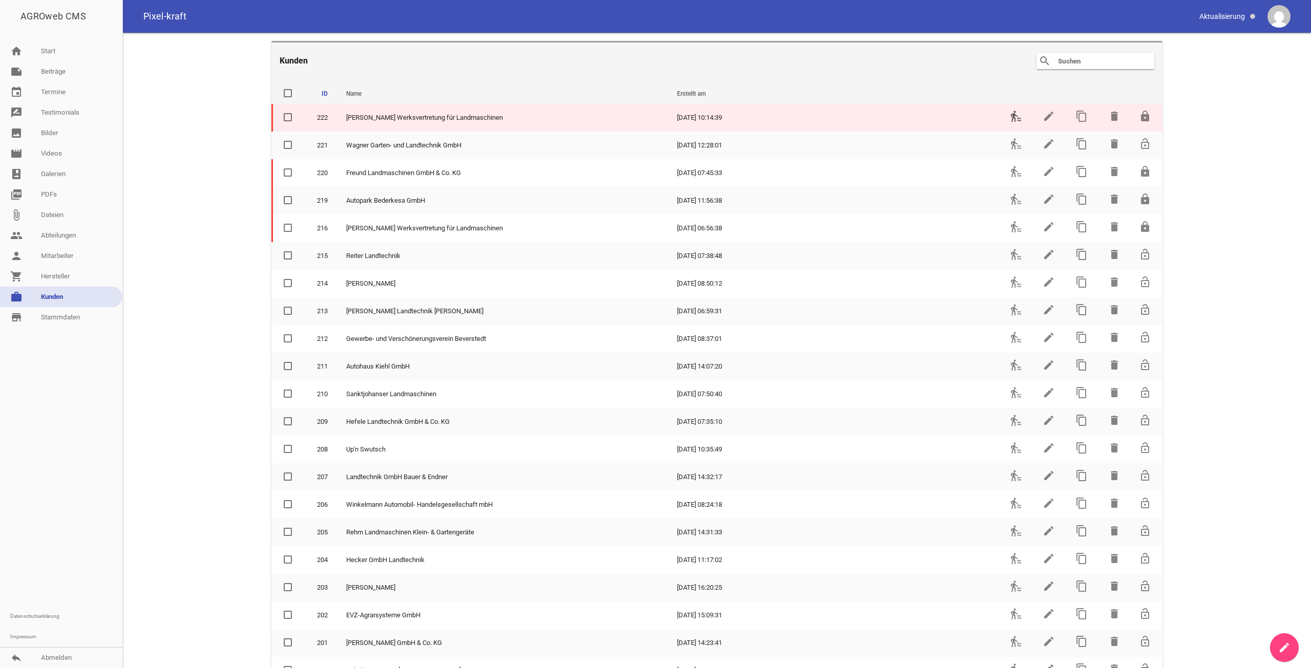
click at [1012, 119] on icon "transfer_within_a_station" at bounding box center [1016, 116] width 12 height 12
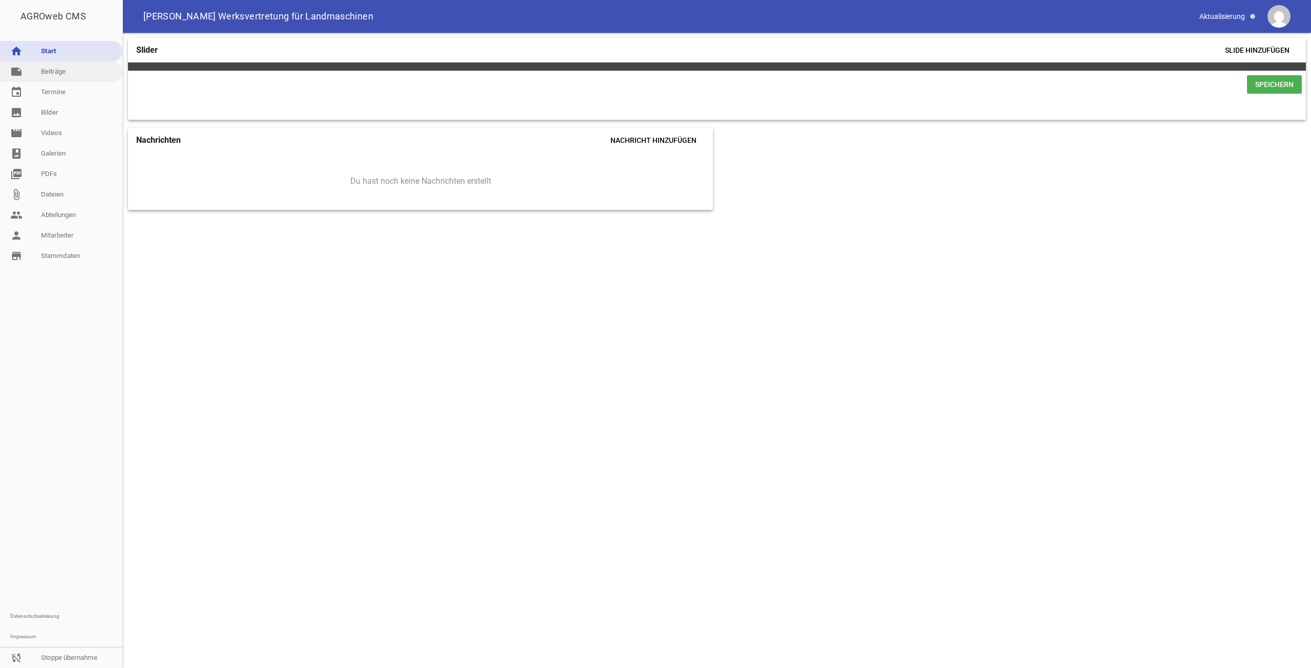
click at [72, 73] on link "note Beiträge" at bounding box center [61, 71] width 122 height 20
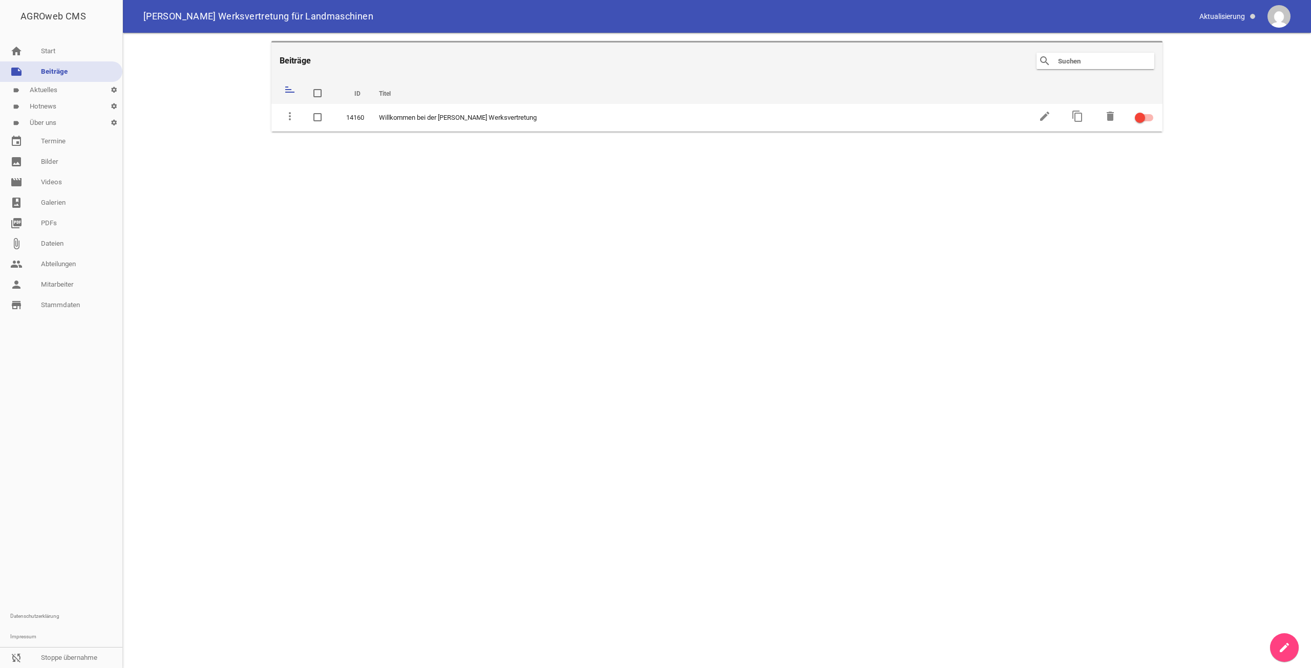
click at [75, 109] on link "label Hotnews settings" at bounding box center [61, 106] width 122 height 16
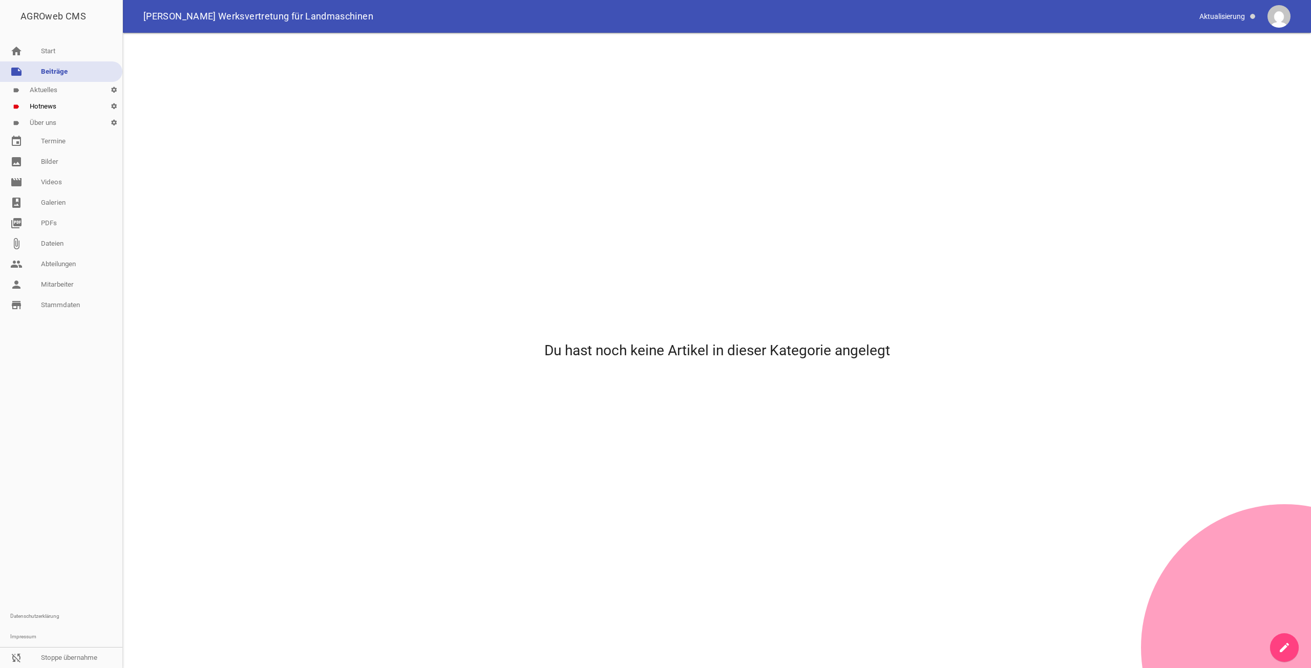
click at [1275, 639] on link "create" at bounding box center [1284, 648] width 29 height 29
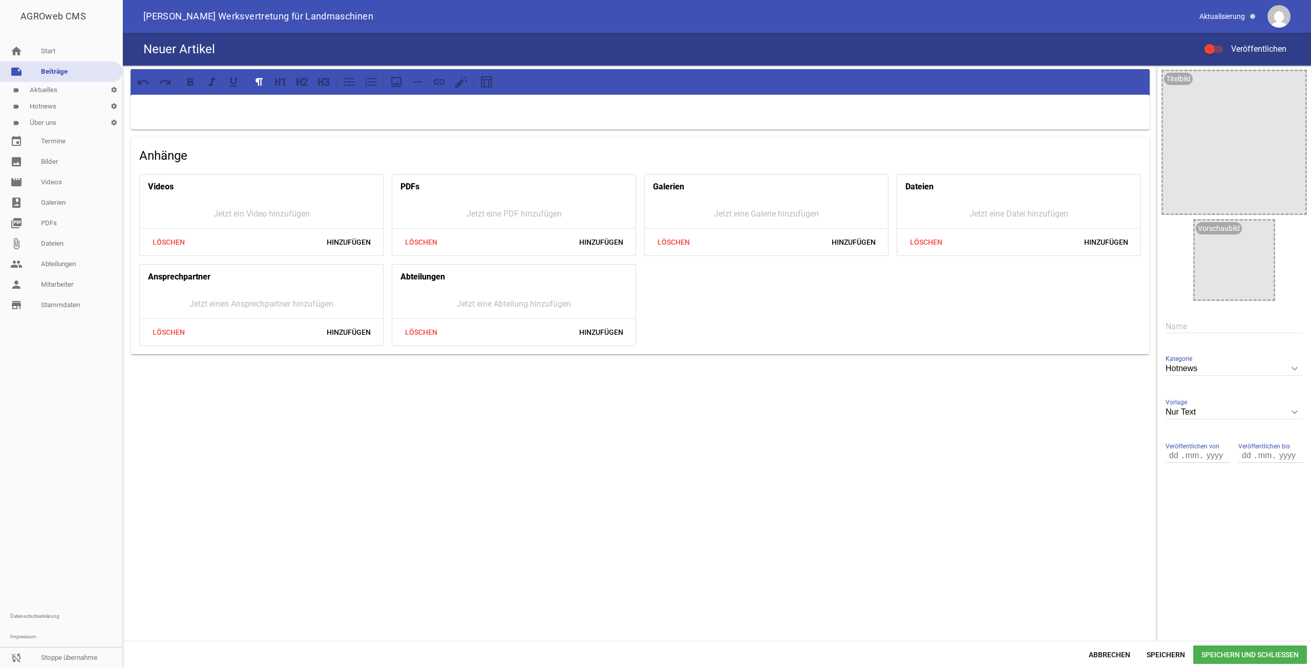
click at [1196, 328] on input "text" at bounding box center [1234, 327] width 137 height 14
paste input "Einladung zur Fahrerschulung an [DATE]"
type input "Einladung zur Fahrerschulung an [DATE]"
click at [1216, 45] on label "Veröffentlichen" at bounding box center [1246, 49] width 82 height 12
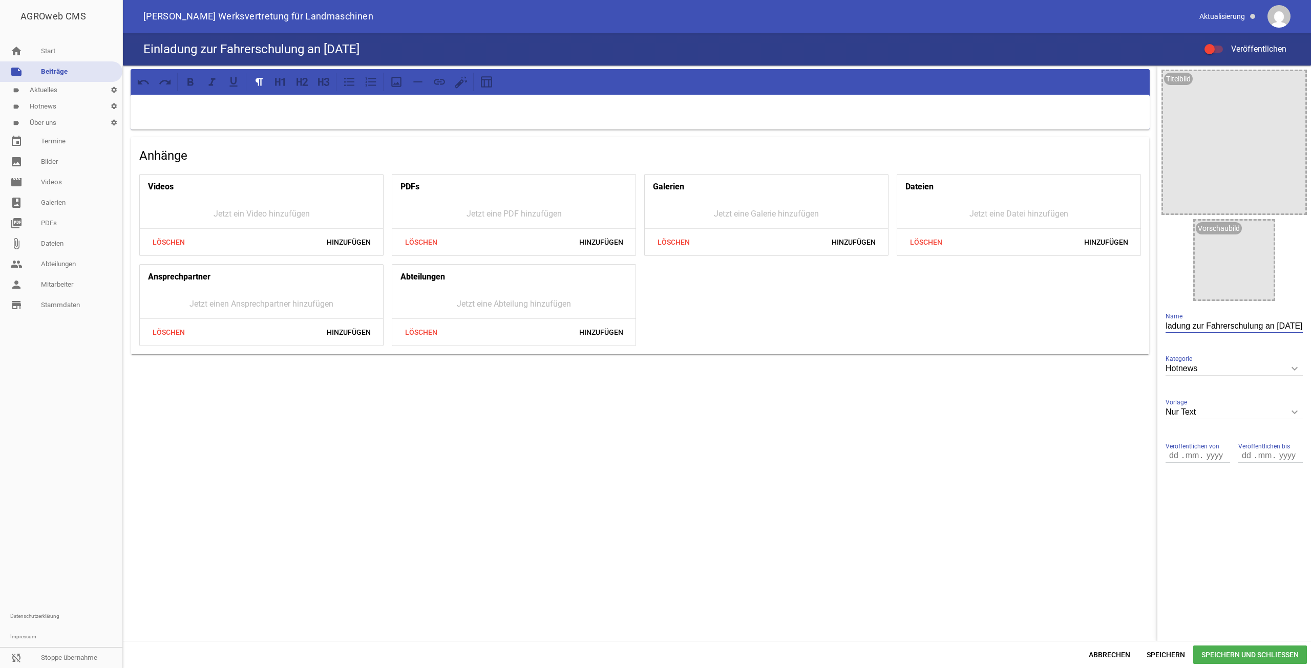
click at [1219, 43] on input "Veröffentlichen" at bounding box center [1219, 43] width 0 height 0
click at [303, 109] on p at bounding box center [640, 108] width 1005 height 12
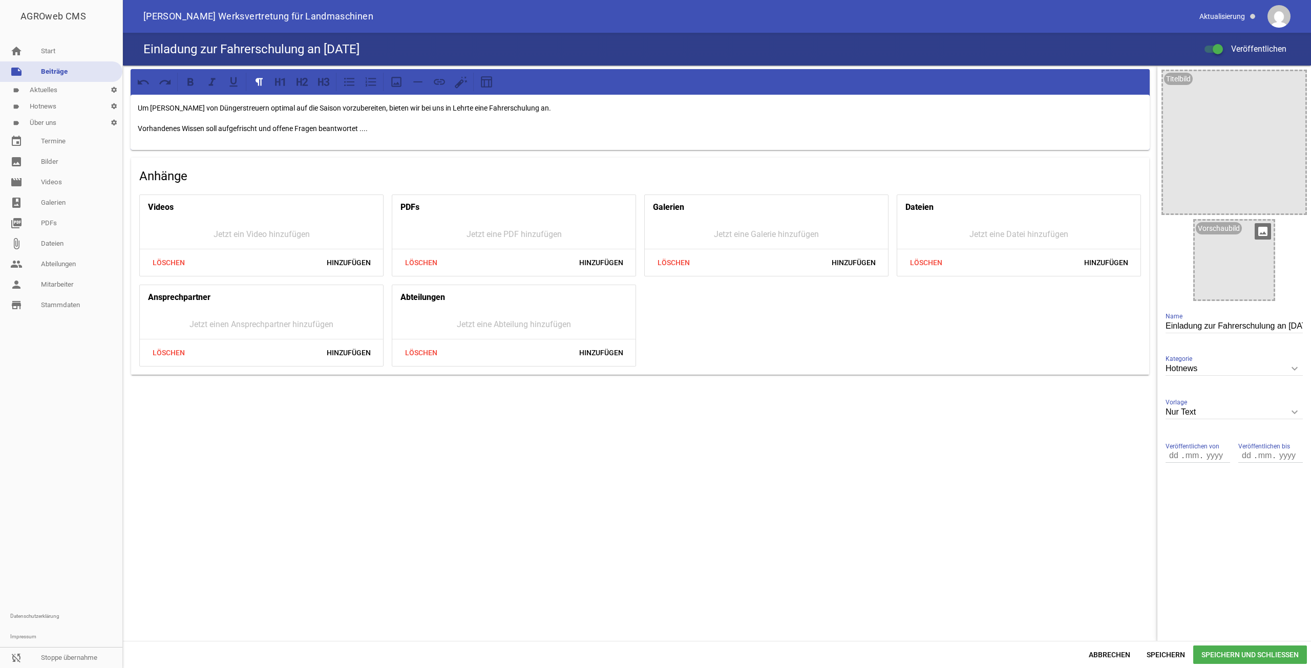
click at [1269, 230] on icon "image" at bounding box center [1263, 231] width 16 height 16
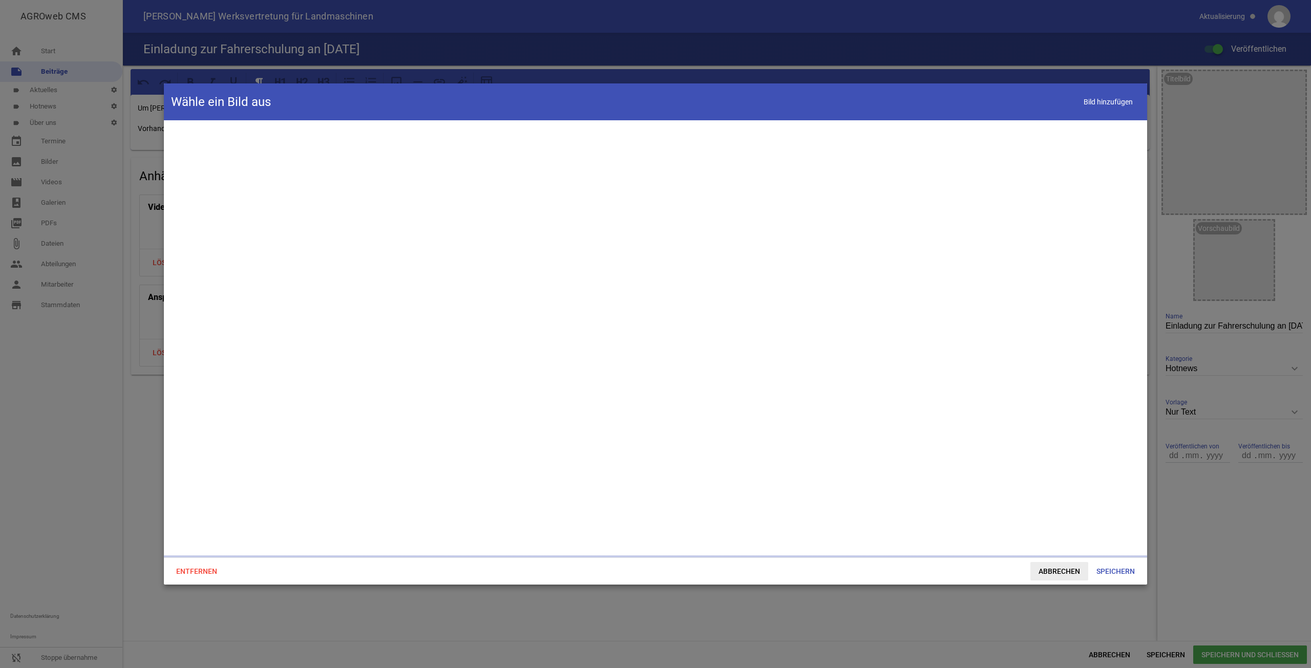
click at [1058, 570] on span "Abbrechen" at bounding box center [1060, 571] width 58 height 18
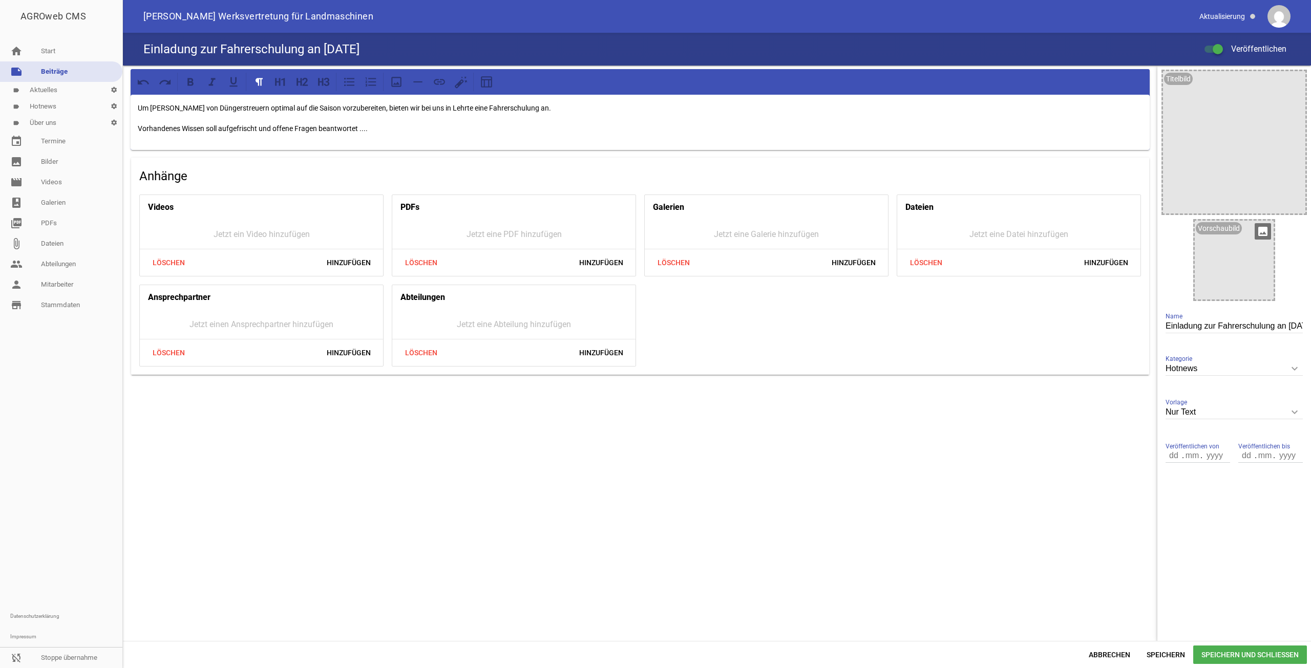
click at [1266, 230] on icon "image" at bounding box center [1263, 231] width 16 height 16
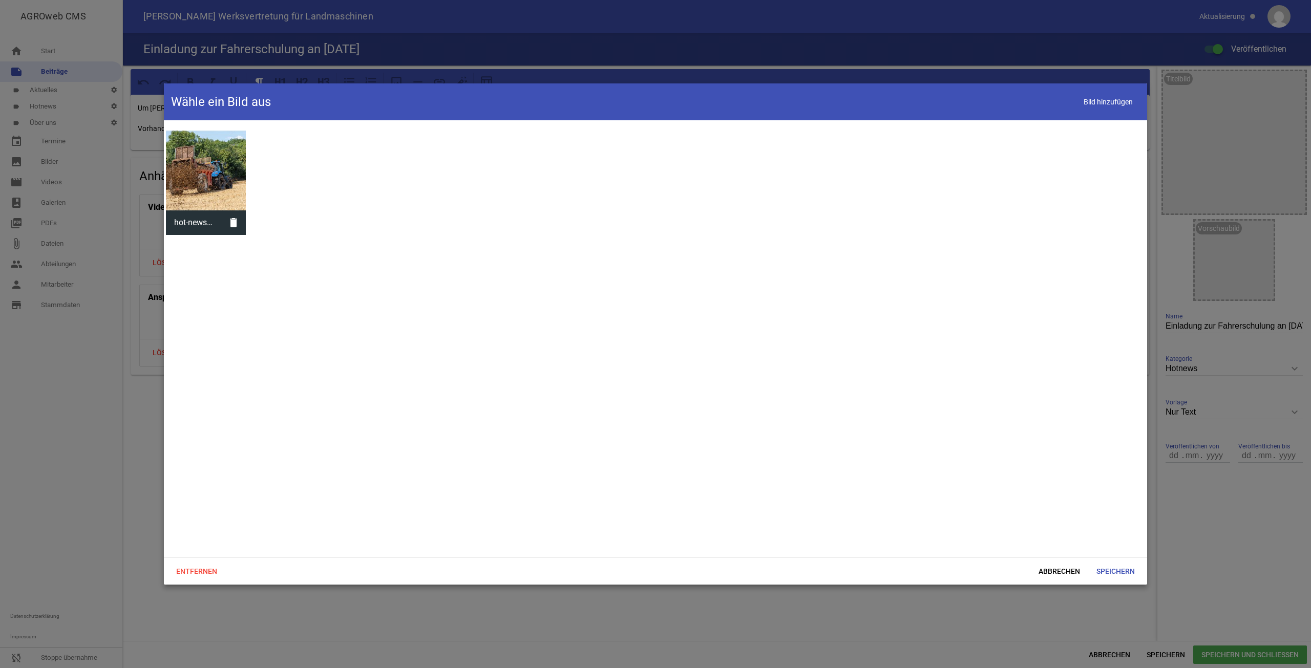
click at [209, 172] on div at bounding box center [206, 171] width 80 height 80
click at [1137, 569] on span "Speichern" at bounding box center [1115, 571] width 55 height 18
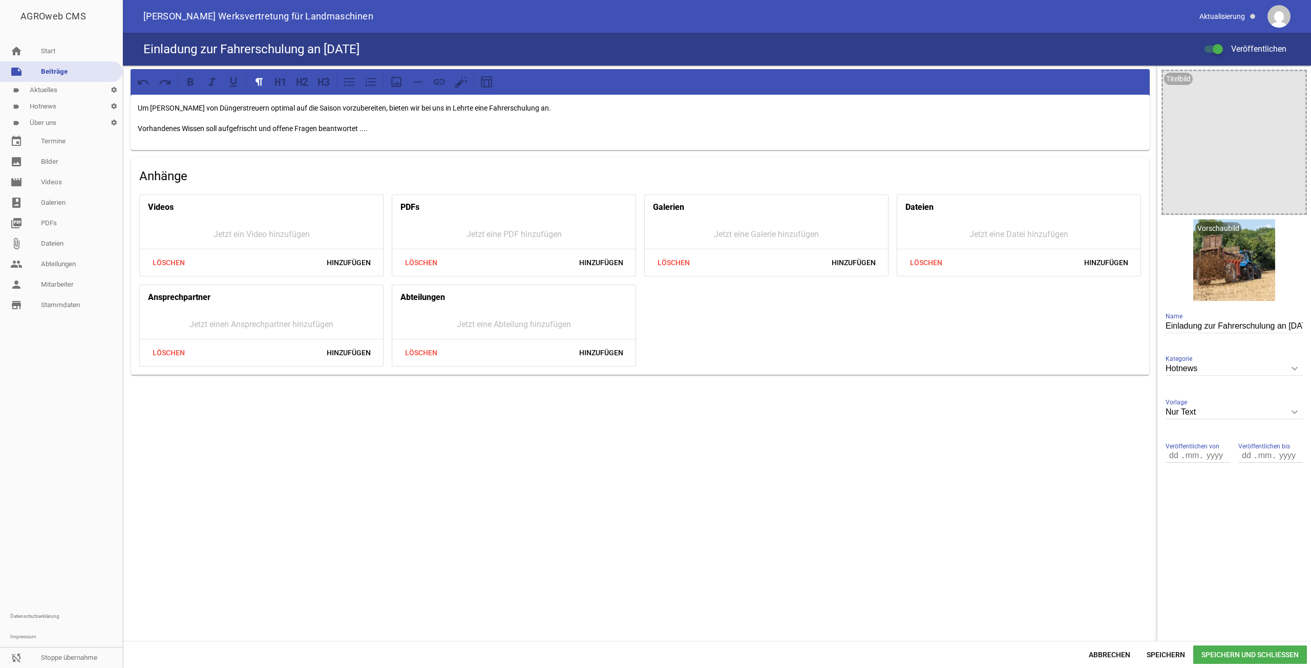
click at [1223, 651] on span "Speichern und Schließen" at bounding box center [1250, 655] width 114 height 18
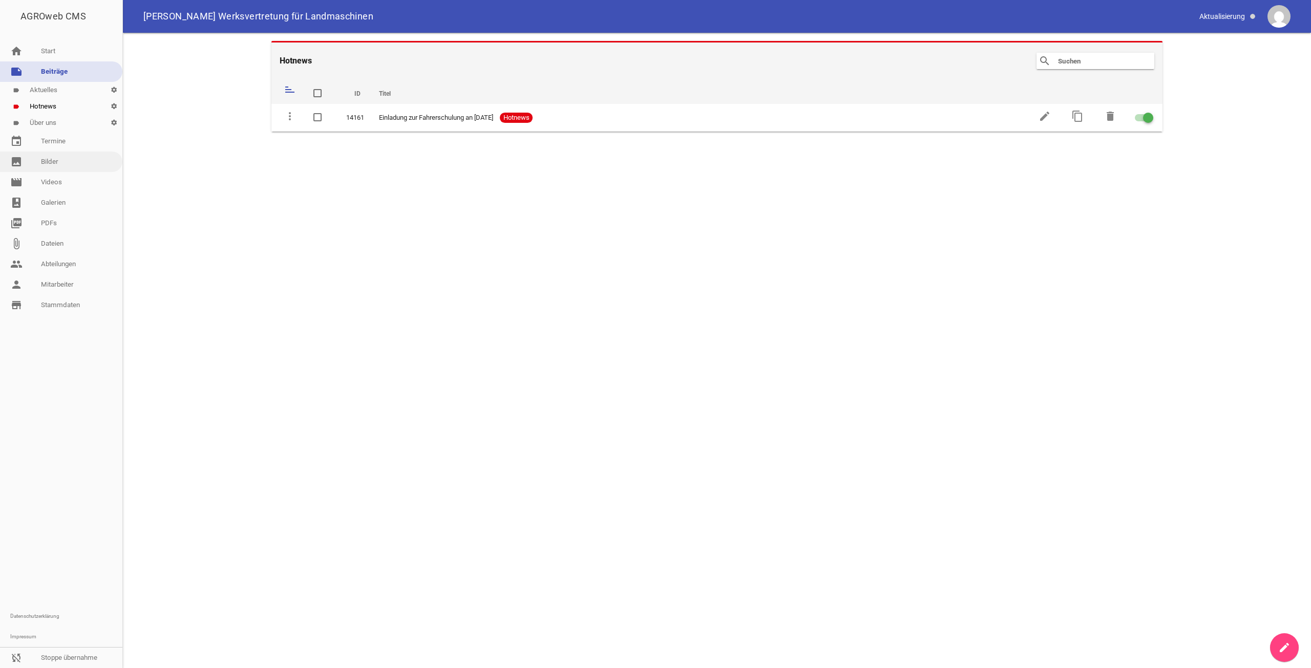
click at [67, 160] on link "image Bilder" at bounding box center [61, 162] width 122 height 20
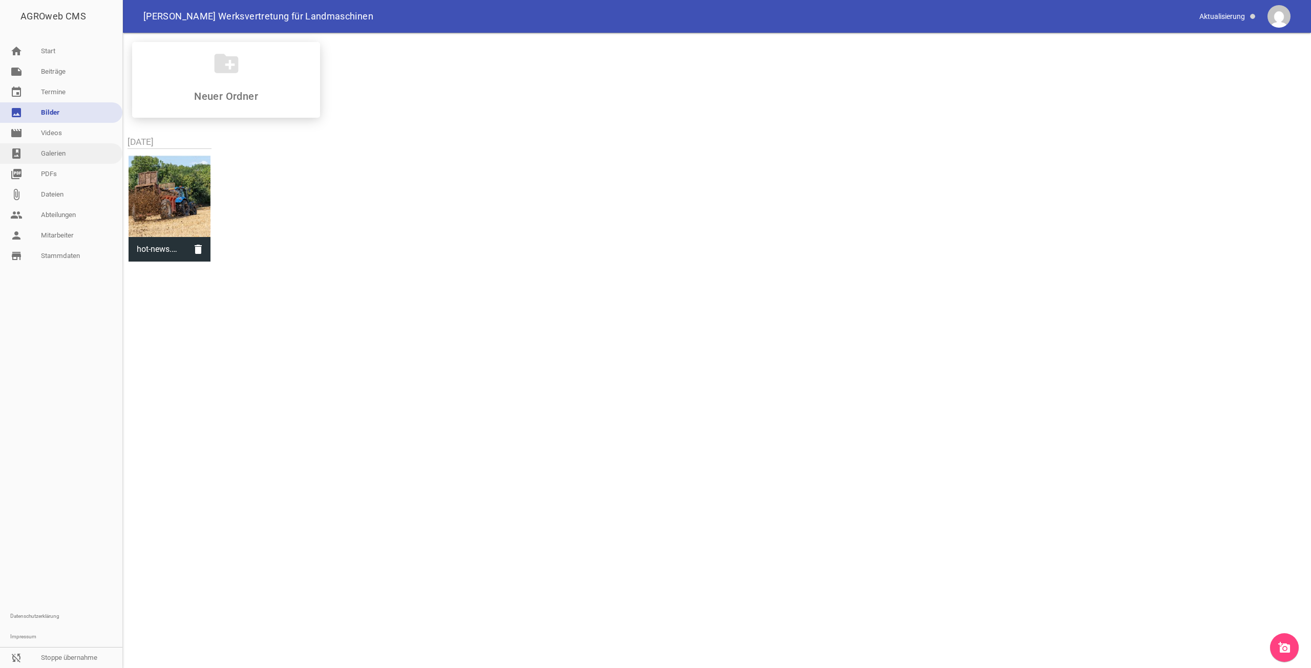
click at [61, 146] on link "photo_album Galerien" at bounding box center [61, 153] width 122 height 20
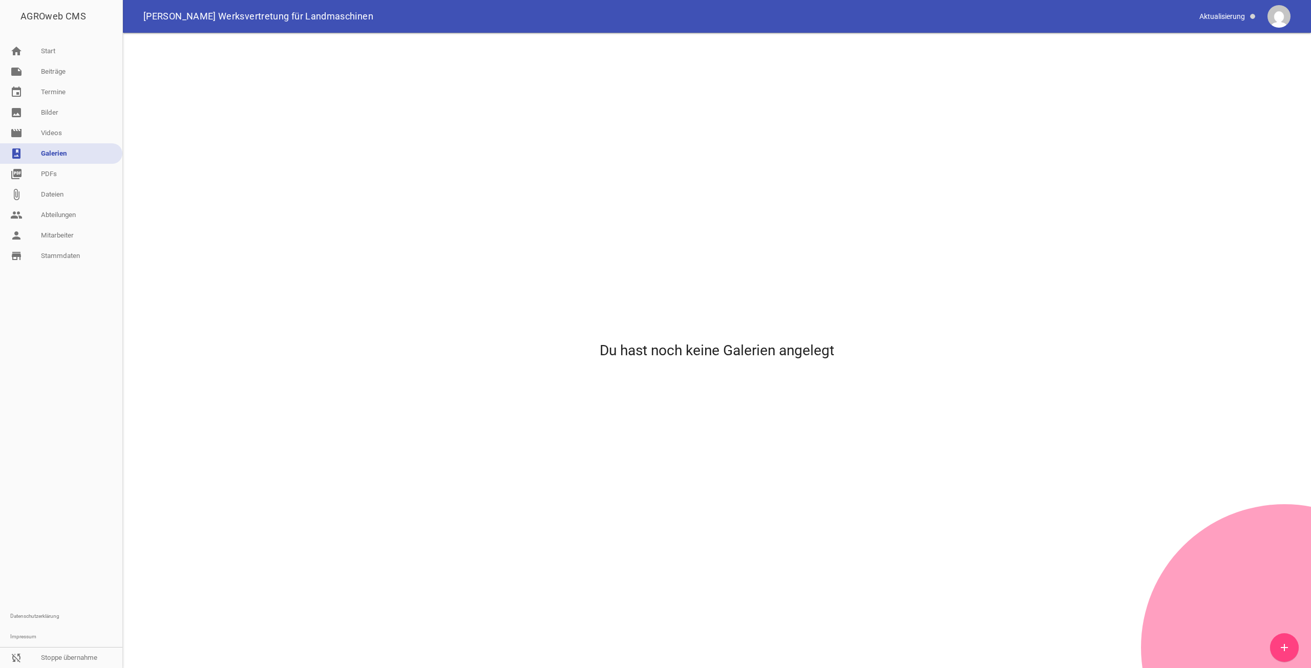
click at [1274, 643] on link "add" at bounding box center [1284, 648] width 29 height 29
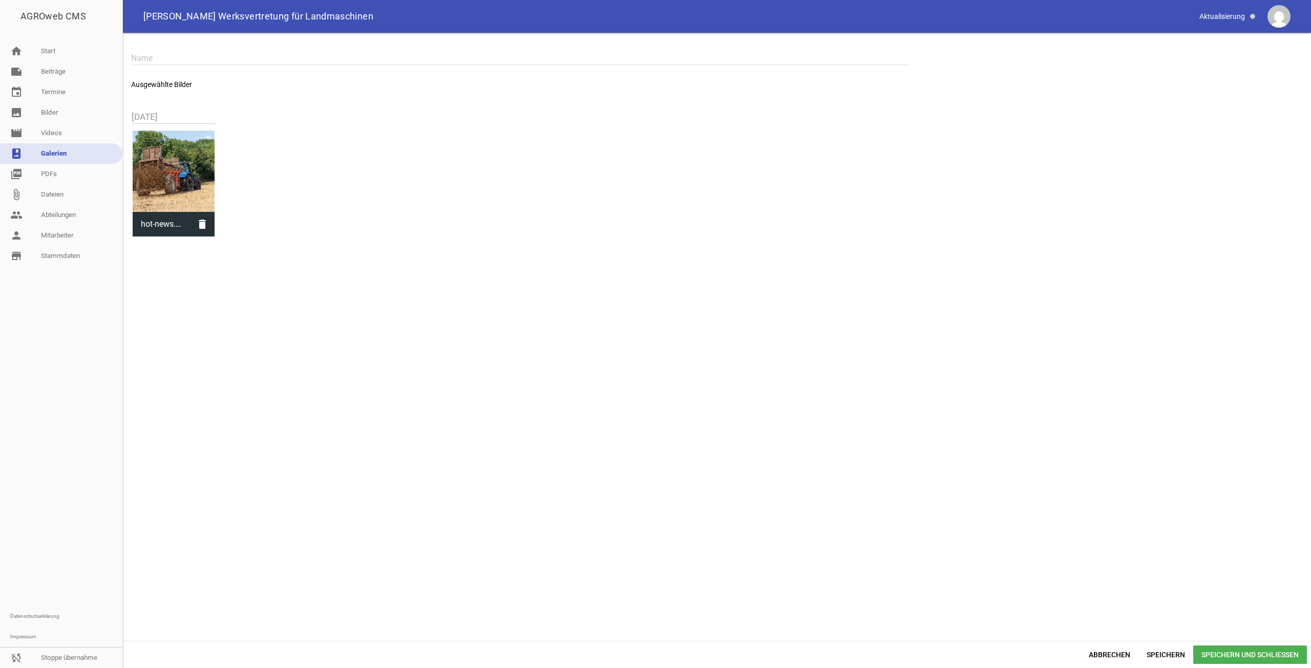
click at [208, 62] on input "text" at bounding box center [520, 58] width 779 height 14
type input "Startseite Gallerie"
click at [1217, 654] on span "Speichern und Schließen" at bounding box center [1250, 655] width 114 height 18
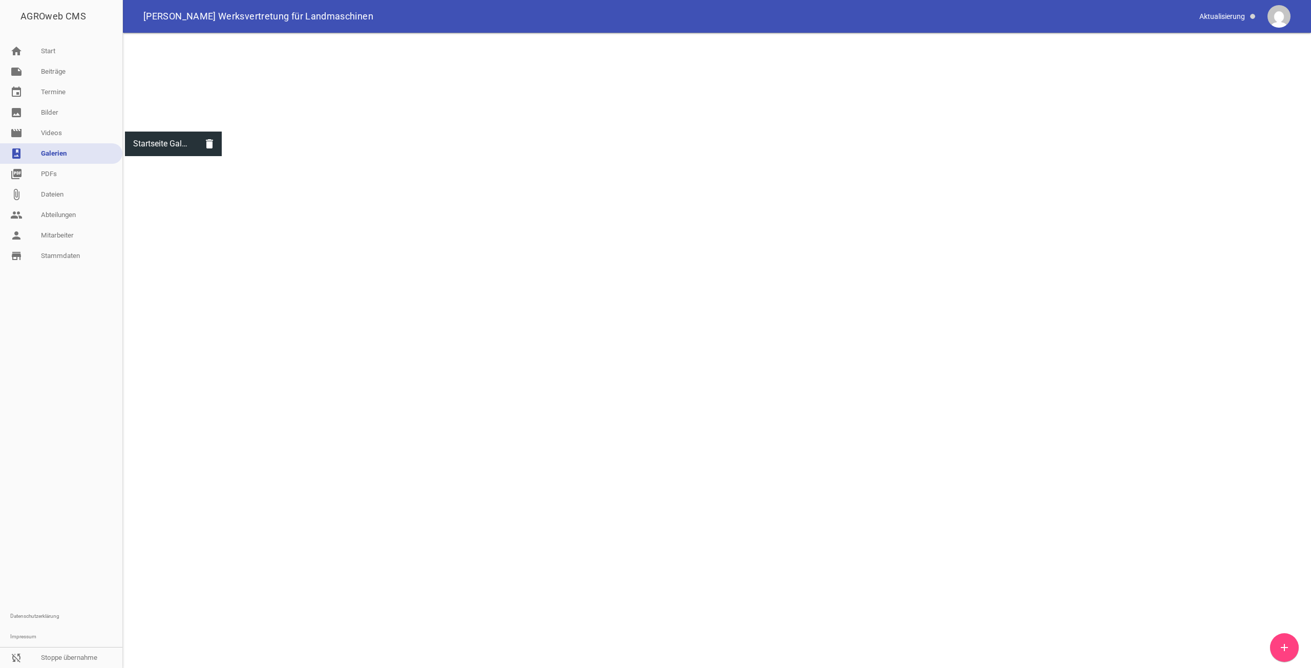
click at [214, 97] on div at bounding box center [173, 83] width 97 height 97
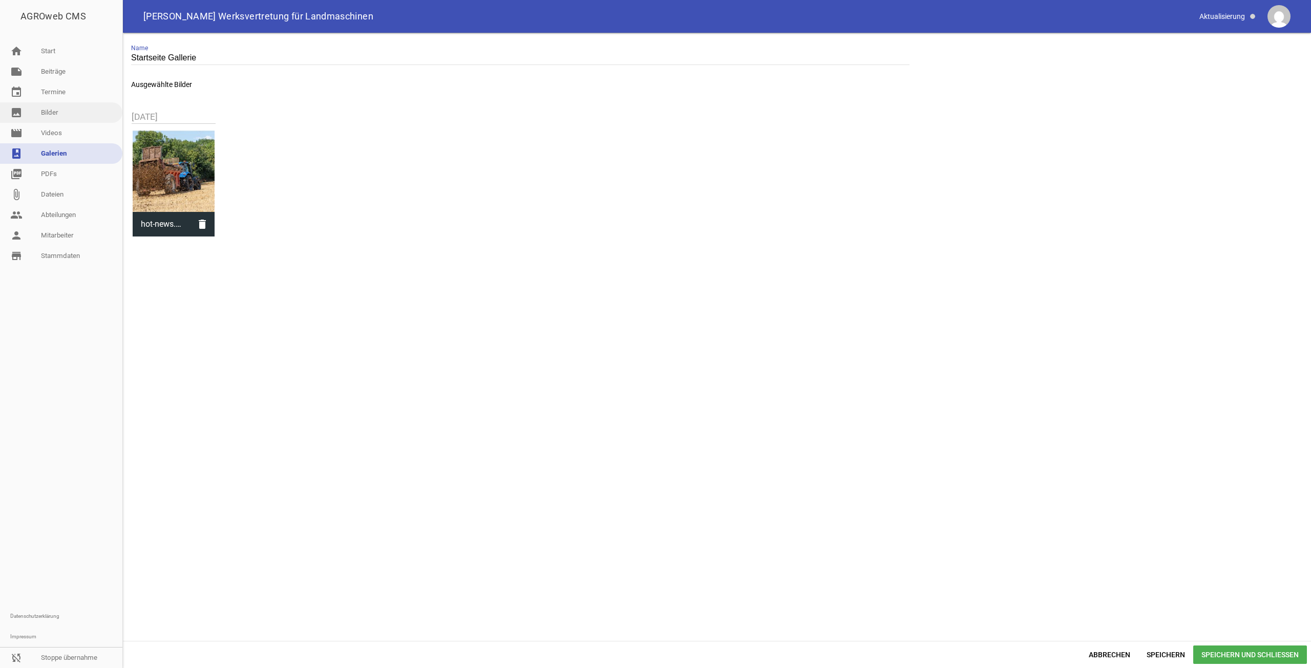
click at [80, 121] on link "image Bilder" at bounding box center [61, 112] width 122 height 20
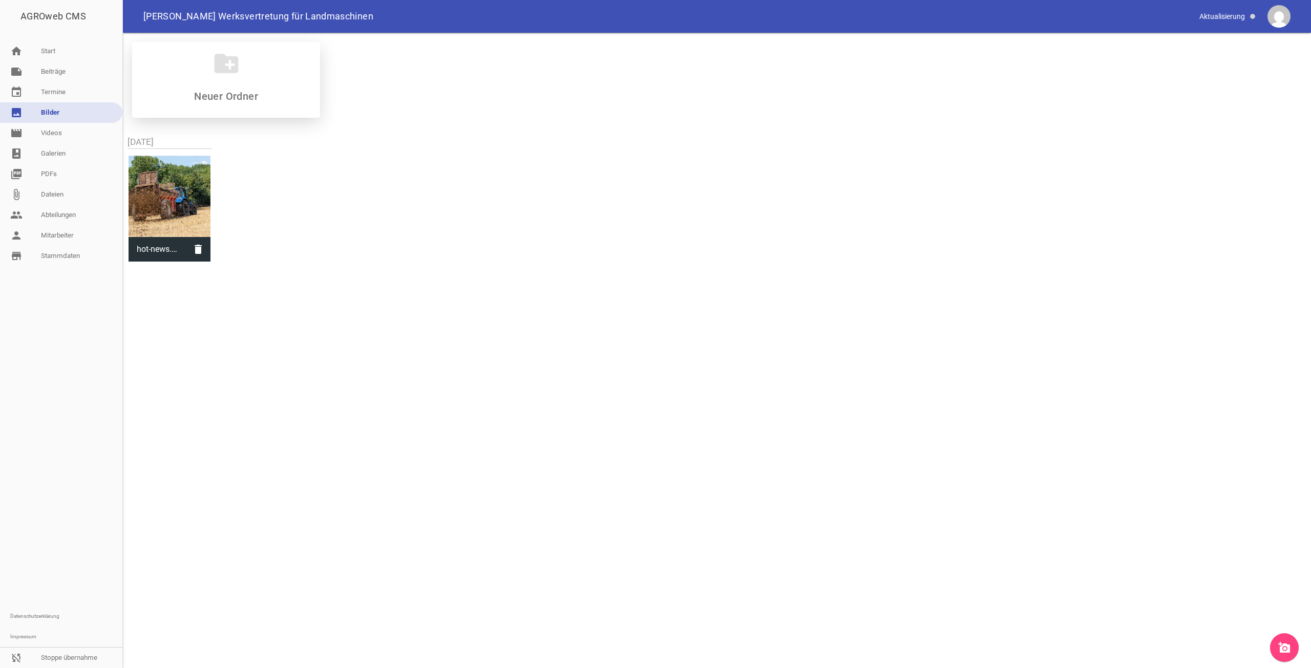
click at [257, 93] on input at bounding box center [225, 96] width 121 height 12
type input "Startseite Gallerie"
click at [323, 196] on div "create_new_folder Startseite Gallerie [DATE] hot-news.jpg delete" at bounding box center [717, 149] width 1188 height 232
click at [247, 64] on div "create_new_folder Startseite Gallerie" at bounding box center [226, 80] width 188 height 76
click at [295, 102] on div "create_new_folder Startseite Gallerie" at bounding box center [226, 80] width 188 height 76
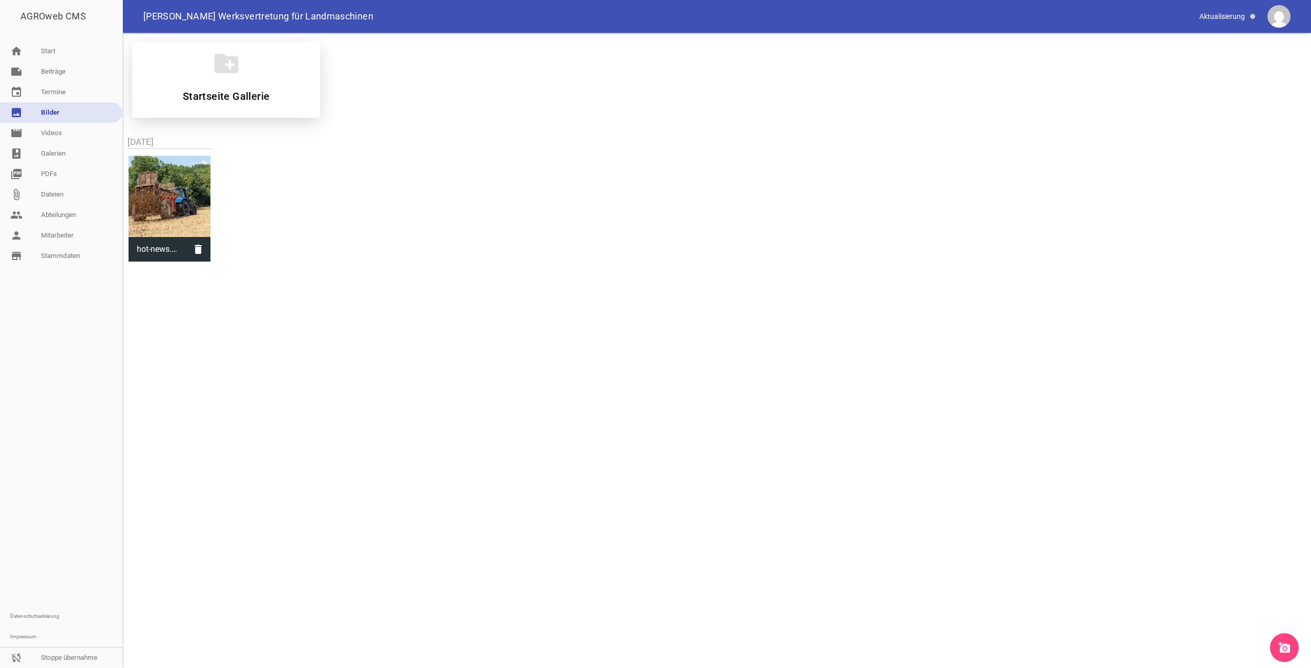
drag, startPoint x: 292, startPoint y: 103, endPoint x: 283, endPoint y: 99, distance: 10.1
click at [287, 101] on div "create_new_folder Startseite Gallerie" at bounding box center [226, 80] width 188 height 76
click at [277, 96] on input "Startseite Gallerie" at bounding box center [225, 96] width 121 height 12
click at [242, 79] on div "folder 0 more_vert Teilen Bearbeiten Löschen Startseite Gallerie" at bounding box center [226, 80] width 188 height 76
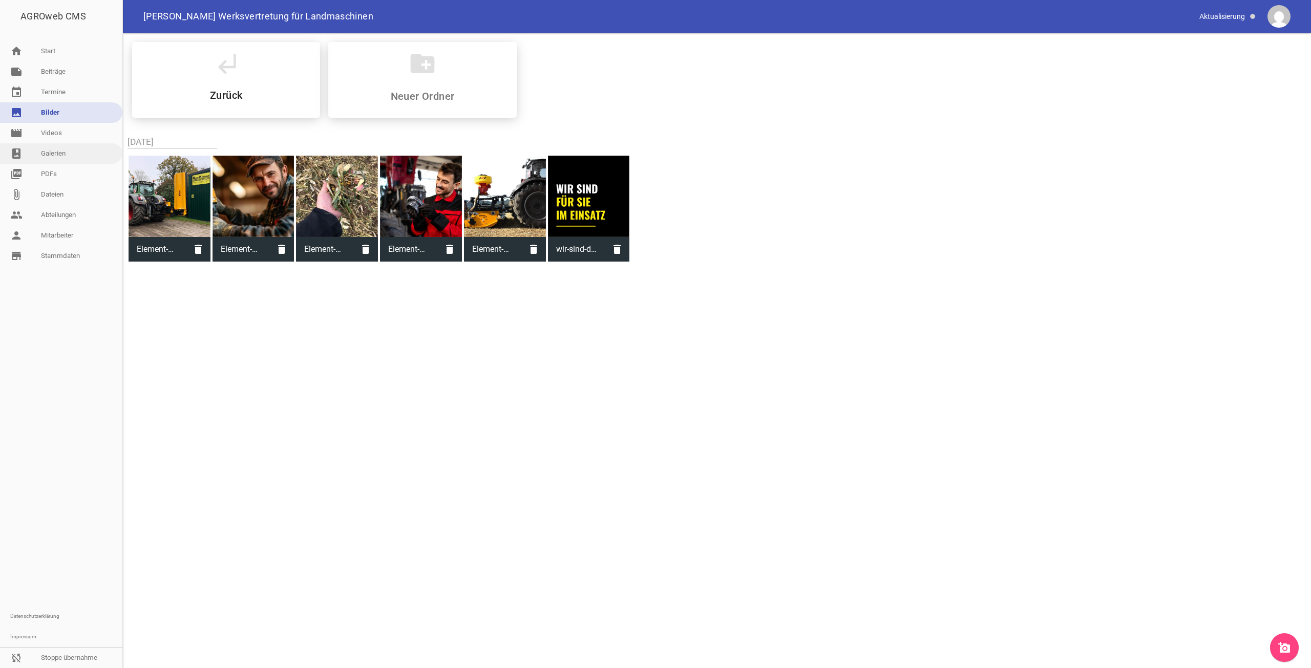
click at [54, 160] on link "photo_album Galerien" at bounding box center [61, 153] width 122 height 20
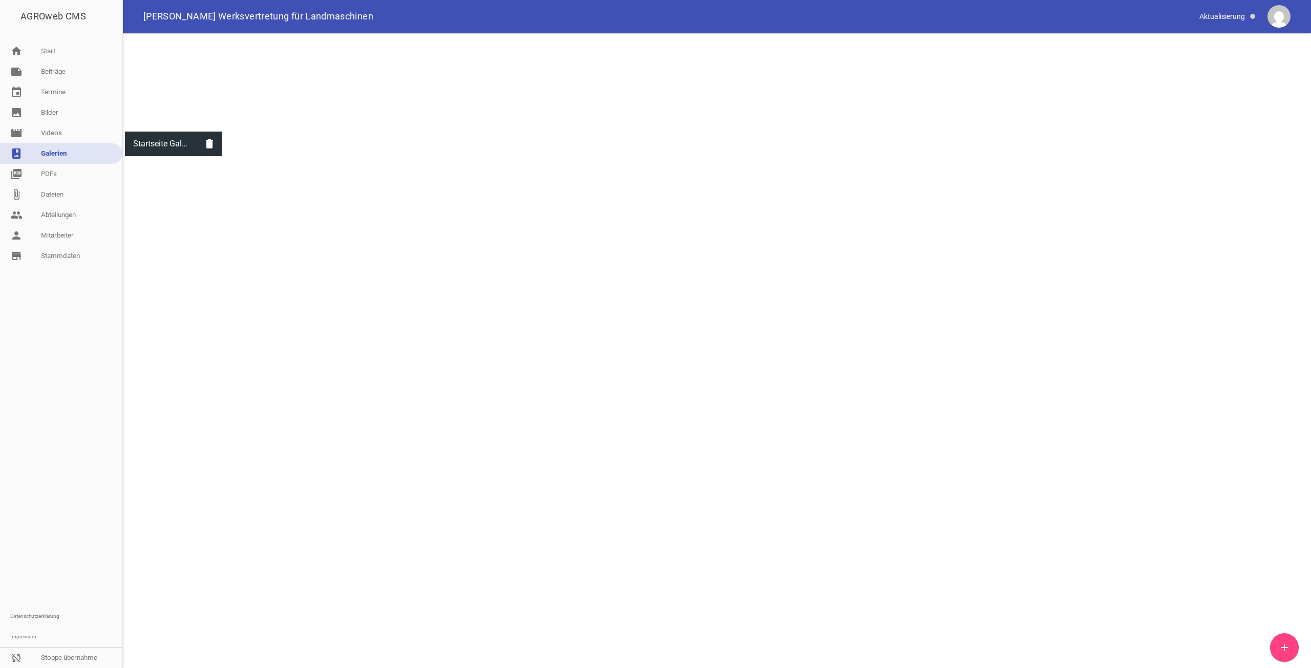
click at [183, 110] on div at bounding box center [173, 83] width 97 height 97
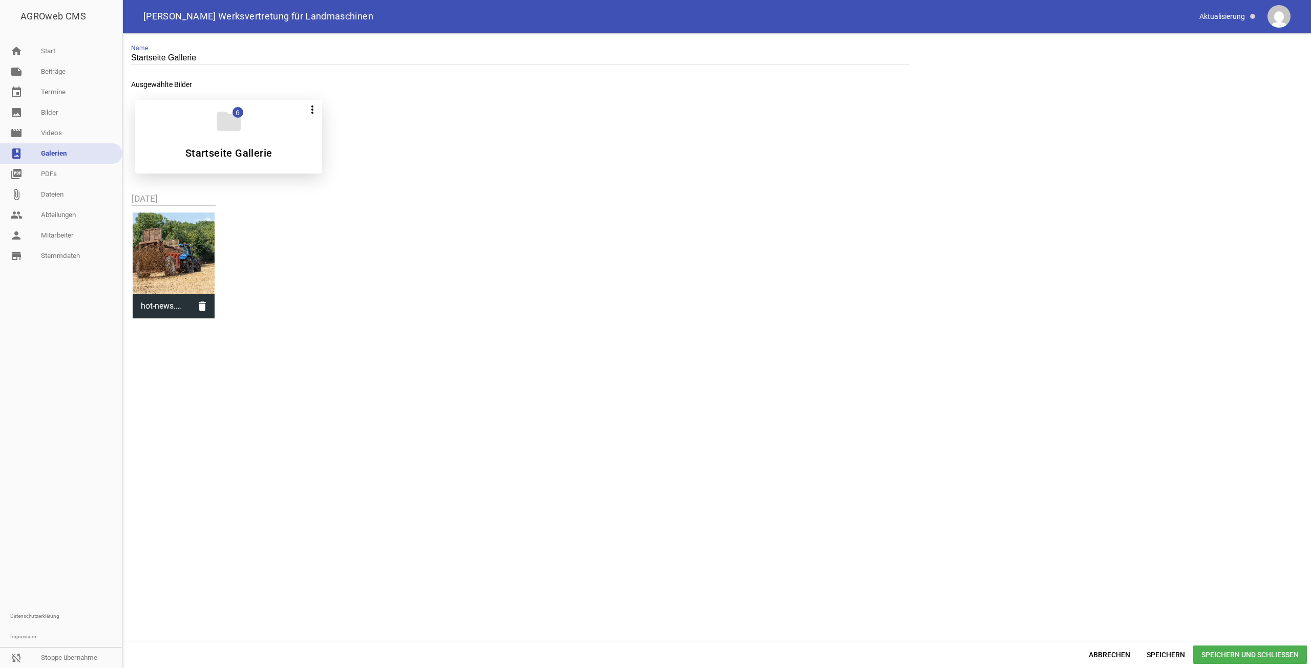
click at [236, 129] on icon "folder" at bounding box center [229, 121] width 29 height 29
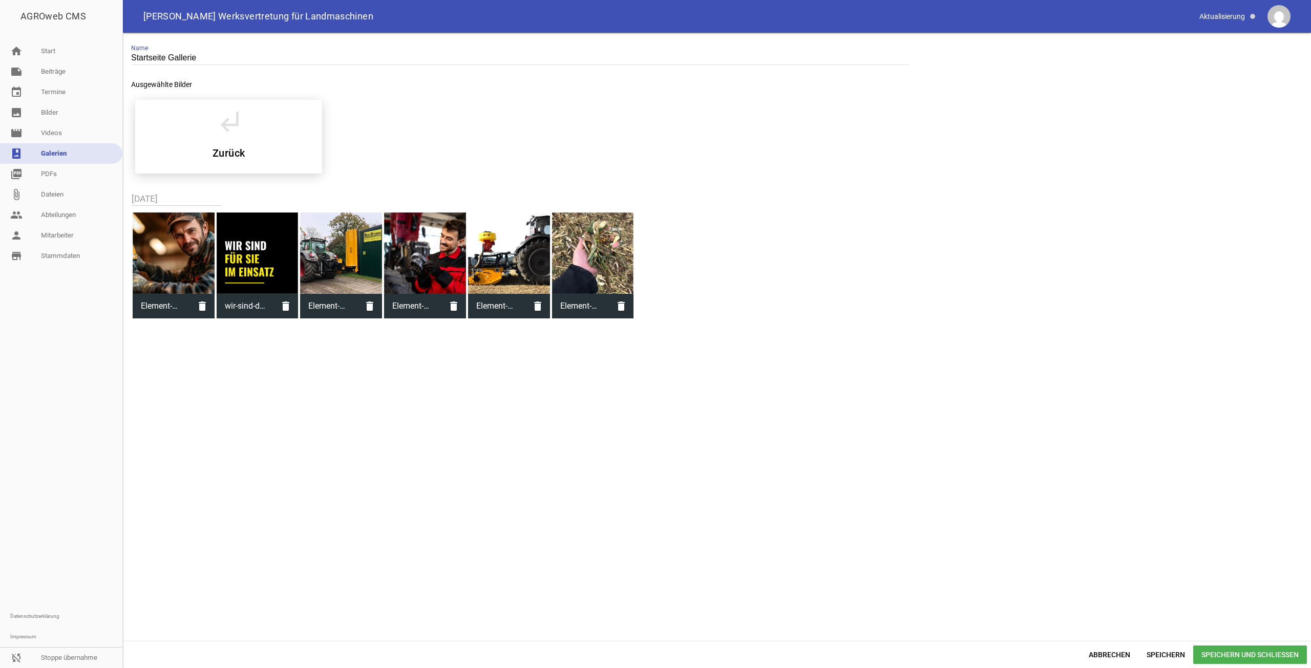
click at [194, 240] on div at bounding box center [174, 254] width 82 height 82
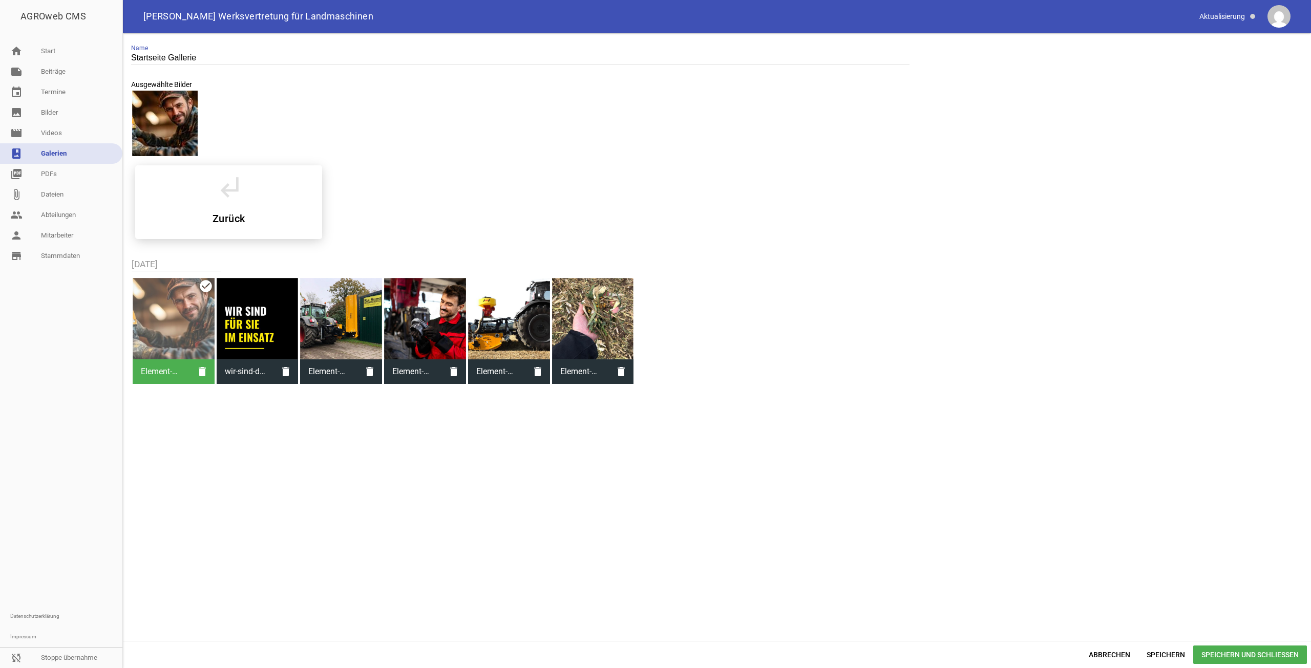
click at [238, 240] on div "subdirectory_arrow_left Zurück" at bounding box center [717, 202] width 1180 height 90
click at [258, 296] on div at bounding box center [258, 319] width 82 height 82
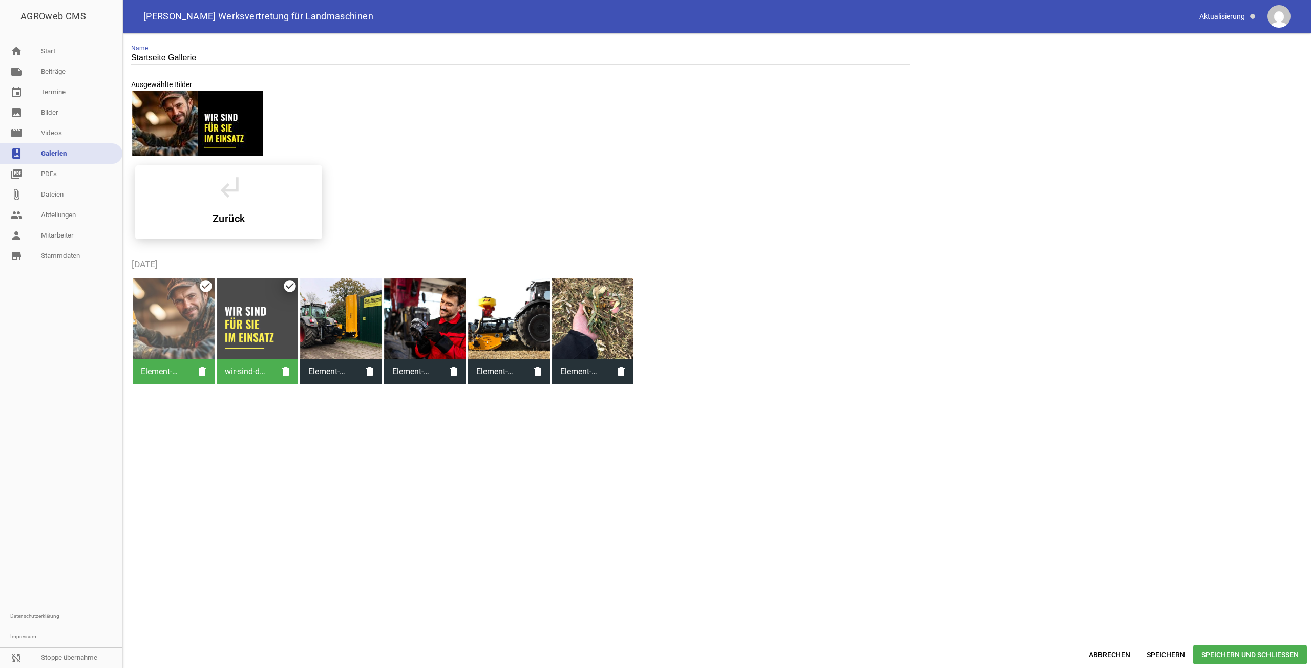
click at [355, 308] on div at bounding box center [341, 319] width 82 height 82
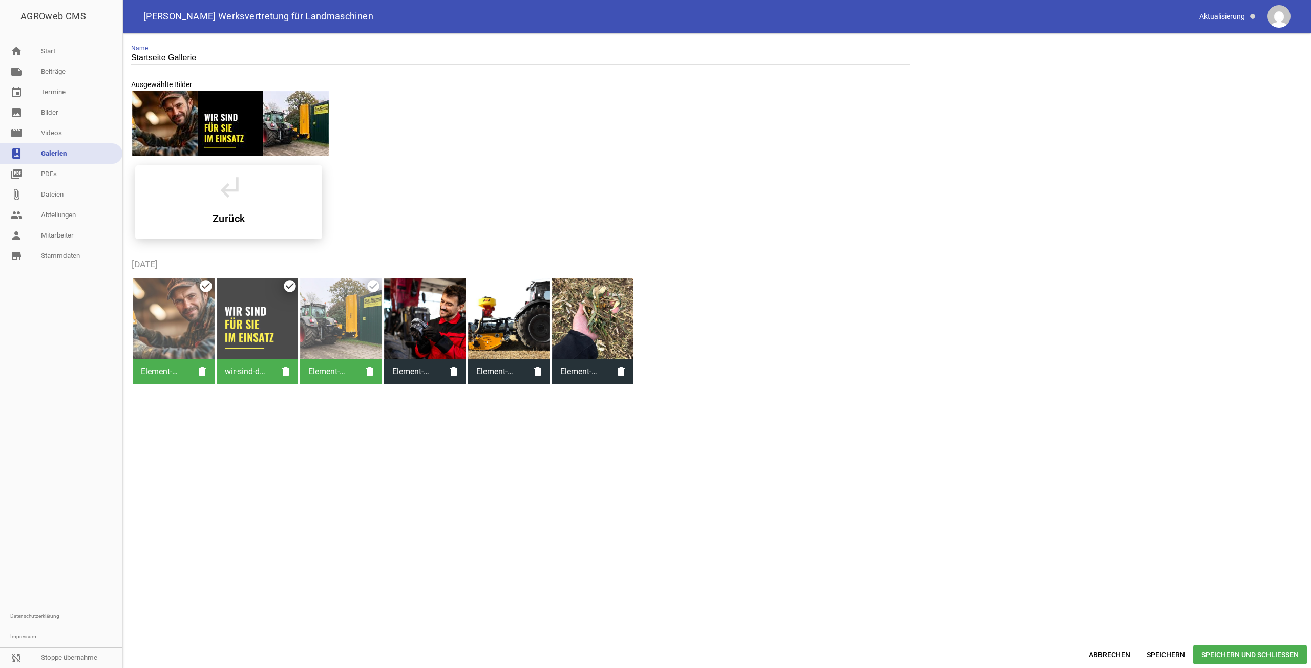
click at [452, 313] on div at bounding box center [425, 319] width 82 height 82
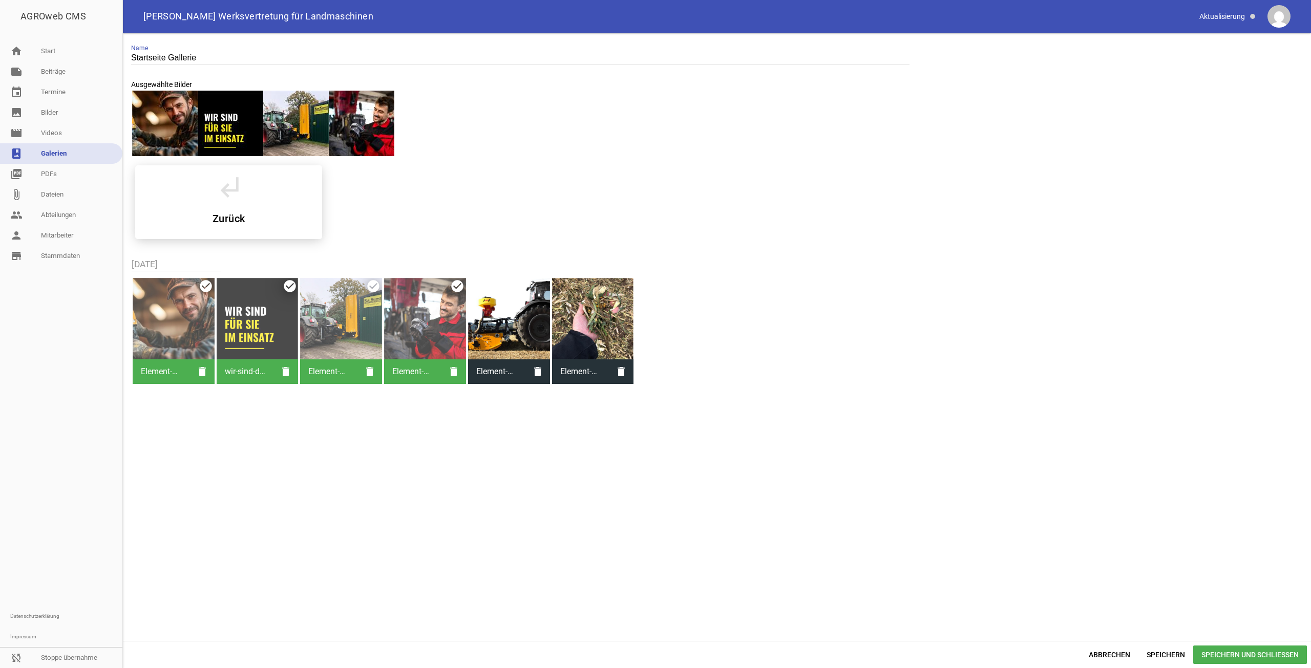
click at [186, 96] on div at bounding box center [165, 124] width 66 height 66
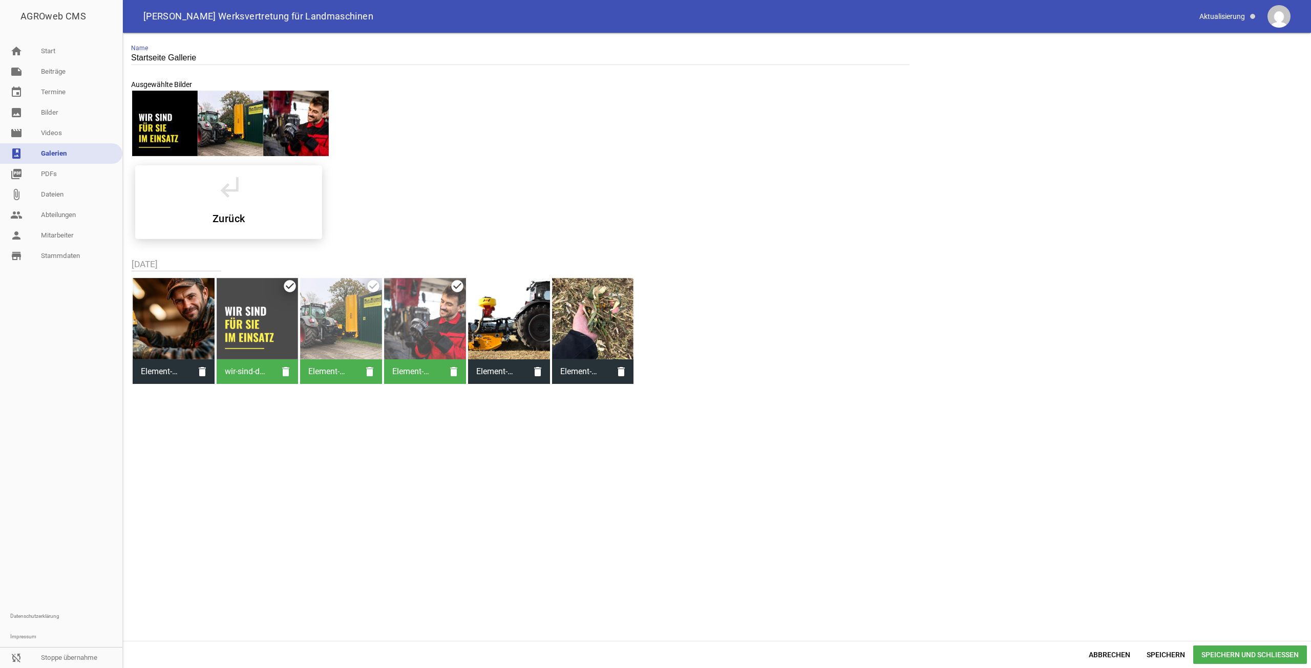
click at [438, 312] on div at bounding box center [425, 319] width 82 height 82
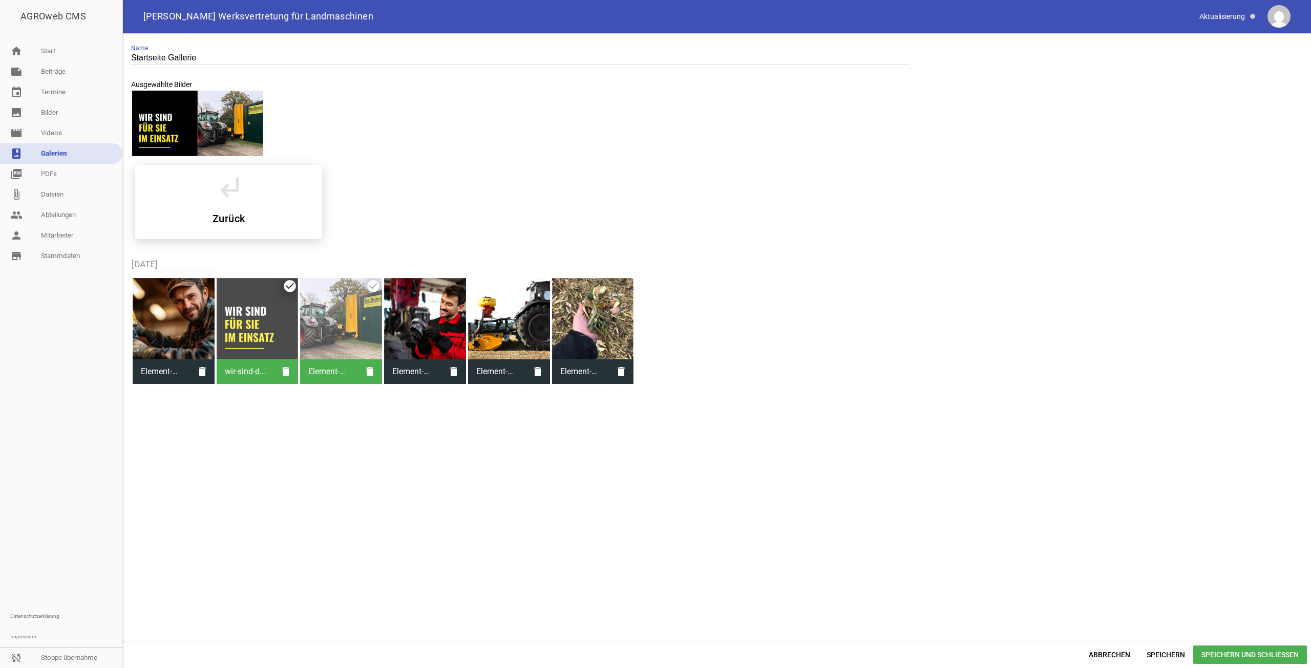
click at [229, 325] on div at bounding box center [258, 319] width 82 height 82
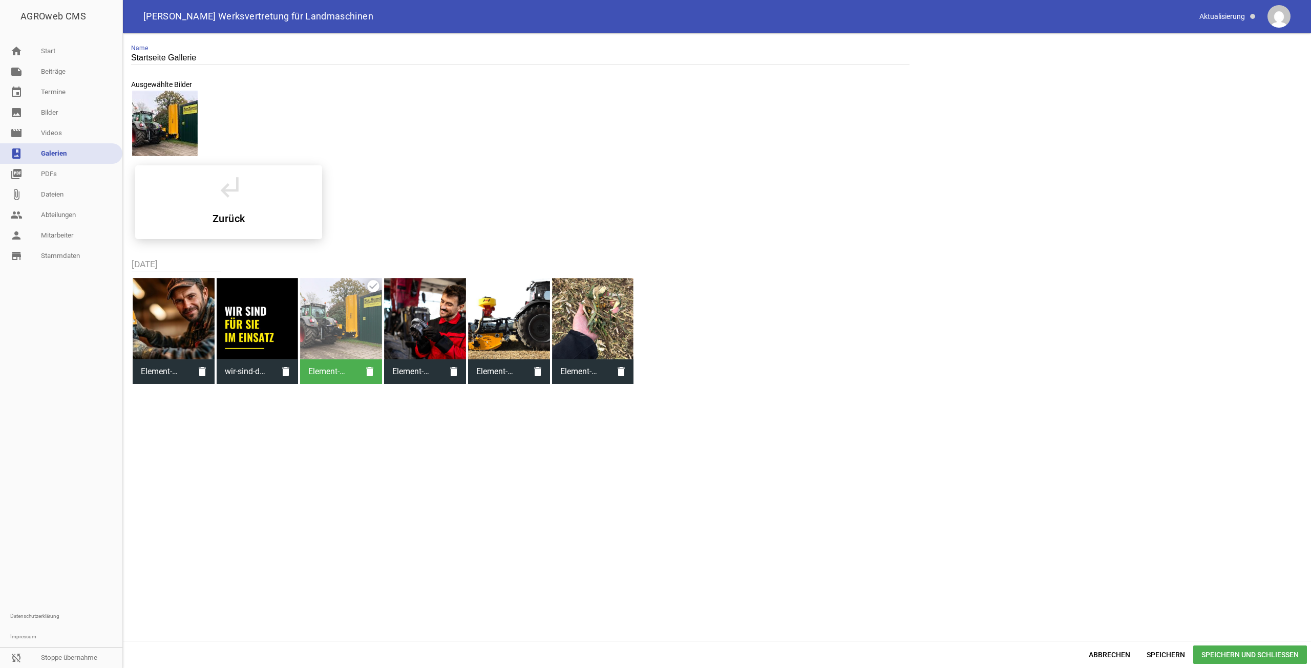
click at [251, 322] on div at bounding box center [258, 319] width 82 height 82
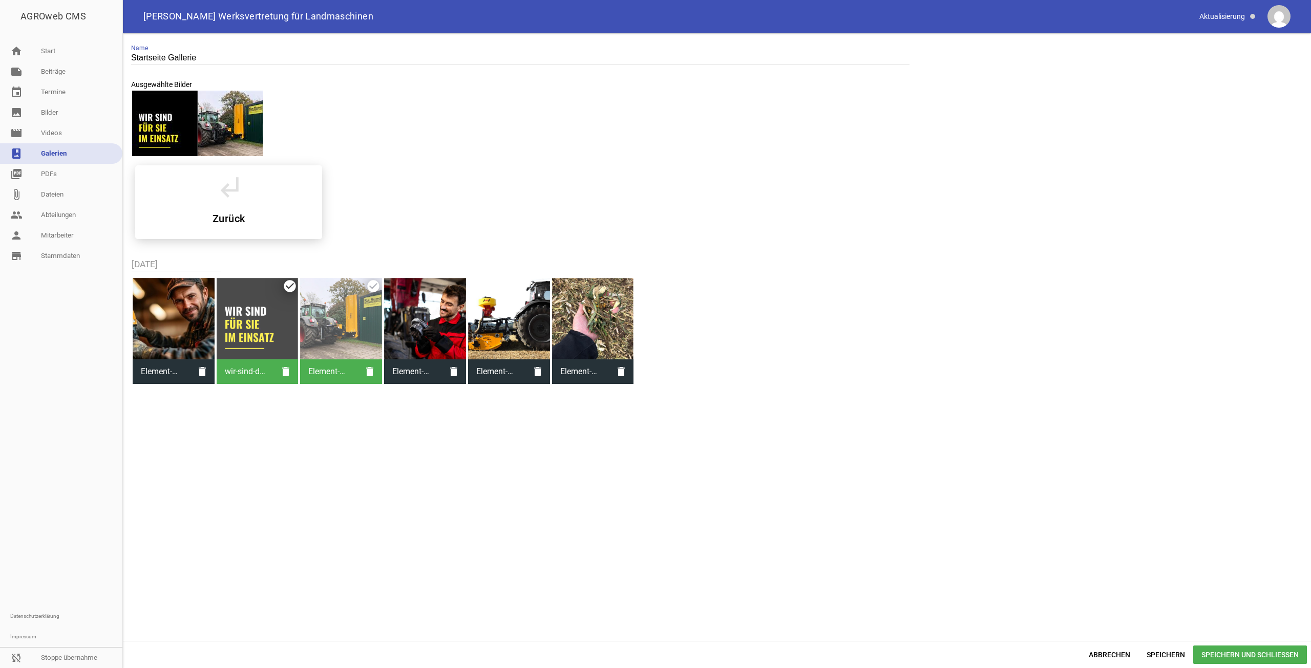
click at [187, 322] on div at bounding box center [174, 319] width 82 height 82
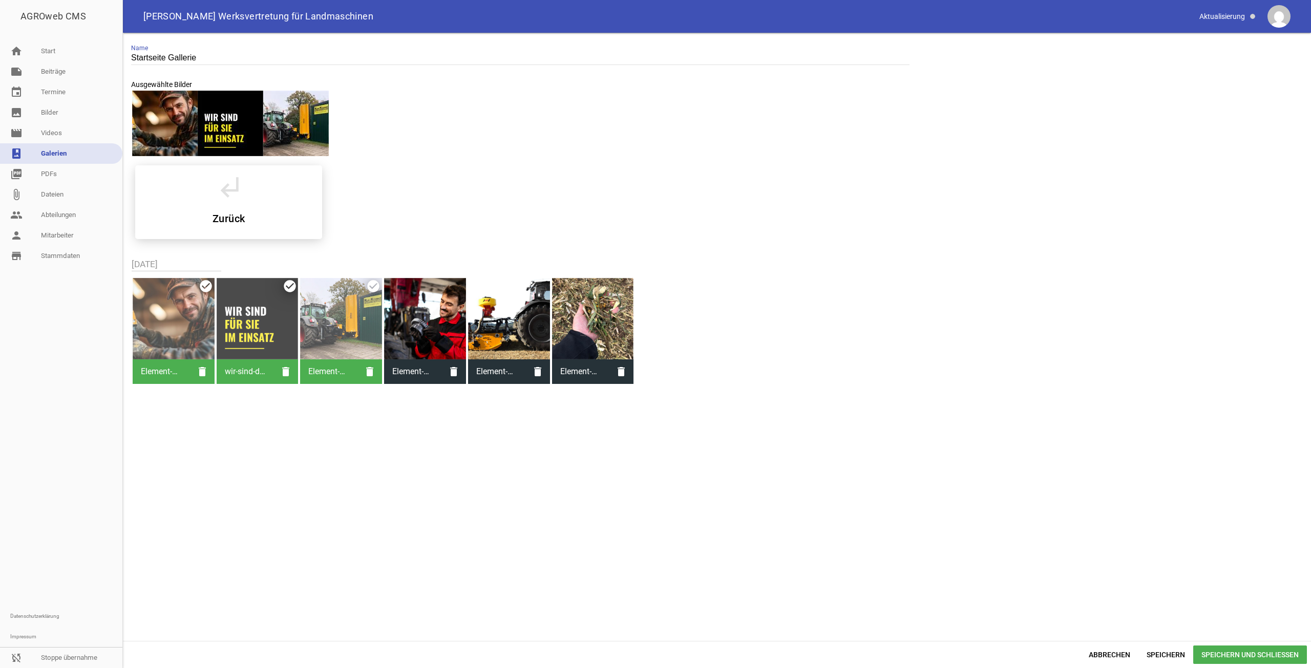
click at [187, 322] on div at bounding box center [174, 319] width 82 height 82
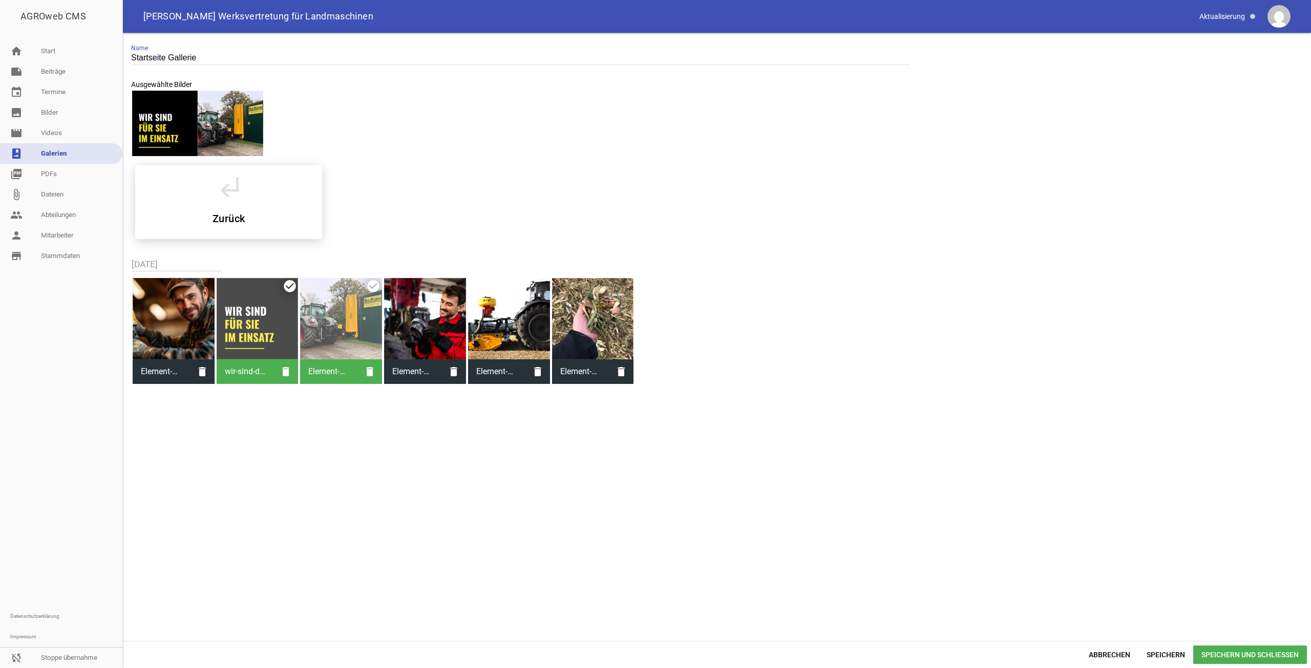
click at [197, 331] on div at bounding box center [174, 319] width 82 height 82
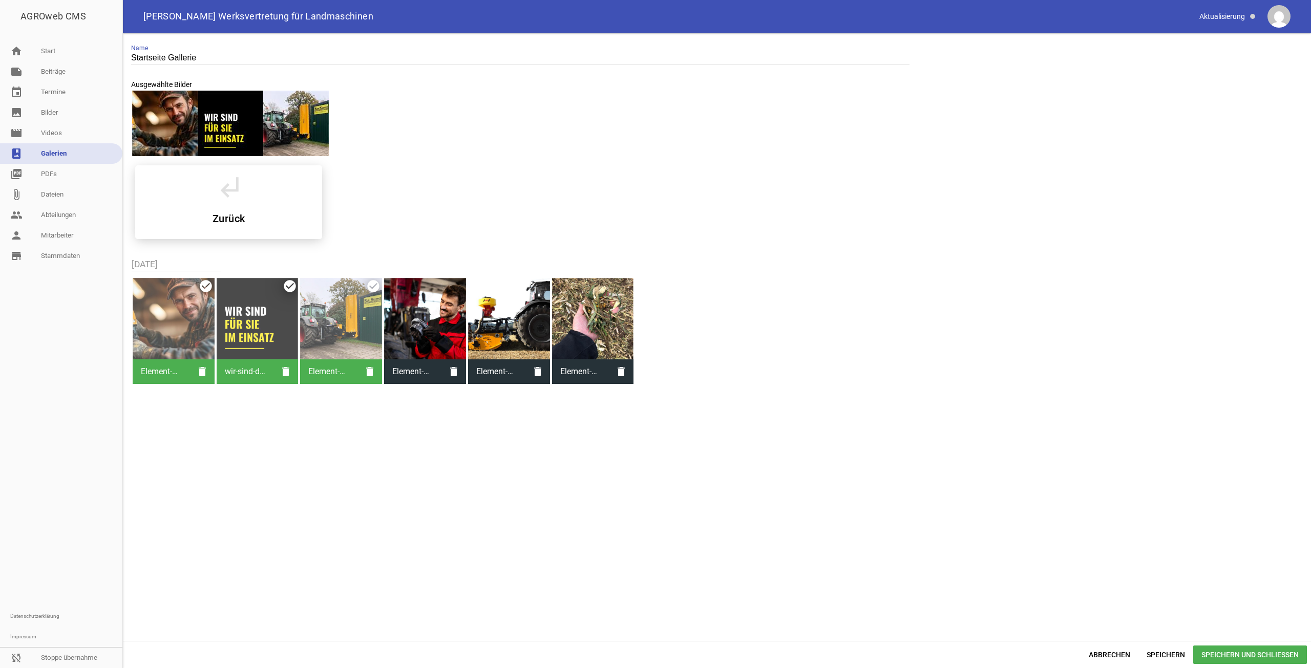
click at [433, 337] on div at bounding box center [425, 319] width 82 height 82
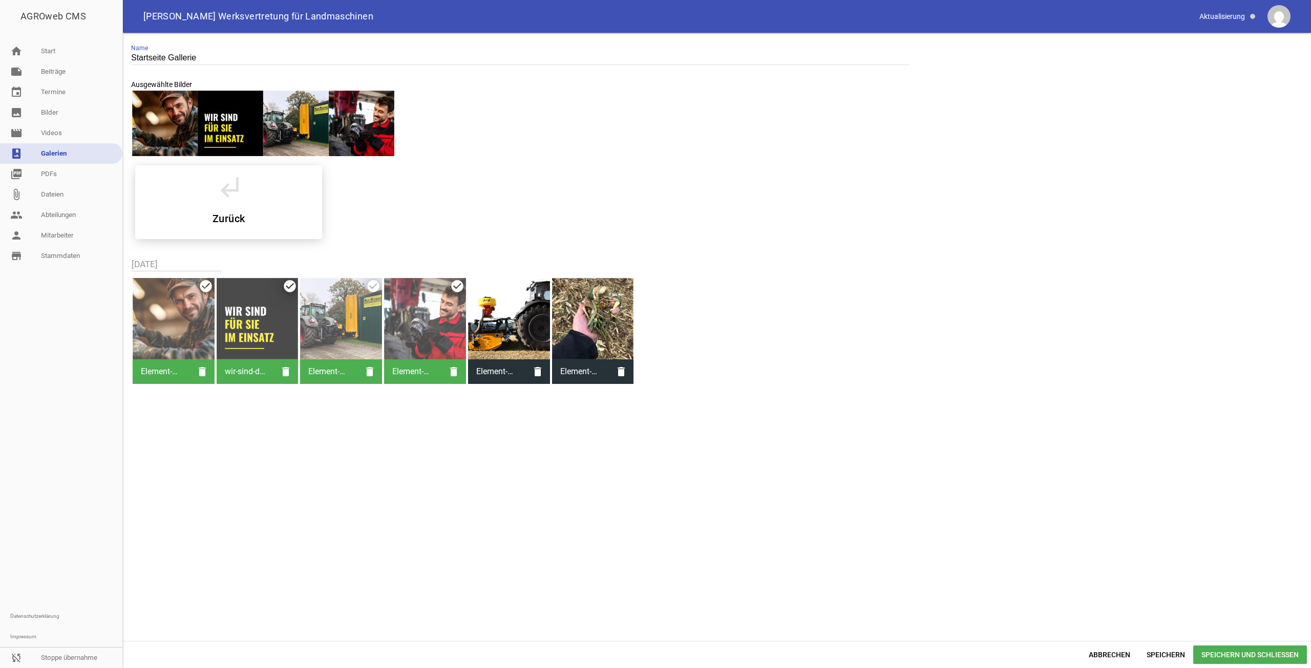
click at [511, 329] on div at bounding box center [509, 319] width 82 height 82
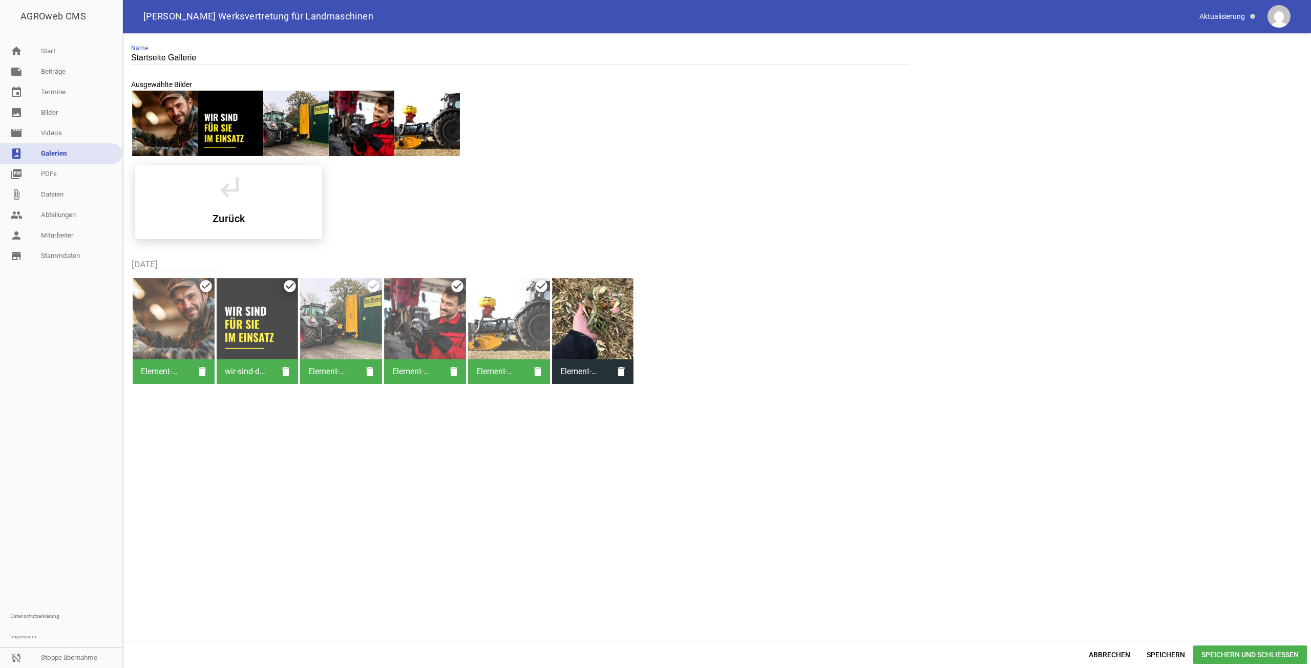
click at [579, 323] on div at bounding box center [593, 319] width 82 height 82
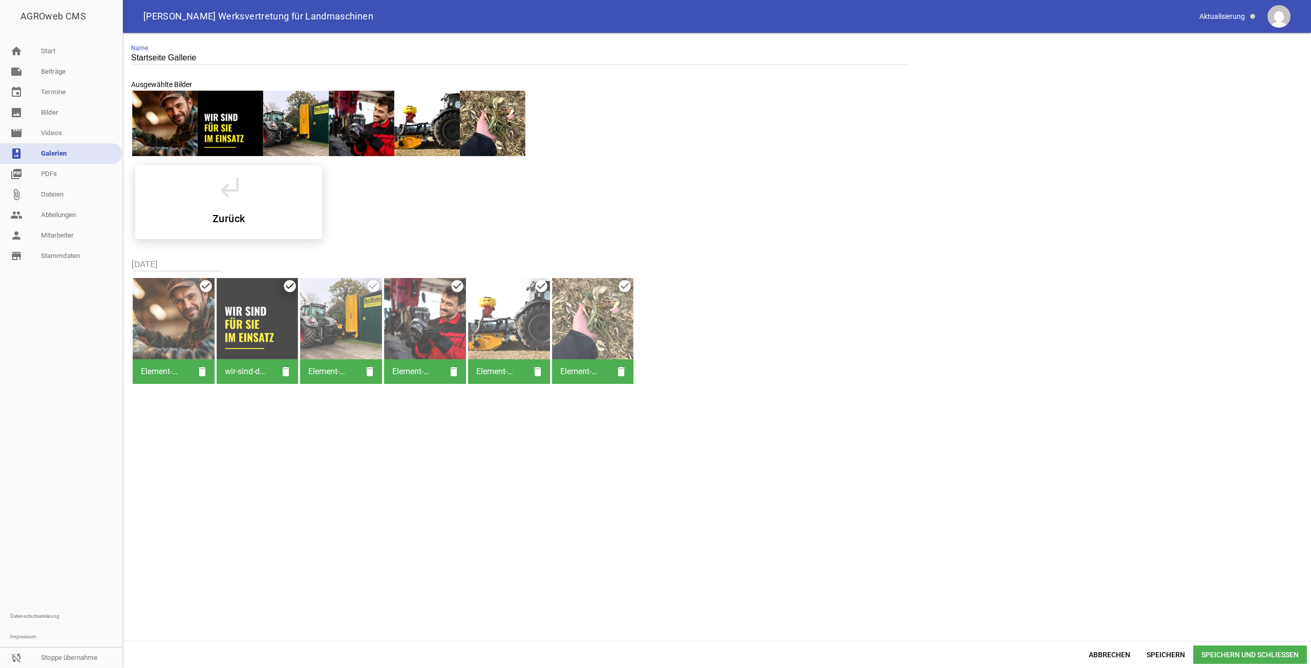
click at [1220, 657] on span "Speichern und Schließen" at bounding box center [1250, 655] width 114 height 18
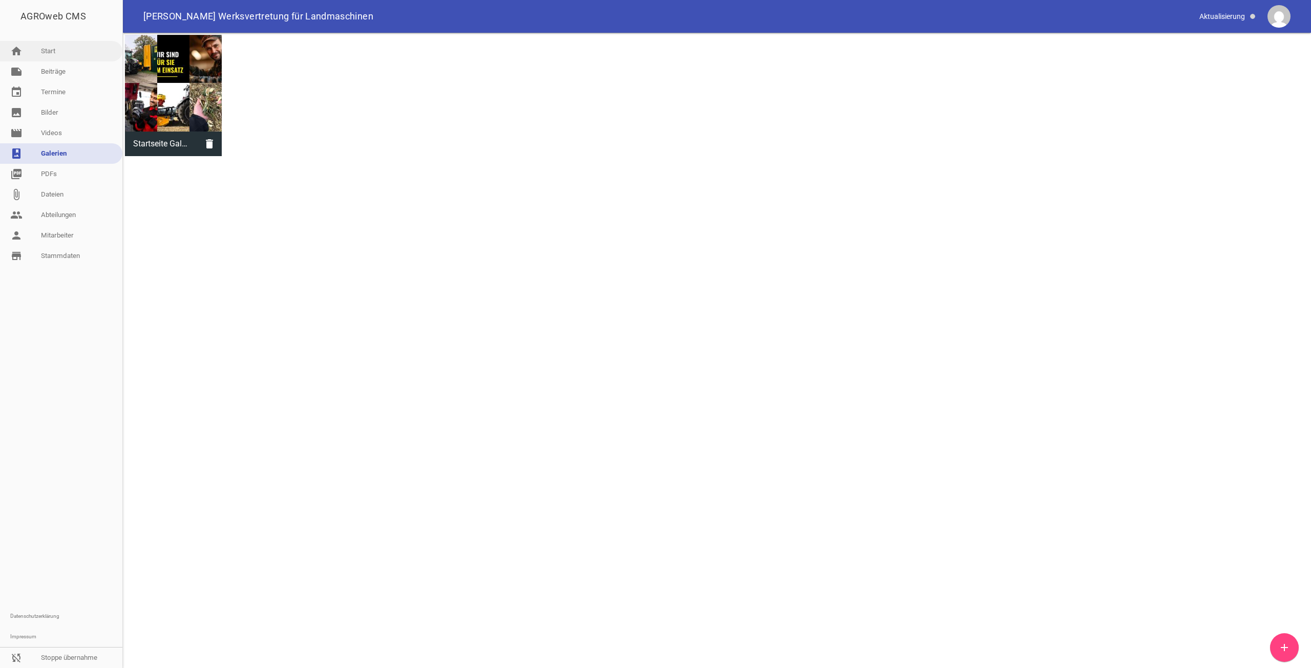
click at [75, 51] on link "home Start" at bounding box center [61, 51] width 122 height 20
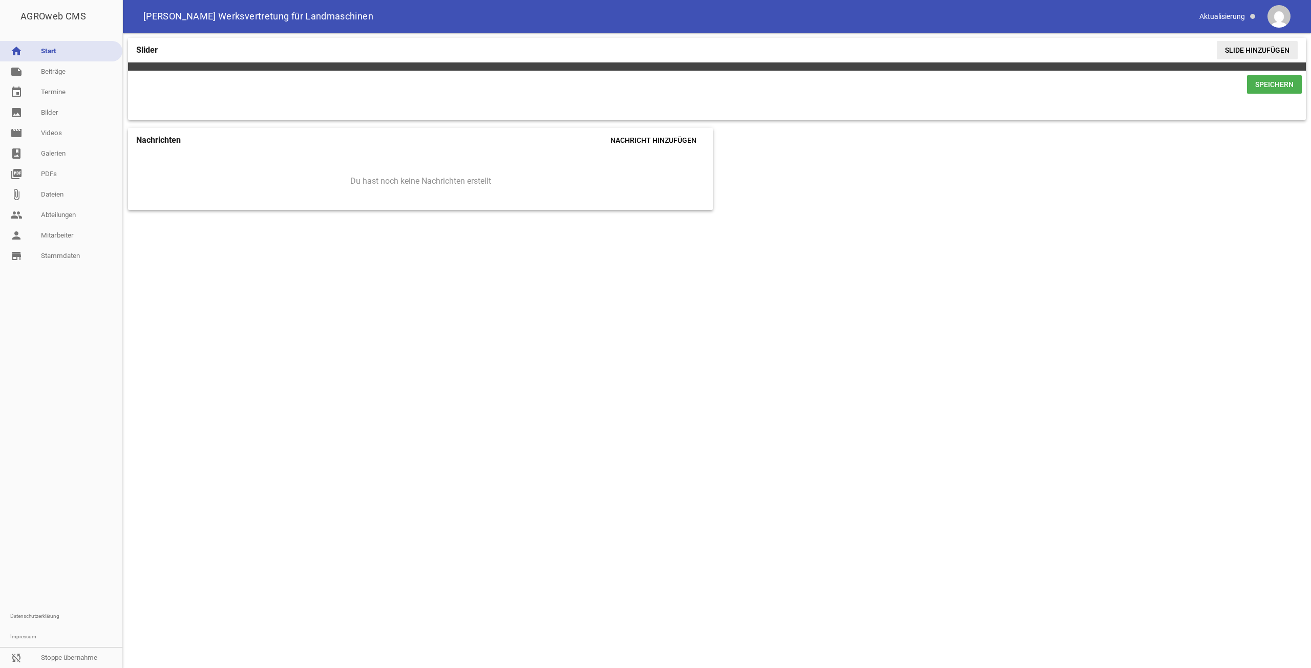
click at [1232, 51] on span "Slide hinzufügen" at bounding box center [1257, 50] width 81 height 18
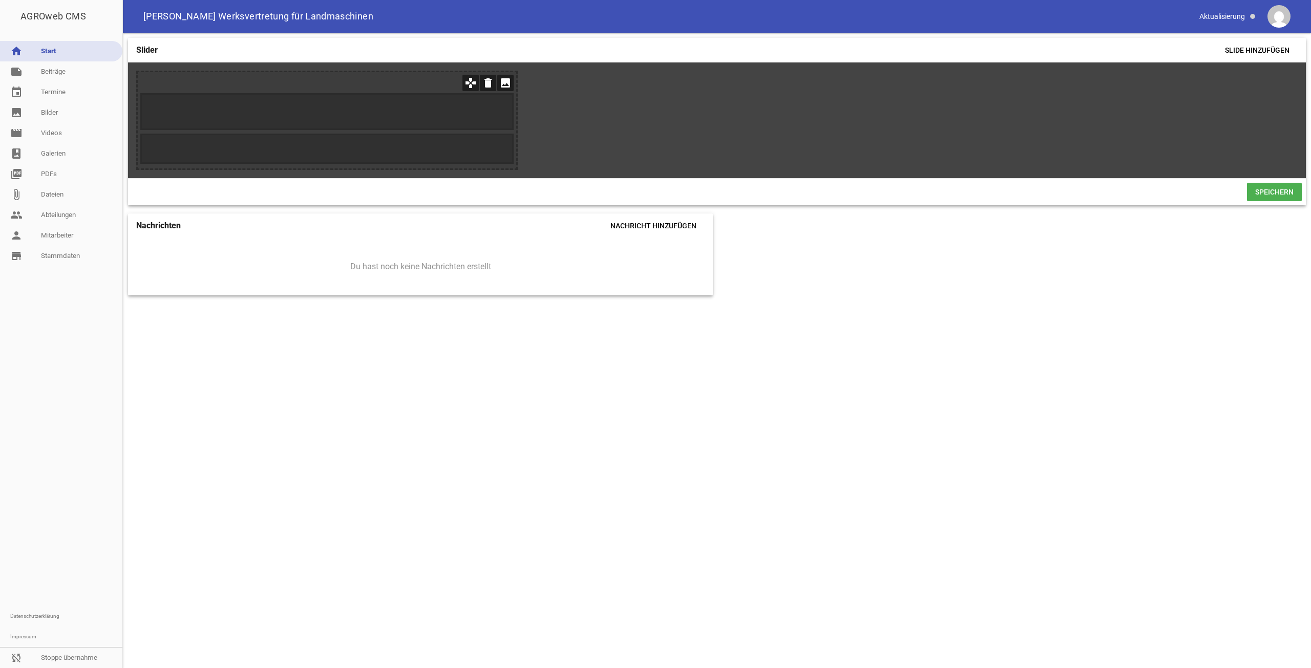
click at [510, 85] on icon "image" at bounding box center [505, 83] width 16 height 16
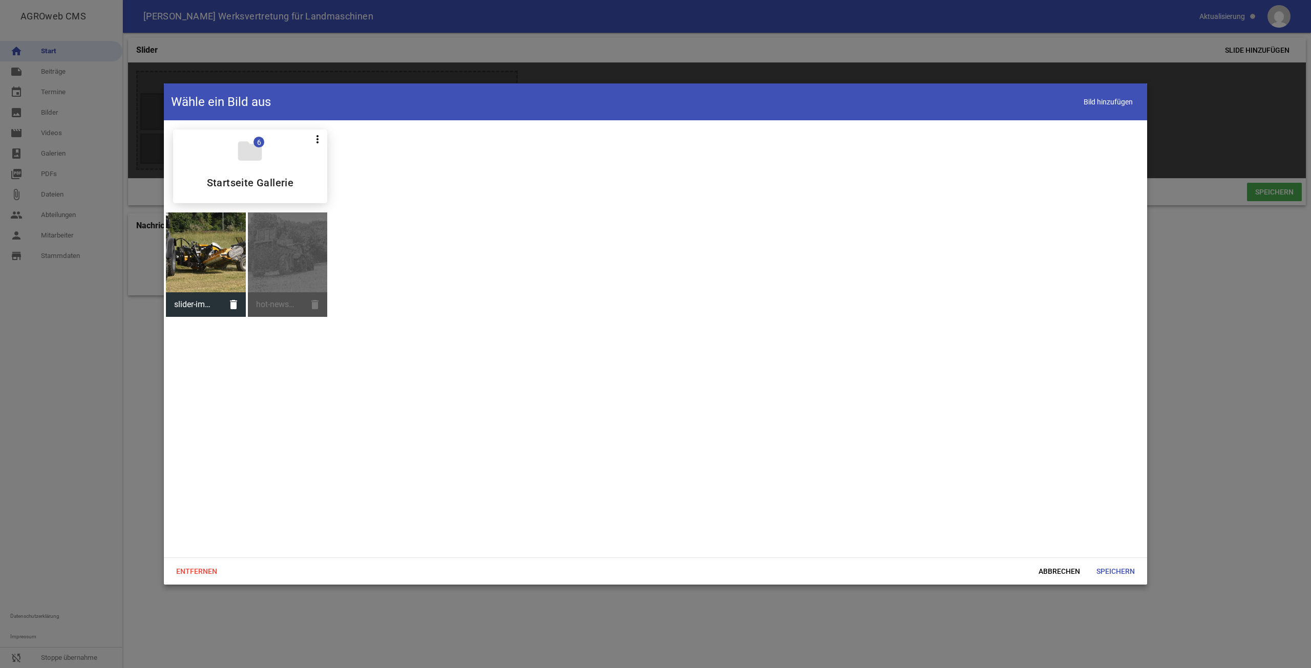
click at [223, 263] on div at bounding box center [206, 253] width 80 height 80
click at [1118, 575] on span "Speichern" at bounding box center [1115, 571] width 55 height 18
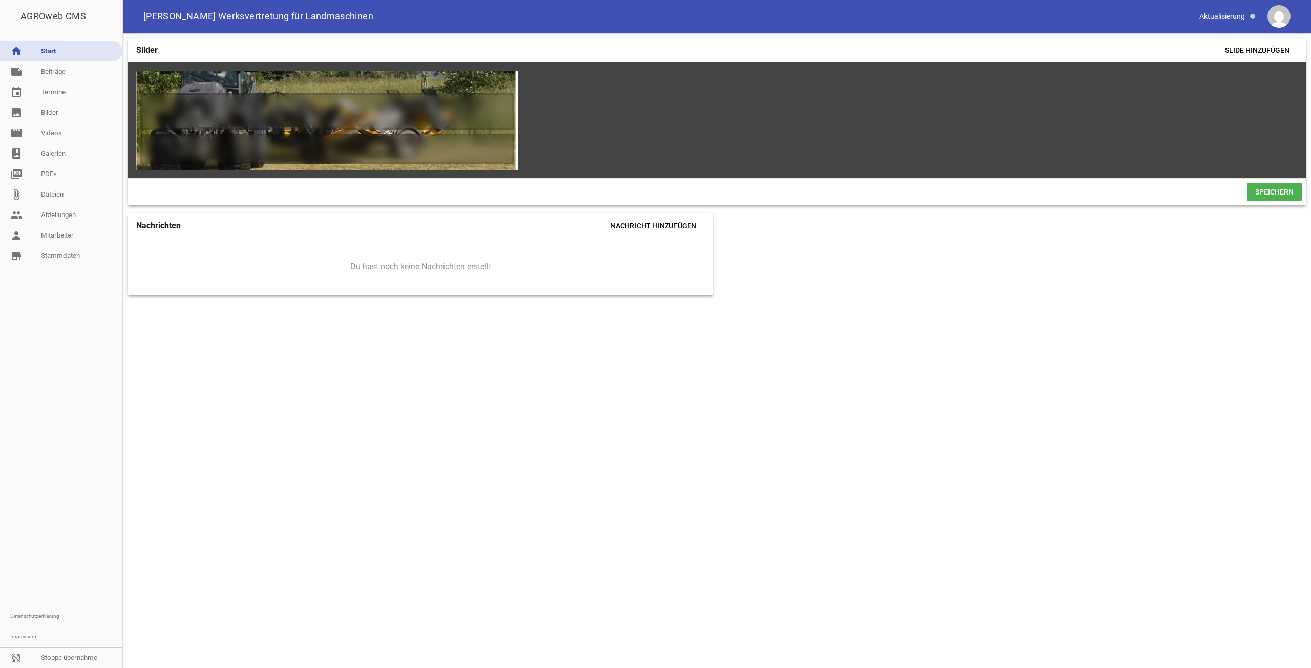
click at [1269, 201] on span "Speichern" at bounding box center [1274, 192] width 55 height 18
